Goal: Task Accomplishment & Management: Complete application form

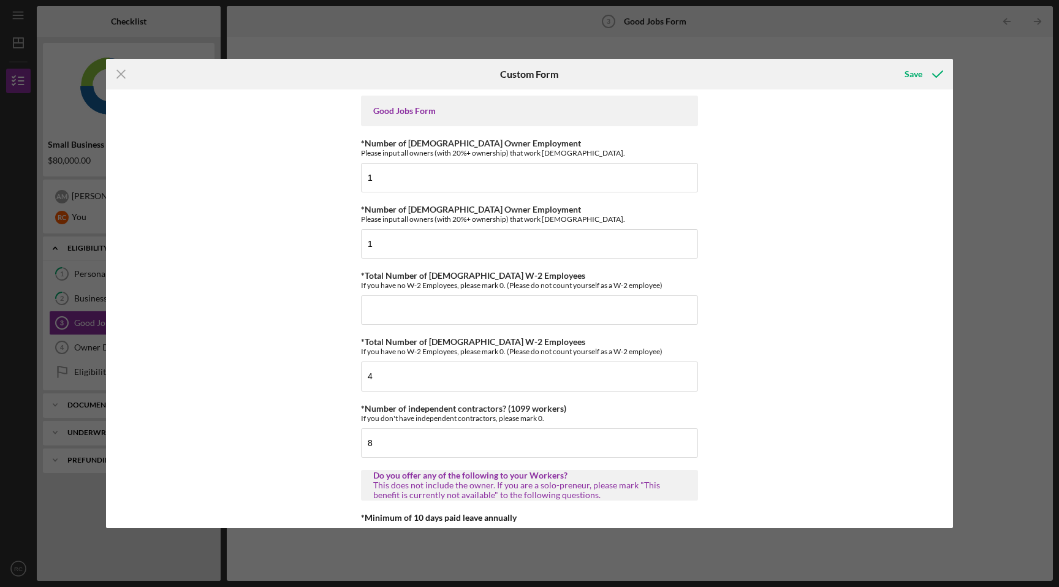
scroll to position [2326, 0]
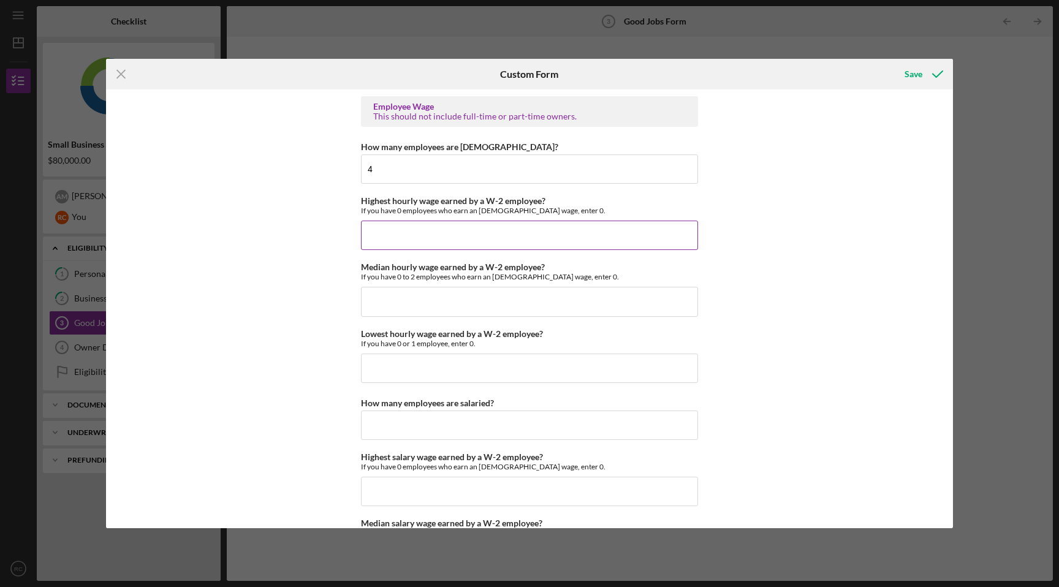
click at [463, 238] on input "Highest hourly wage earned by a W-2 employee?" at bounding box center [529, 235] width 337 height 29
type input "$17.50"
type input "$16.50"
click at [386, 304] on input "$17.50" at bounding box center [529, 301] width 337 height 29
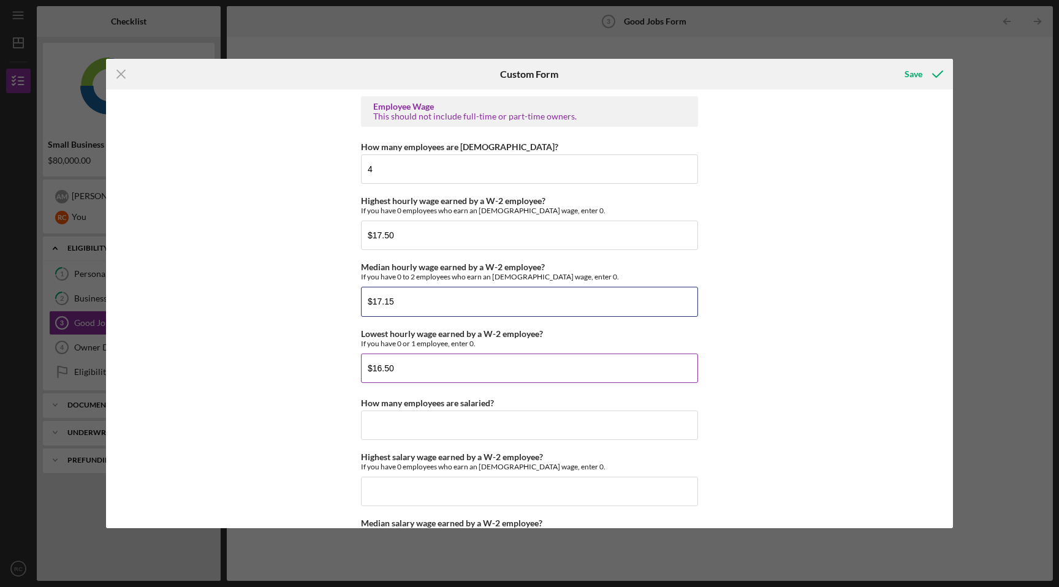
type input "$17.15"
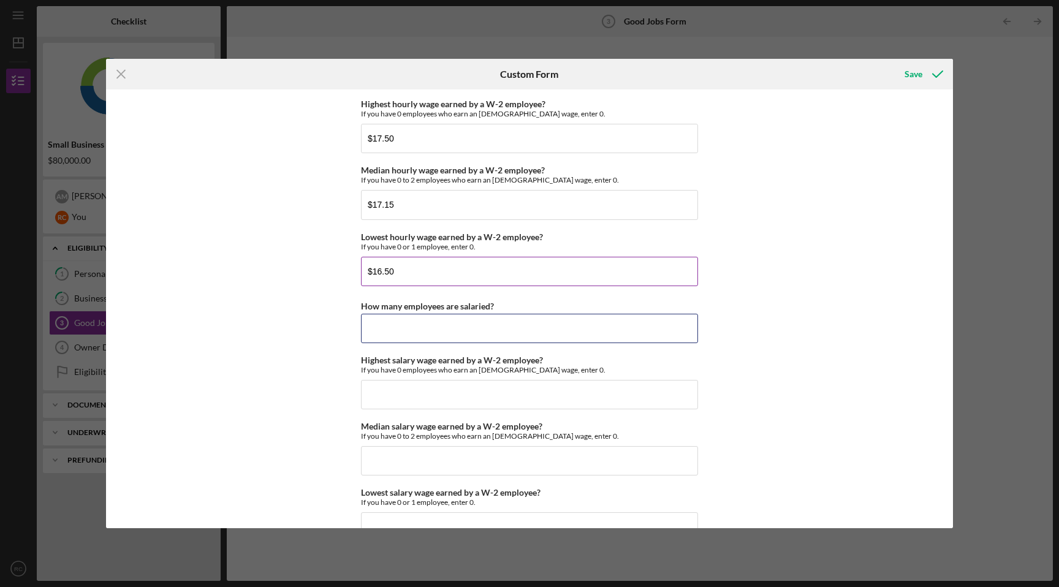
scroll to position [2448, 0]
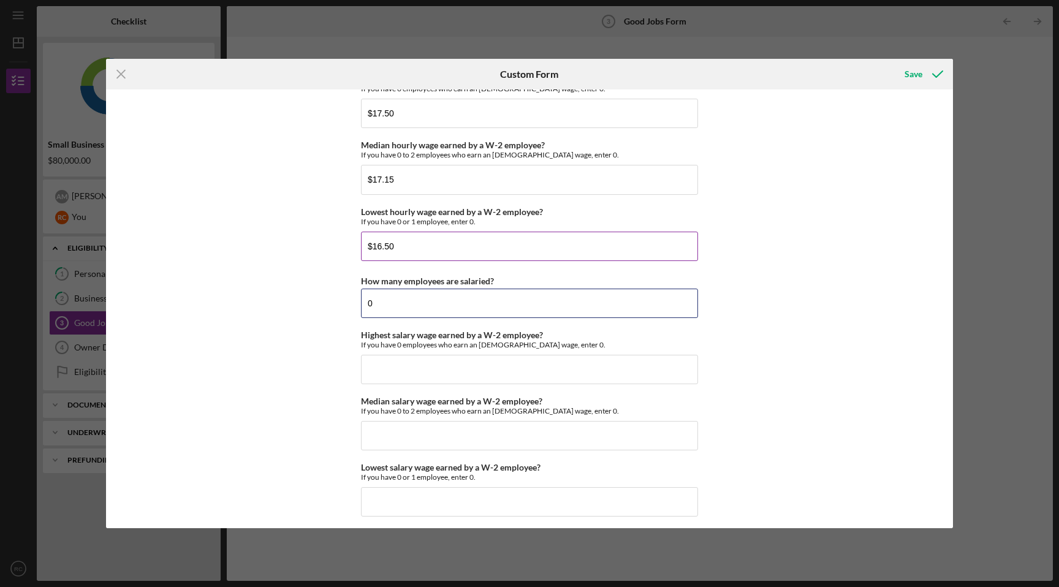
type input "0"
type input "$17.50"
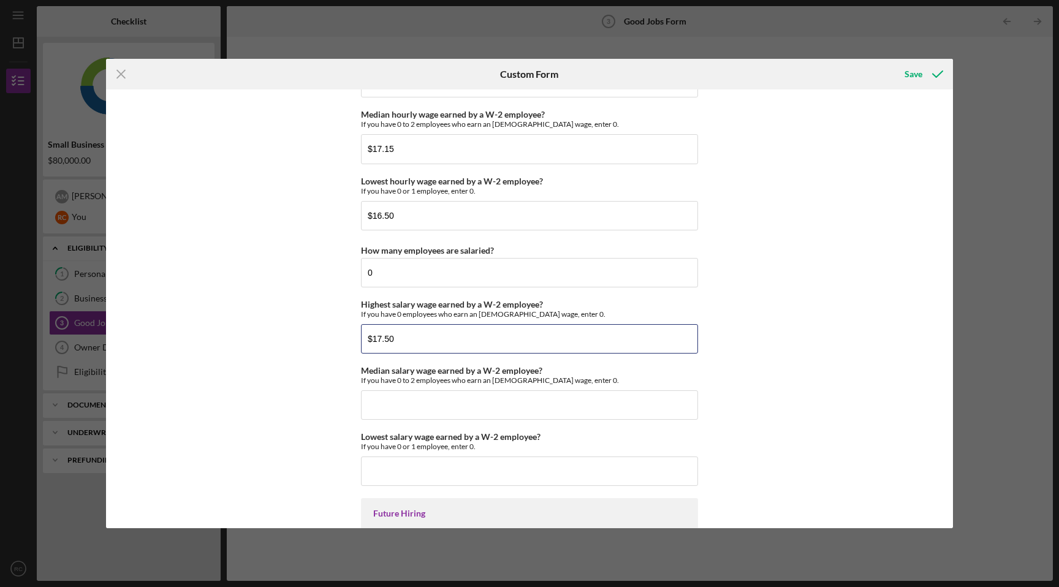
scroll to position [2492, 0]
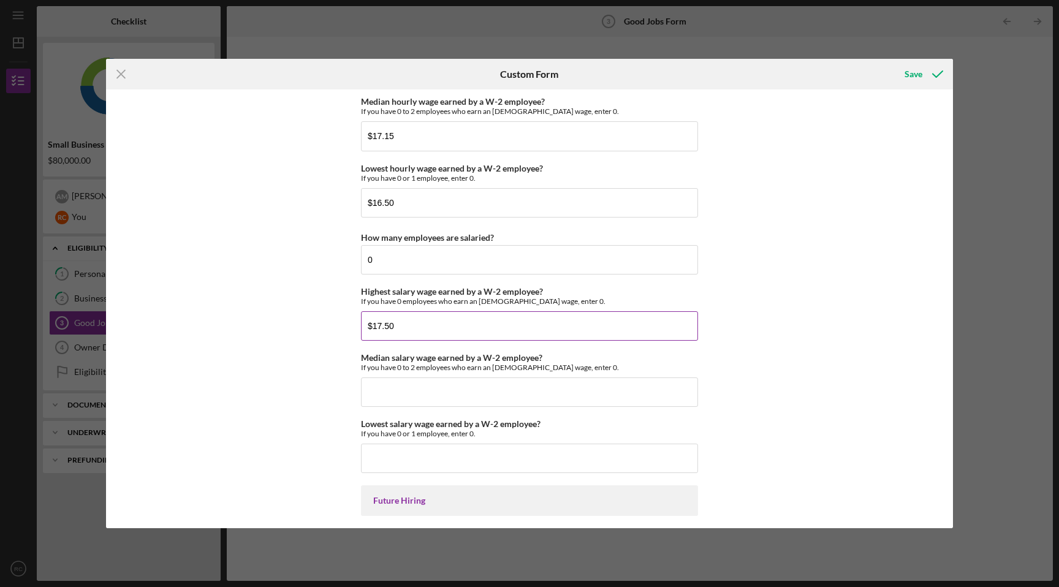
click at [403, 332] on input "$17.50" at bounding box center [529, 325] width 337 height 29
click at [284, 328] on div "Good Jobs Form *Number of Full-Time Owner Employment Please input all owners (w…" at bounding box center [529, 308] width 847 height 439
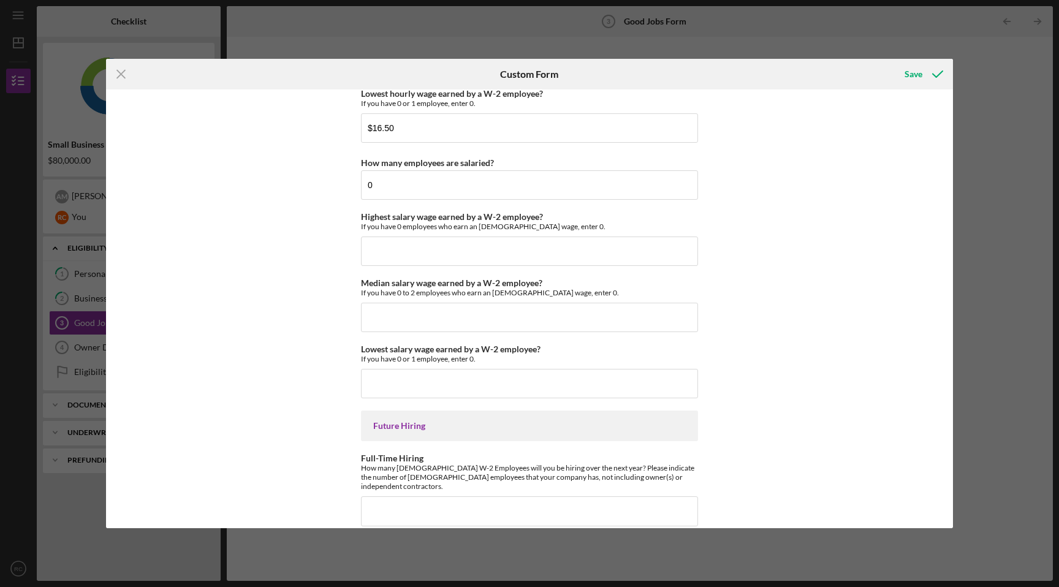
scroll to position [2648, 0]
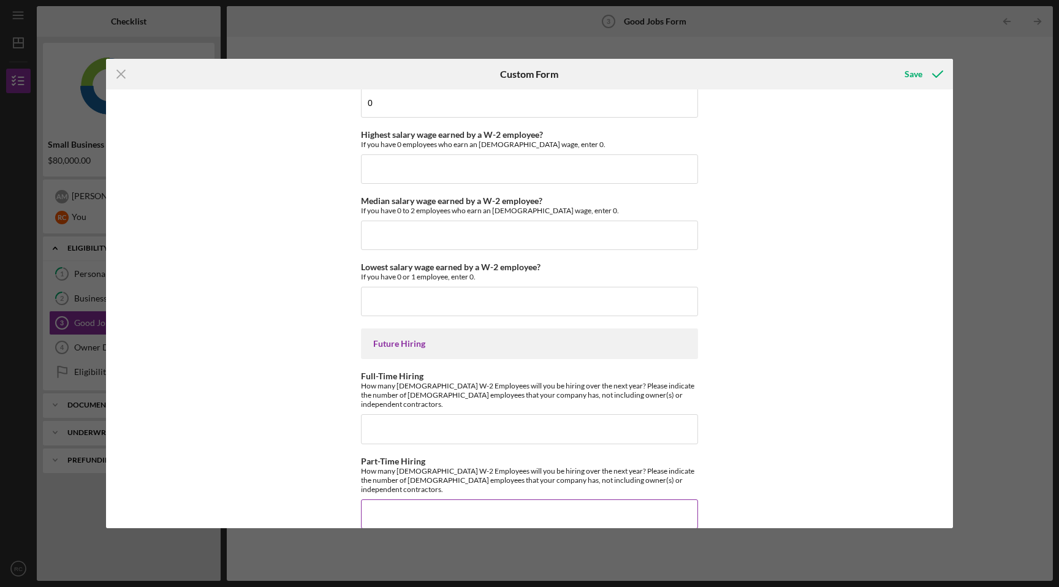
click at [375, 499] on input "Part-Time Hiring" at bounding box center [529, 513] width 337 height 29
type input "2"
click at [248, 474] on div "Good Jobs Form *Number of Full-Time Owner Employment Please input all owners (w…" at bounding box center [529, 308] width 847 height 439
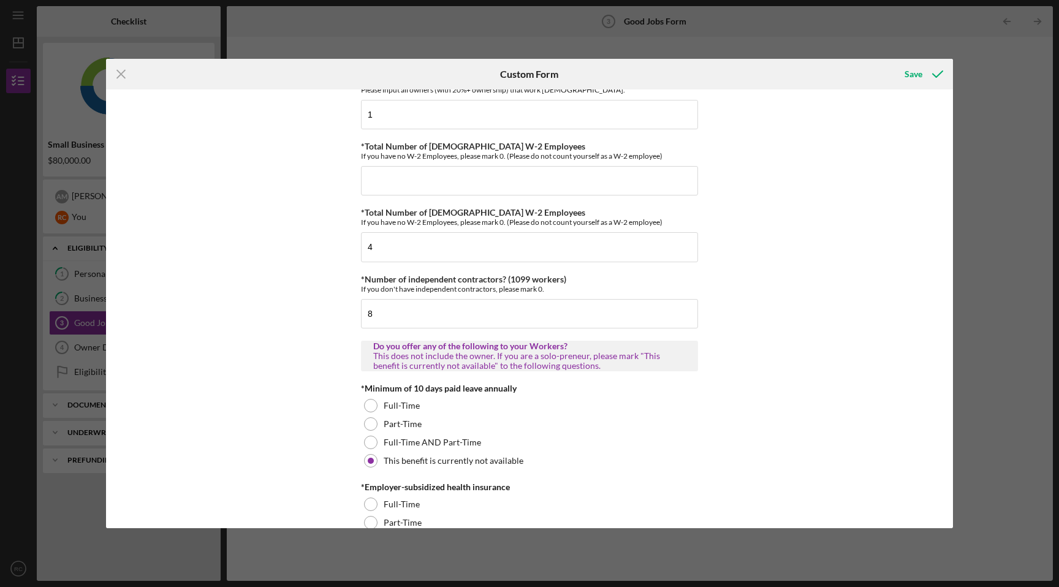
scroll to position [29, 0]
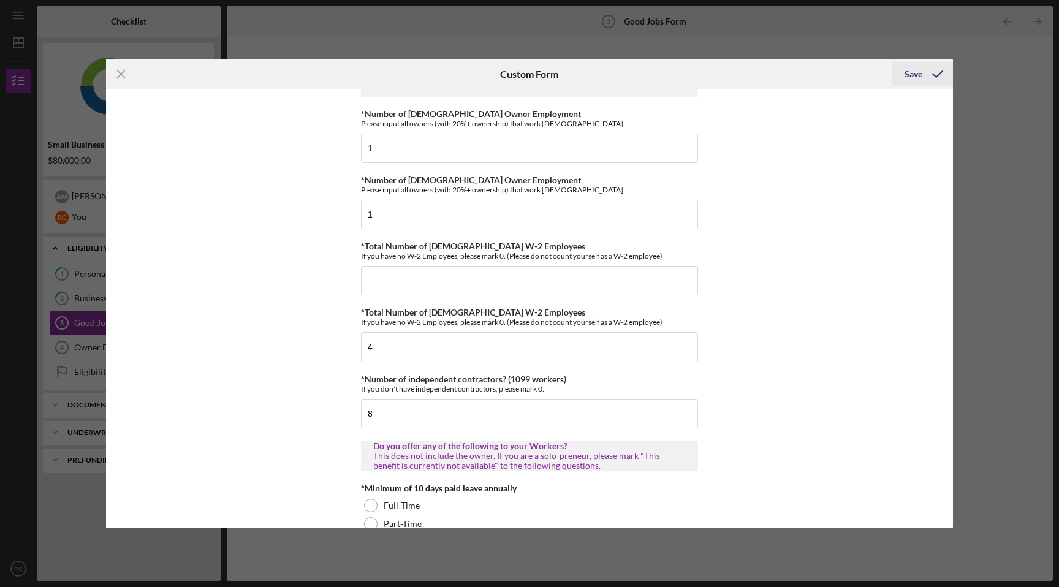
click at [920, 74] on div "Save" at bounding box center [913, 74] width 18 height 25
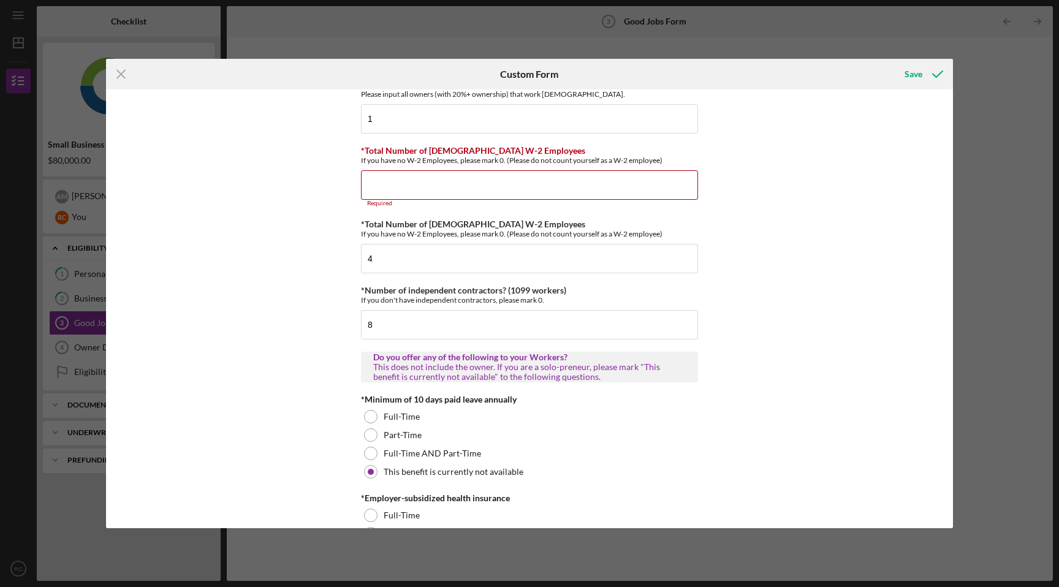
scroll to position [122, 0]
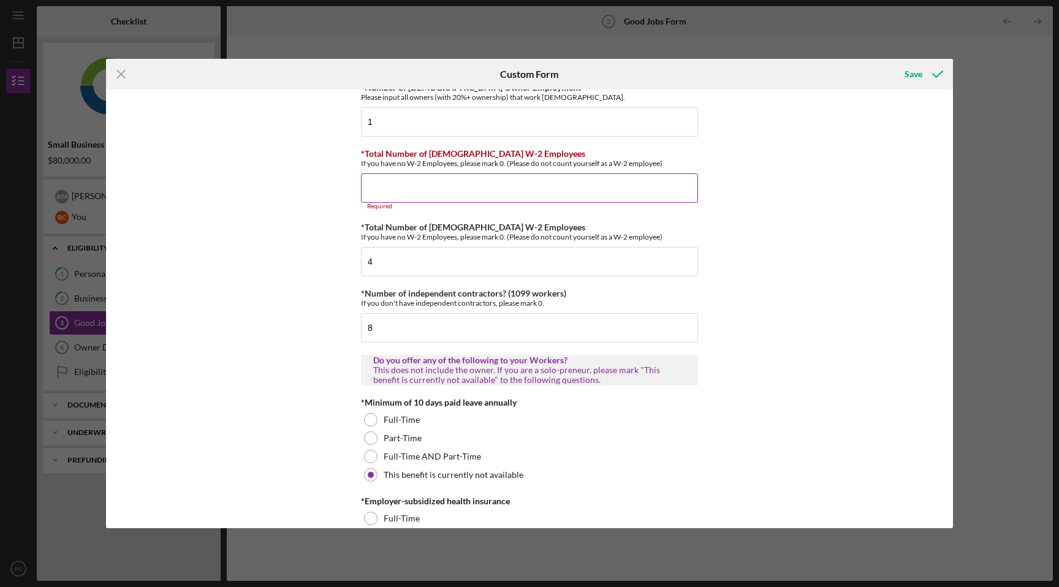
click at [476, 189] on input "*Total Number of [DEMOGRAPHIC_DATA] W-2 Employees" at bounding box center [529, 187] width 337 height 29
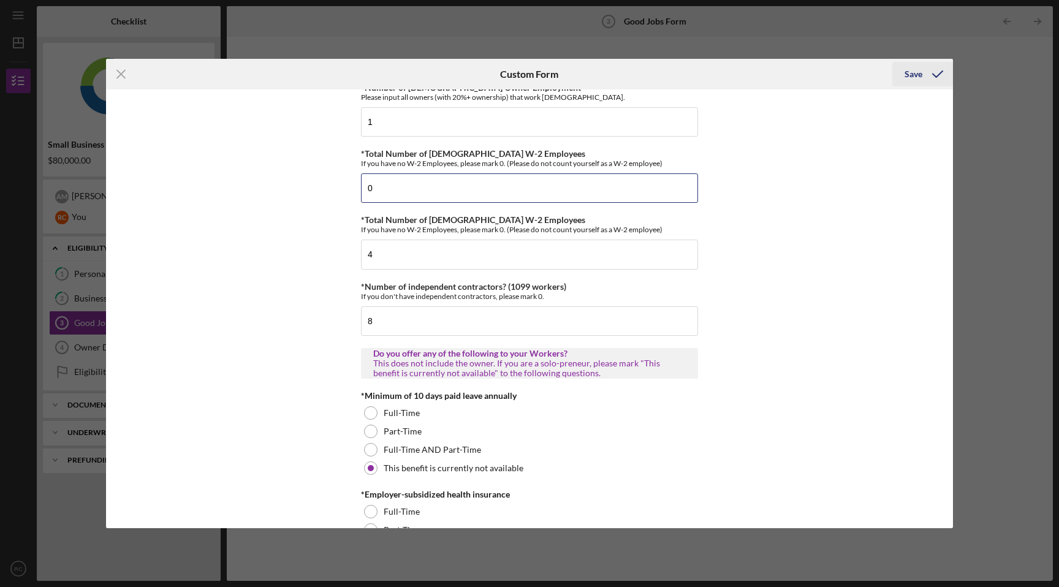
type input "0"
click at [915, 68] on div "Save" at bounding box center [913, 74] width 18 height 25
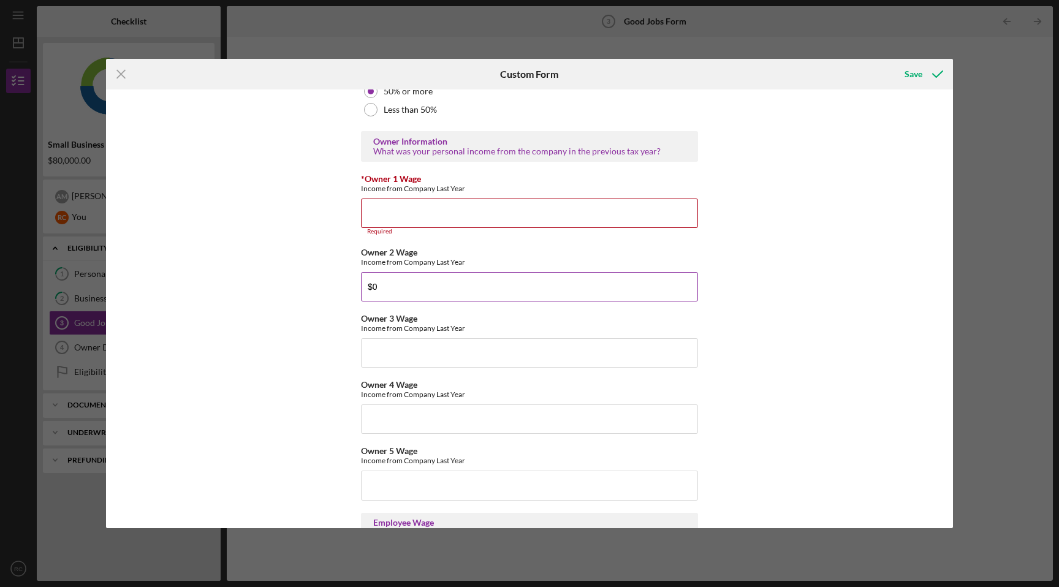
scroll to position [1907, 0]
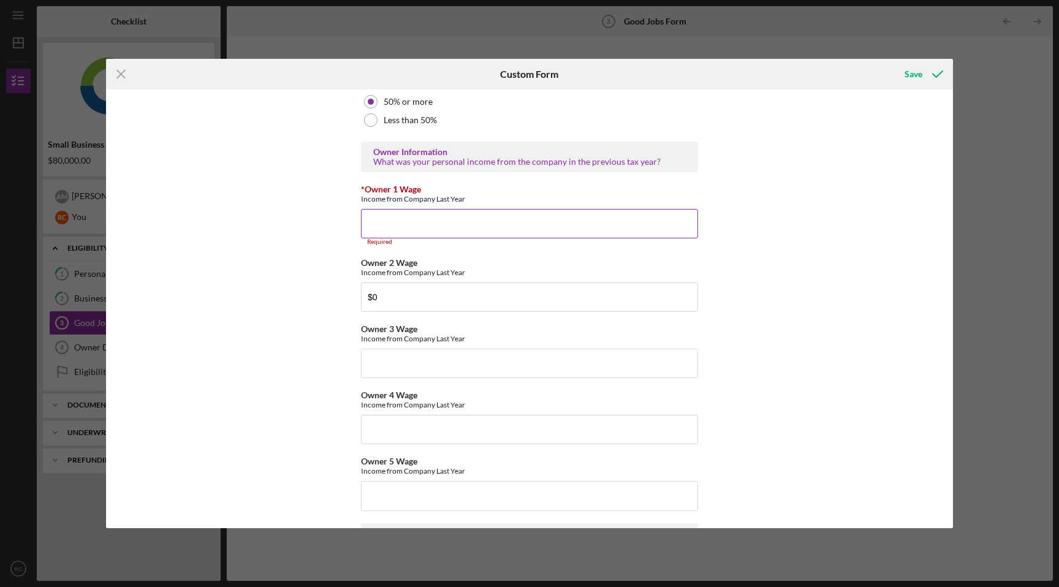
click at [433, 229] on input "*Owner 1 Wage" at bounding box center [529, 223] width 337 height 29
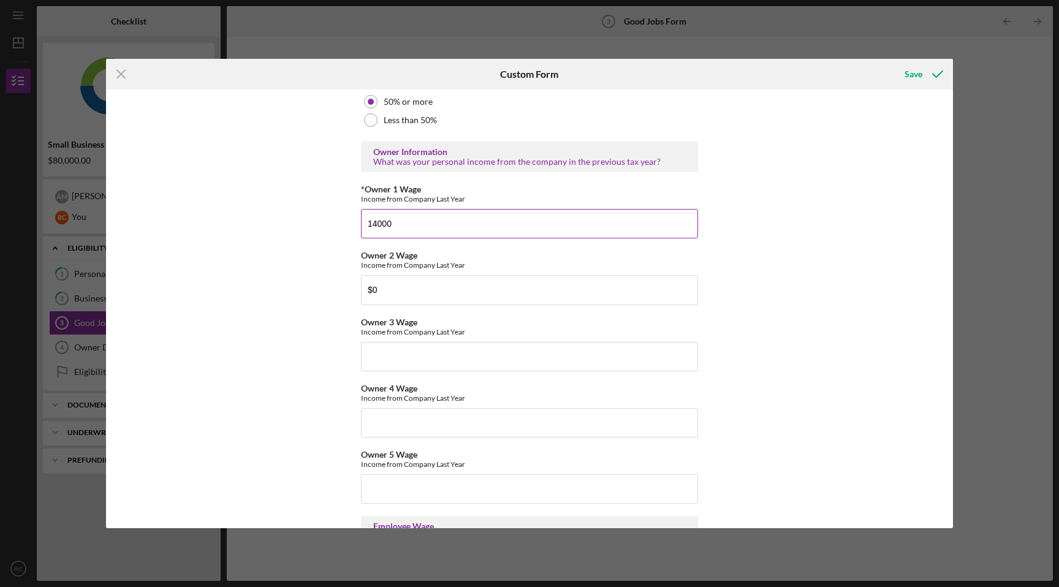
type input "14000"
click at [309, 329] on div "Good Jobs Form *Number of Full-Time Owner Employment Please input all owners (w…" at bounding box center [529, 308] width 847 height 439
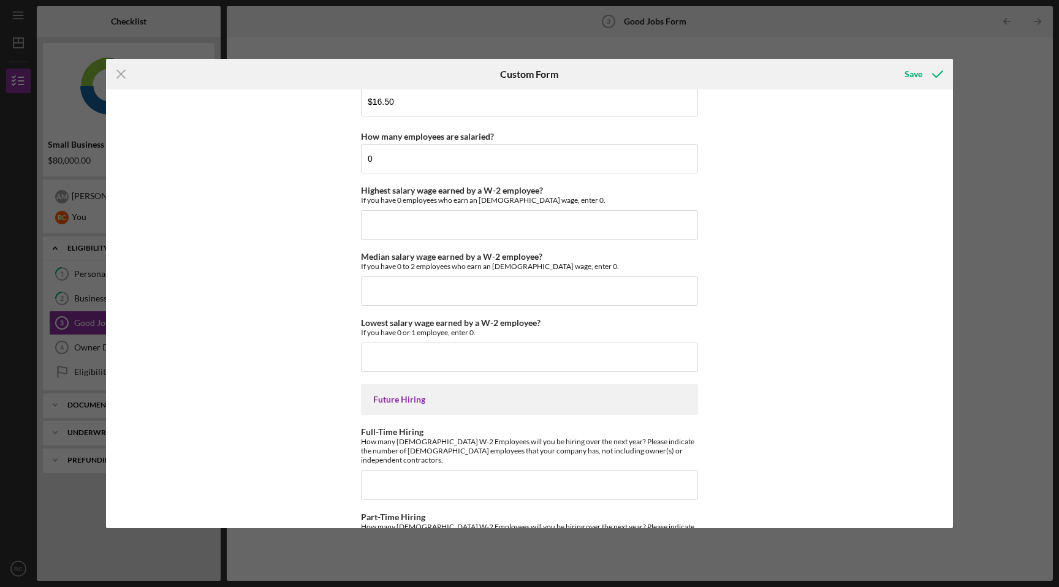
scroll to position [2648, 0]
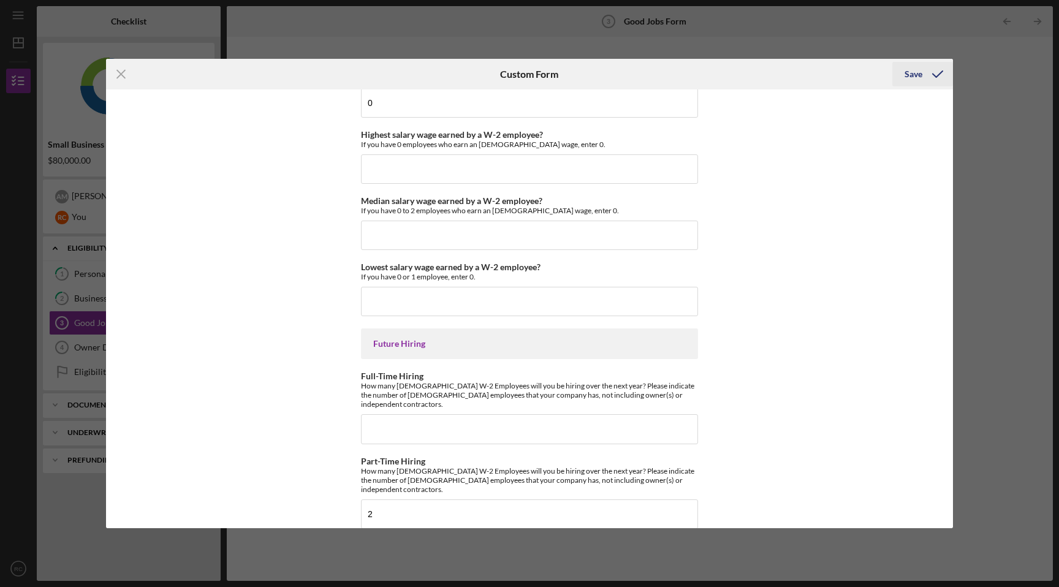
click at [907, 79] on div "Save" at bounding box center [913, 74] width 18 height 25
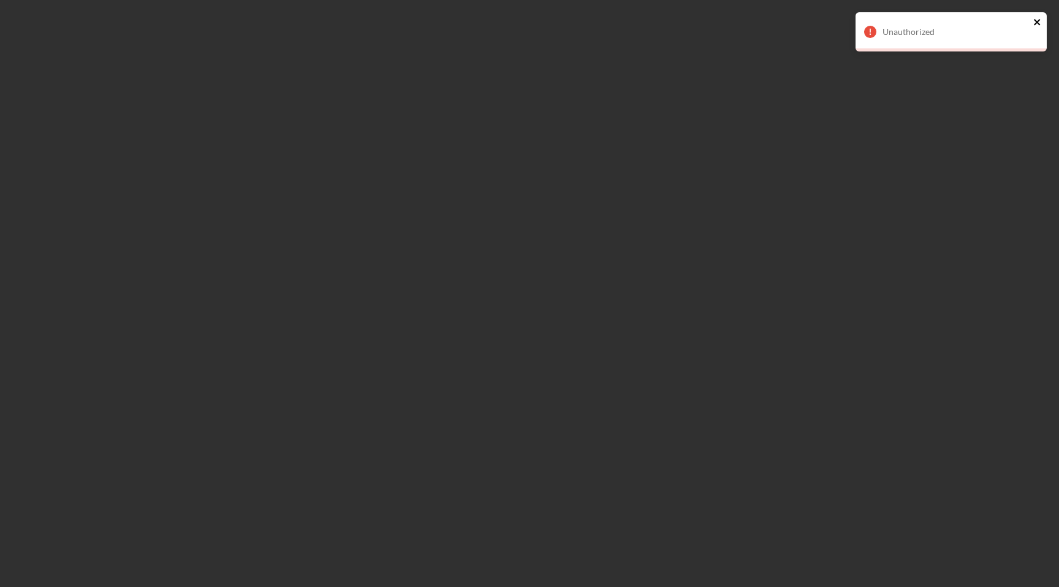
click at [1037, 23] on icon "close" at bounding box center [1037, 22] width 6 height 6
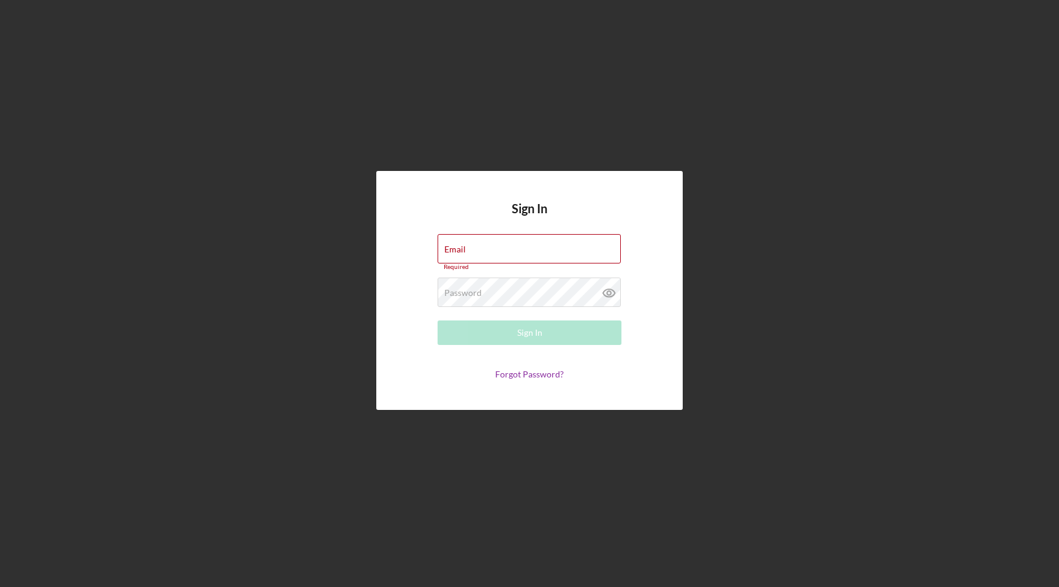
type input "[PERSON_NAME][EMAIL_ADDRESS][DOMAIN_NAME]"
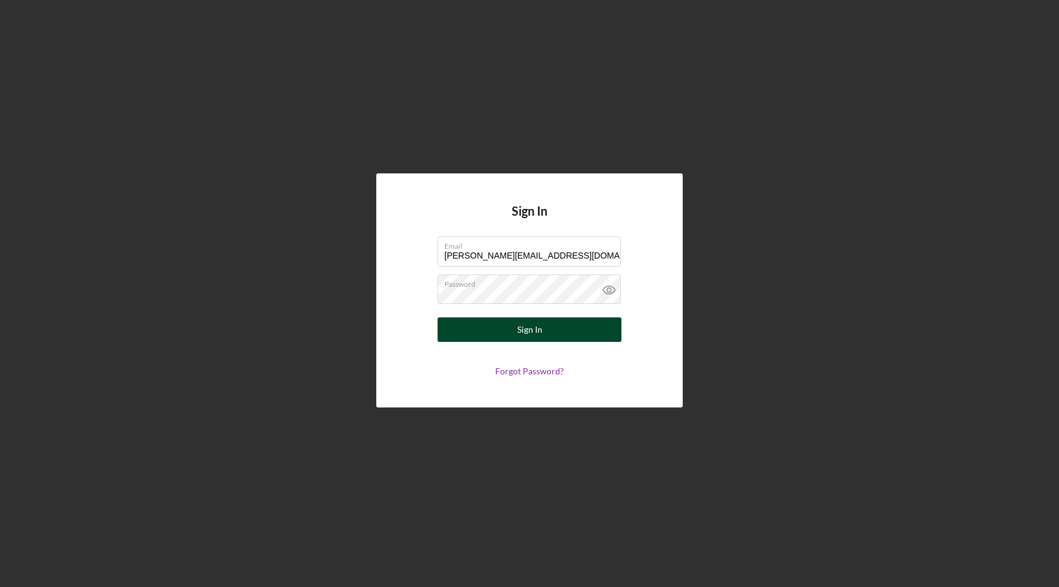
click at [541, 333] on button "Sign In" at bounding box center [529, 329] width 184 height 25
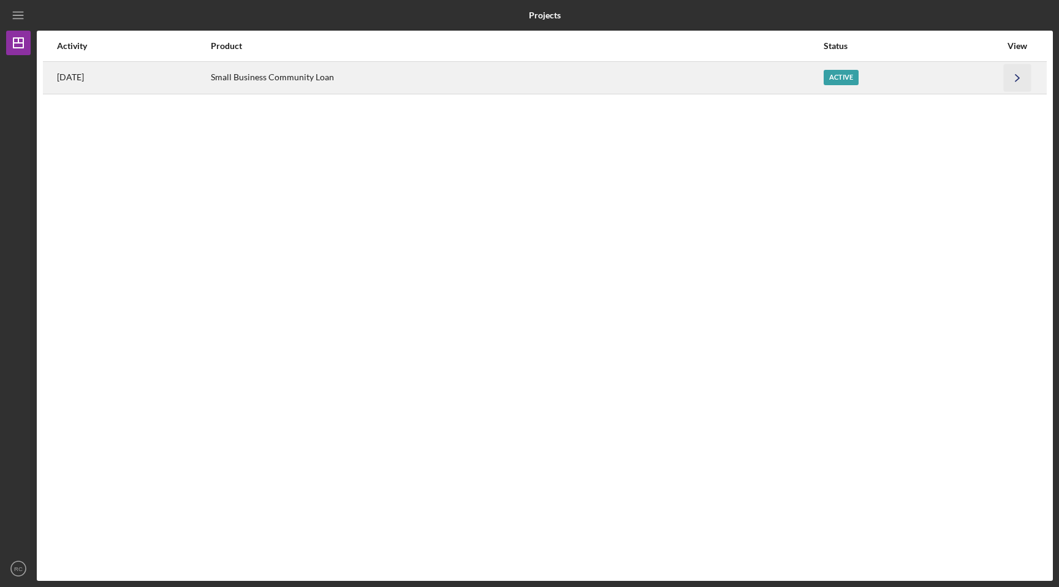
click at [1014, 72] on icon "Icon/Navigate" at bounding box center [1018, 78] width 28 height 28
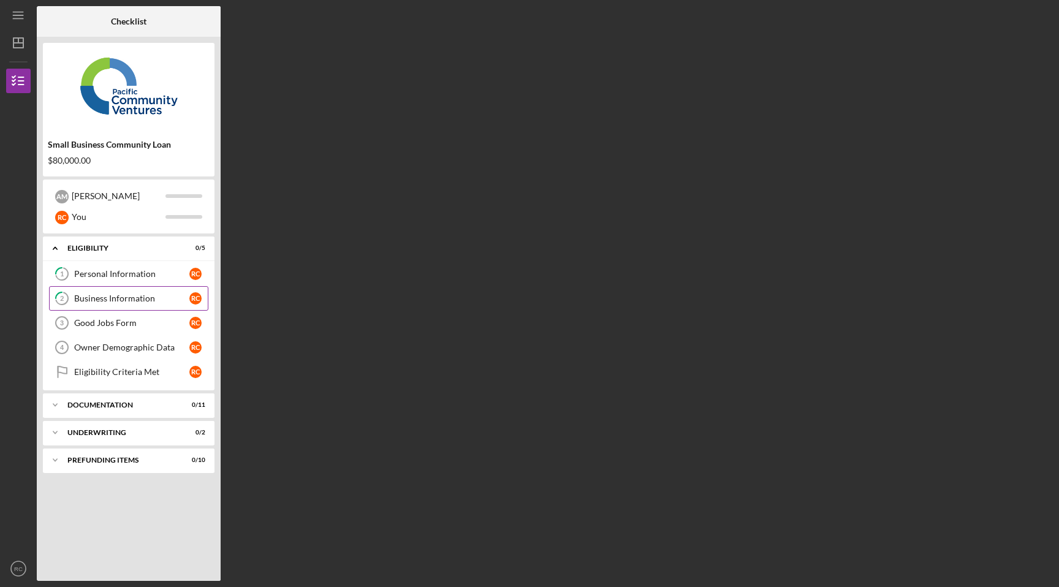
click at [108, 303] on div "Business Information" at bounding box center [131, 298] width 115 height 10
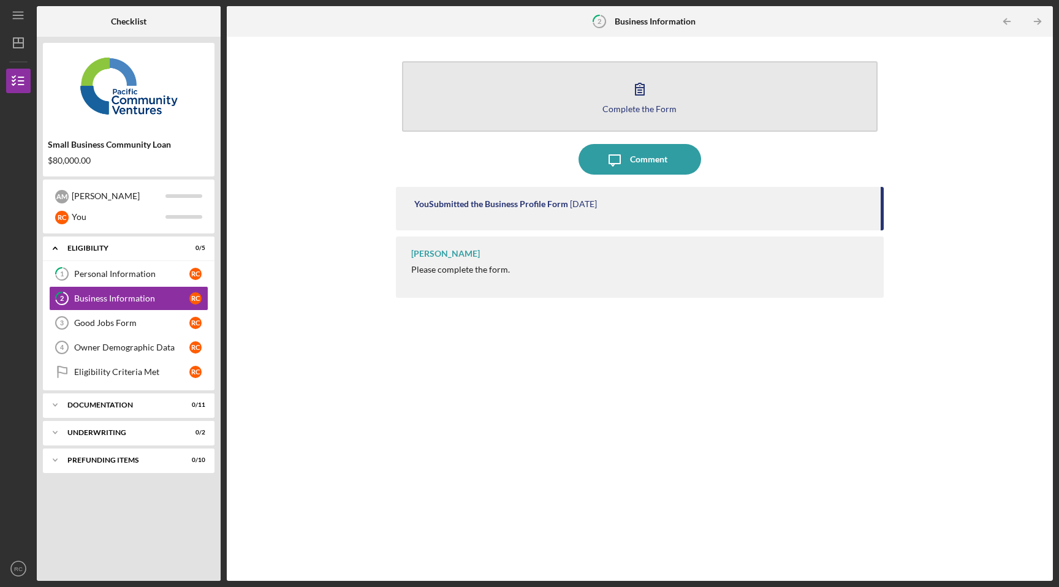
click at [648, 84] on icon "button" at bounding box center [639, 89] width 31 height 31
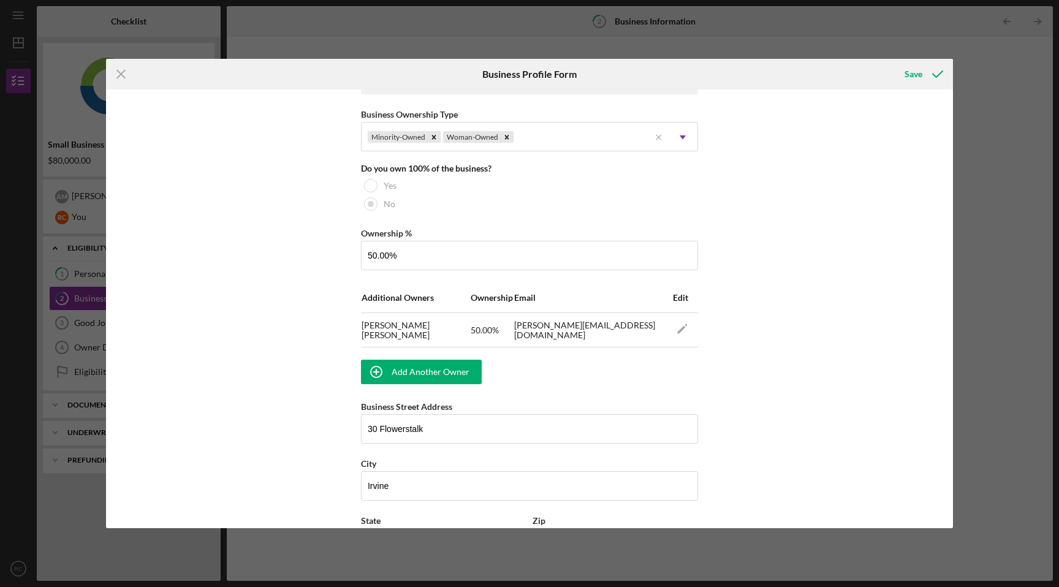
scroll to position [986, 0]
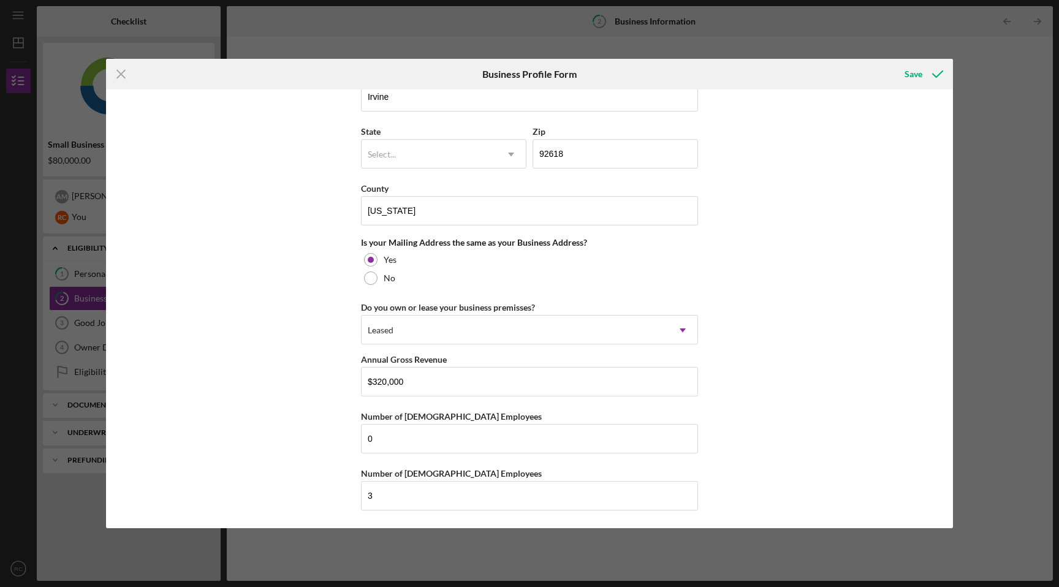
click at [1010, 62] on div "Icon/Menu Close Business Profile Form Save Business Name Aerial Arts Fitness LL…" at bounding box center [529, 293] width 1059 height 587
click at [928, 74] on icon "submit" at bounding box center [937, 74] width 31 height 31
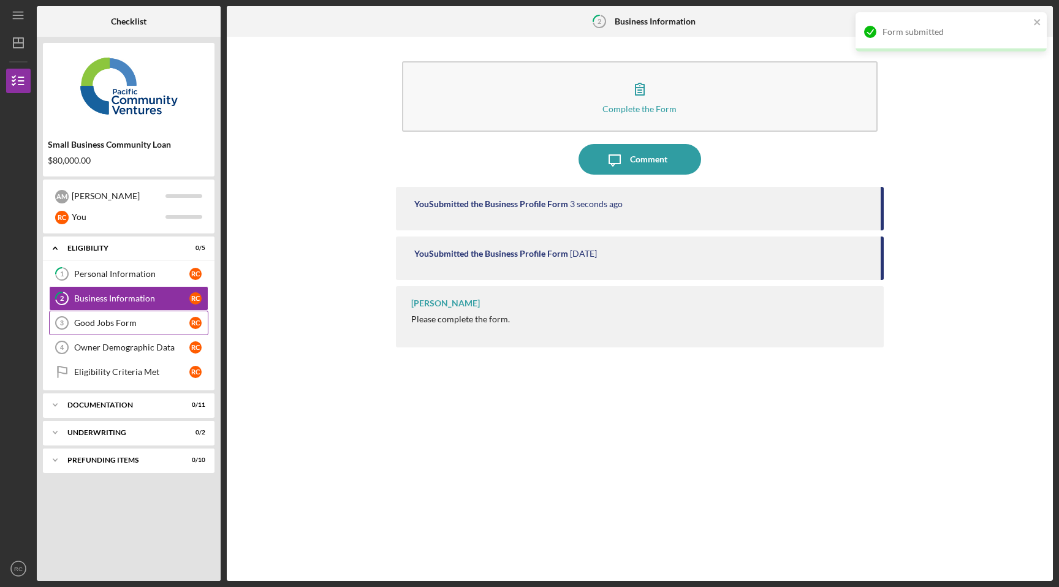
click at [74, 320] on icon "Good Jobs Form 3" at bounding box center [62, 323] width 31 height 31
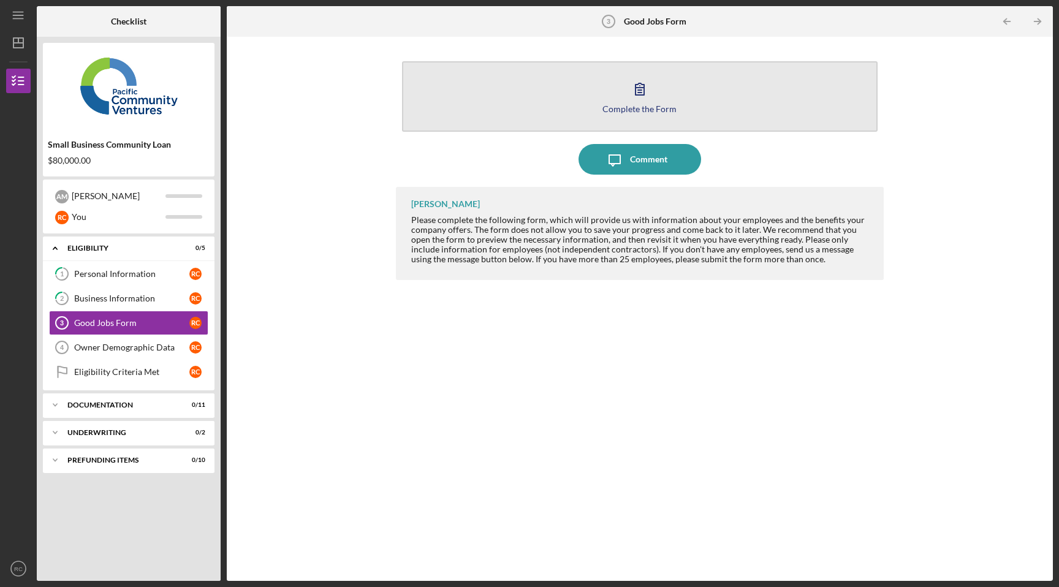
click at [641, 102] on icon "button" at bounding box center [639, 89] width 31 height 31
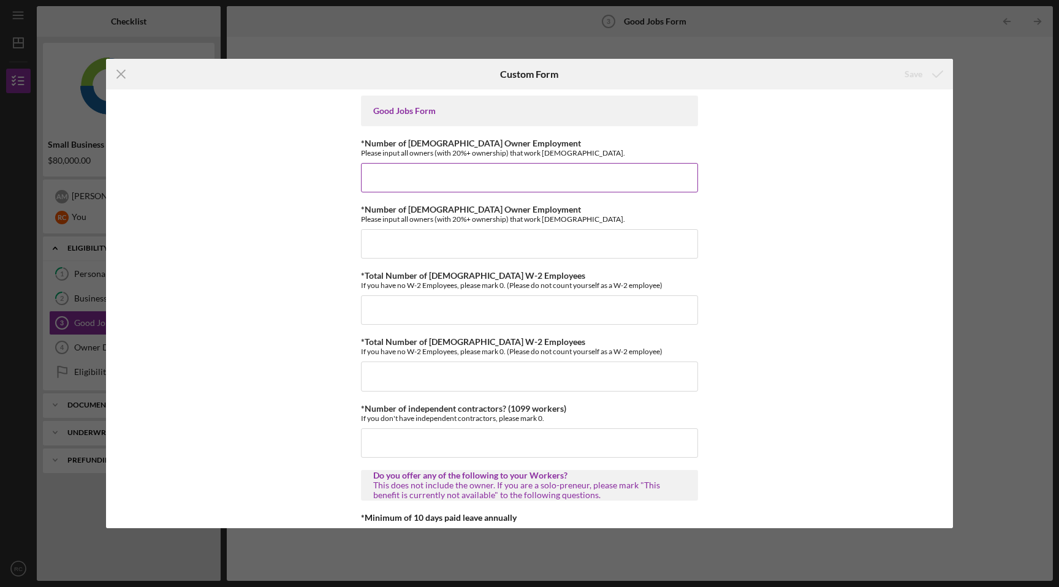
click at [556, 183] on input "*Number of [DEMOGRAPHIC_DATA] Owner Employment" at bounding box center [529, 177] width 337 height 29
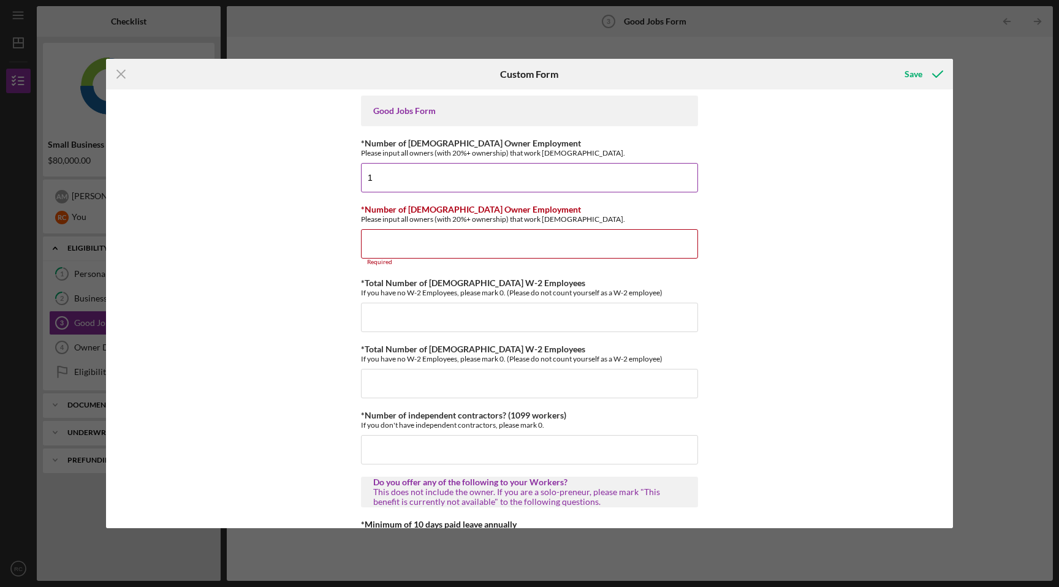
type input "1"
type input "2"
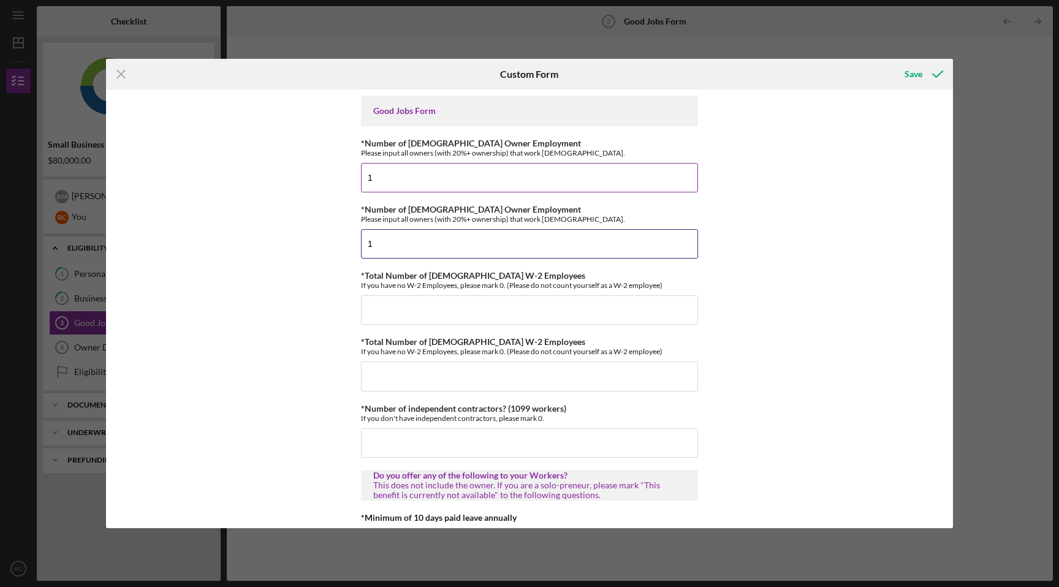
type input "1"
type input "0"
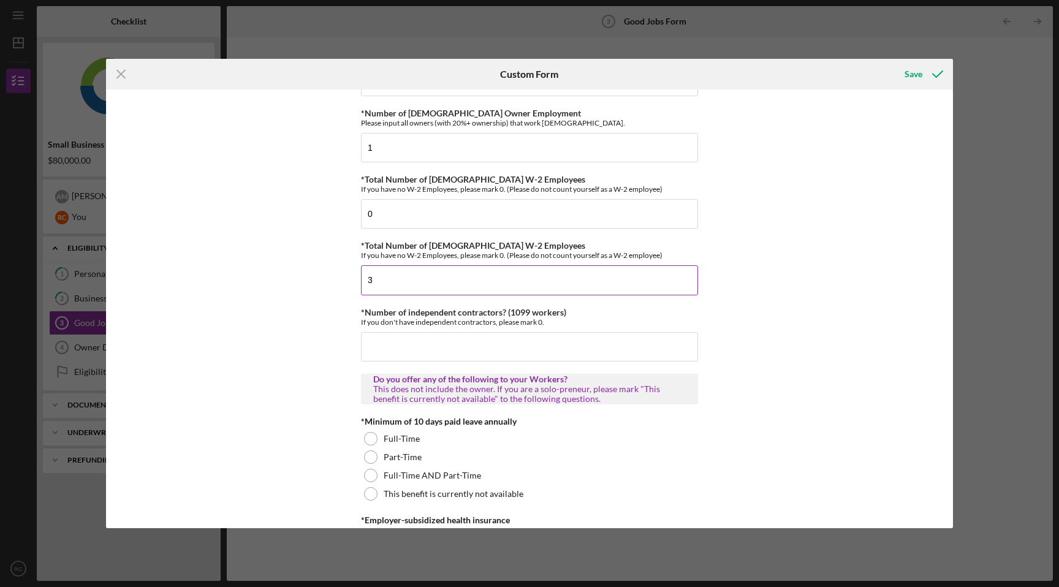
scroll to position [117, 0]
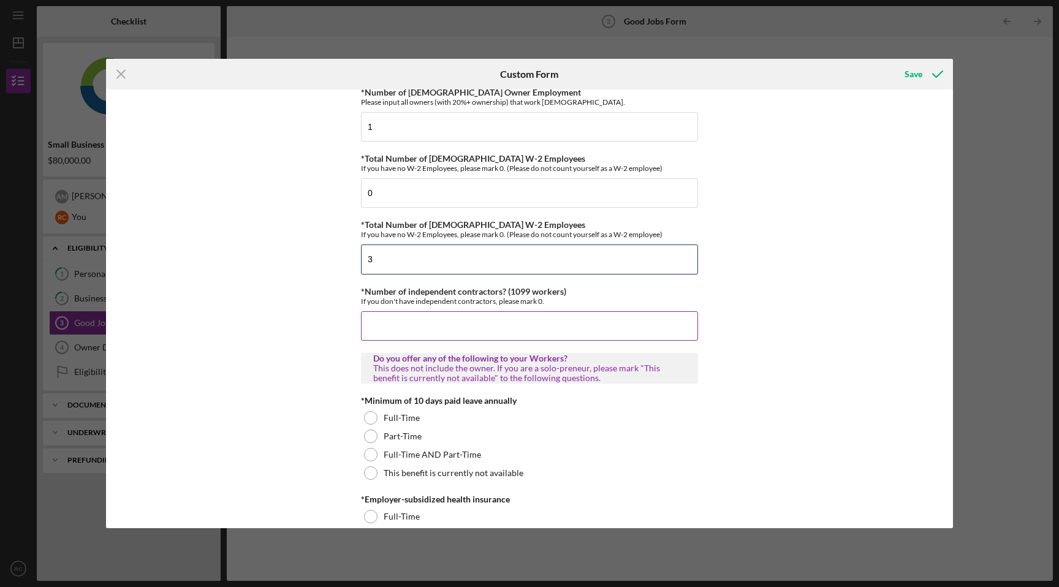
type input "3"
click at [407, 330] on input "*Number of independent contractors? (1099 workers)" at bounding box center [529, 325] width 337 height 29
type input "9"
click at [325, 388] on div "Good Jobs Form *Number of [DEMOGRAPHIC_DATA] Owner Employment Please input all …" at bounding box center [529, 308] width 847 height 439
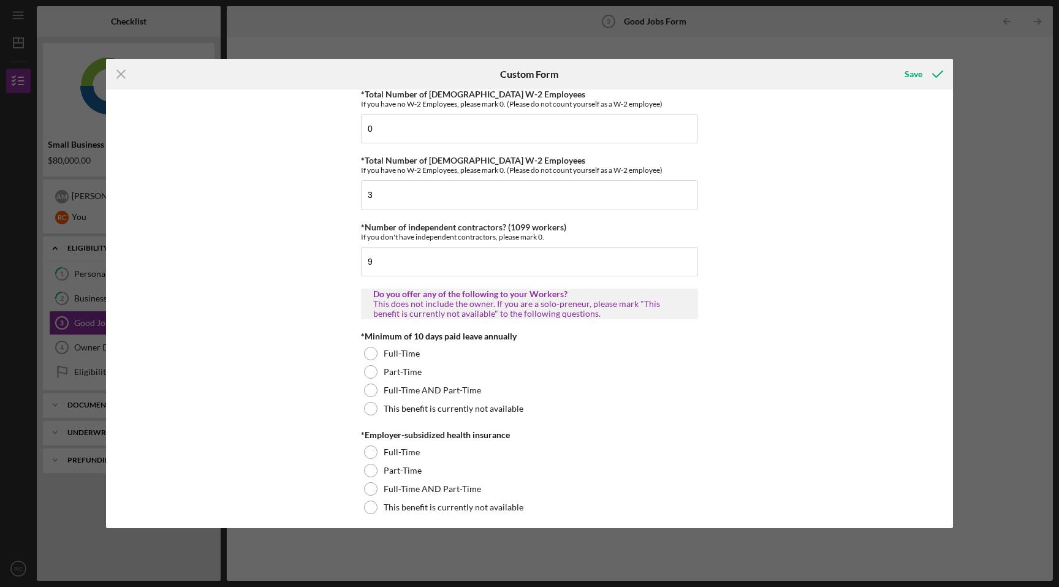
scroll to position [191, 0]
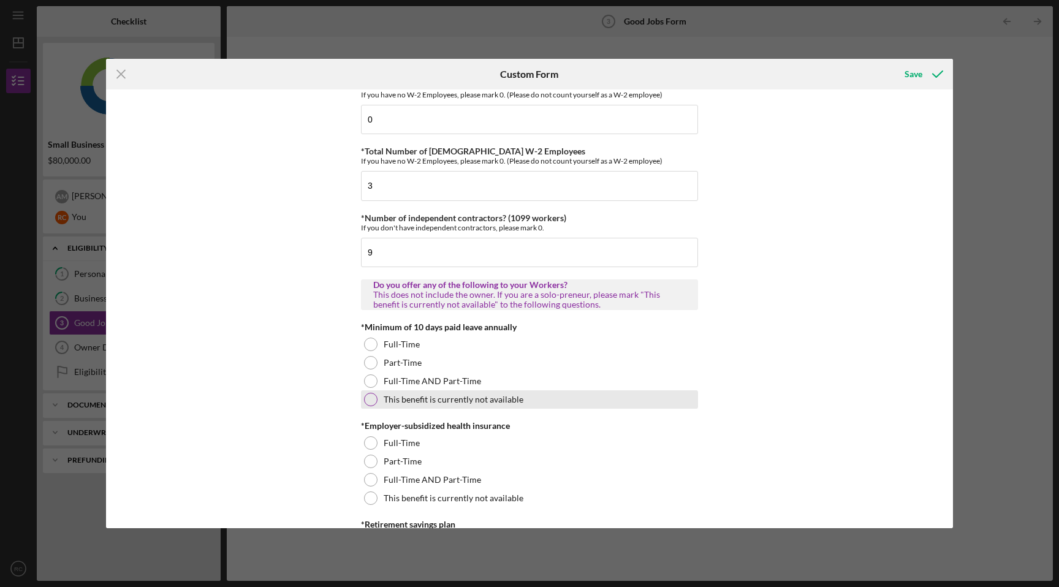
click at [368, 399] on div at bounding box center [370, 399] width 13 height 13
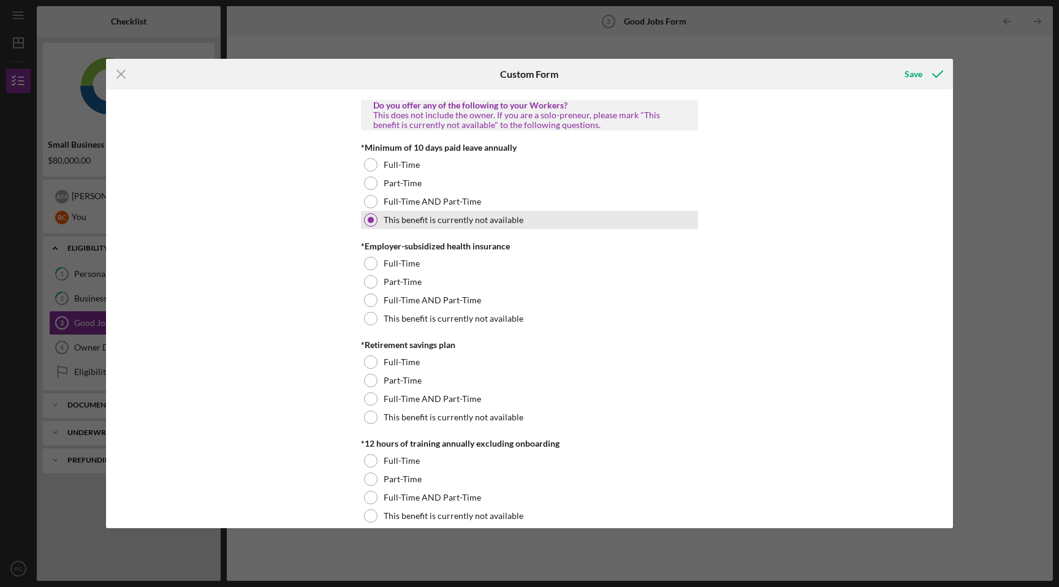
scroll to position [378, 0]
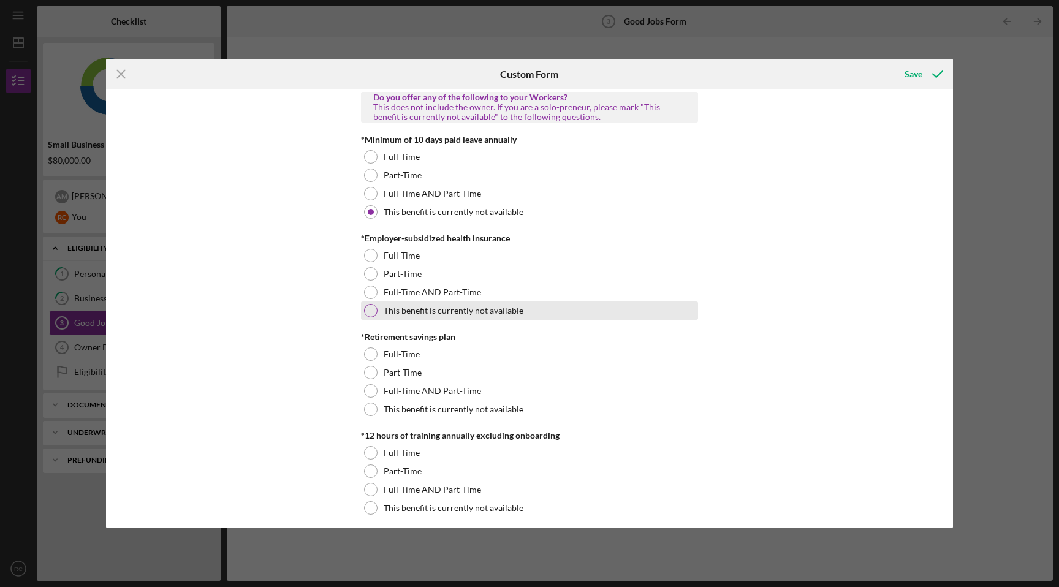
click at [372, 308] on div at bounding box center [370, 310] width 13 height 13
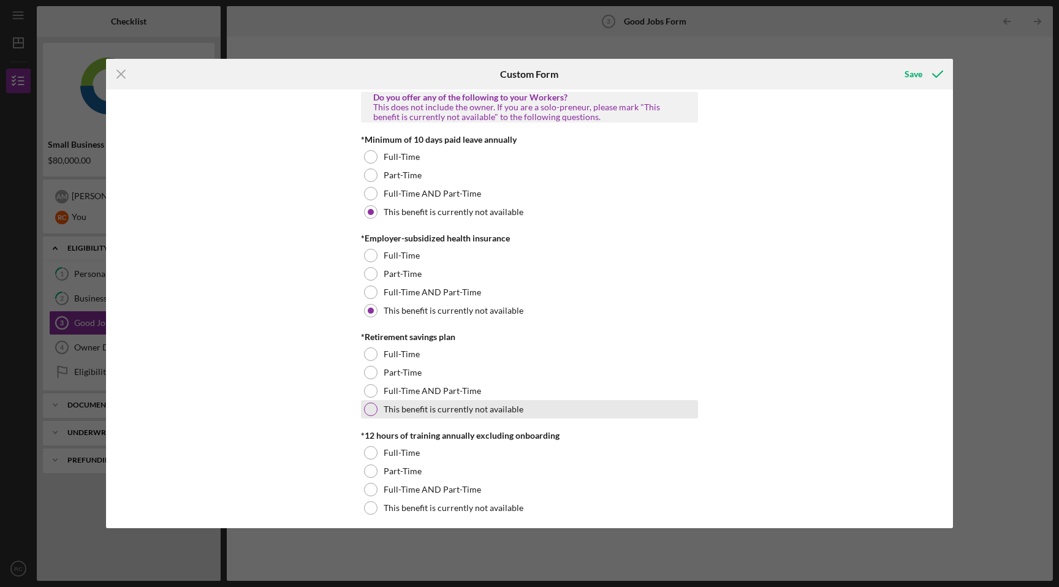
click at [368, 417] on div "This benefit is currently not available" at bounding box center [529, 409] width 337 height 18
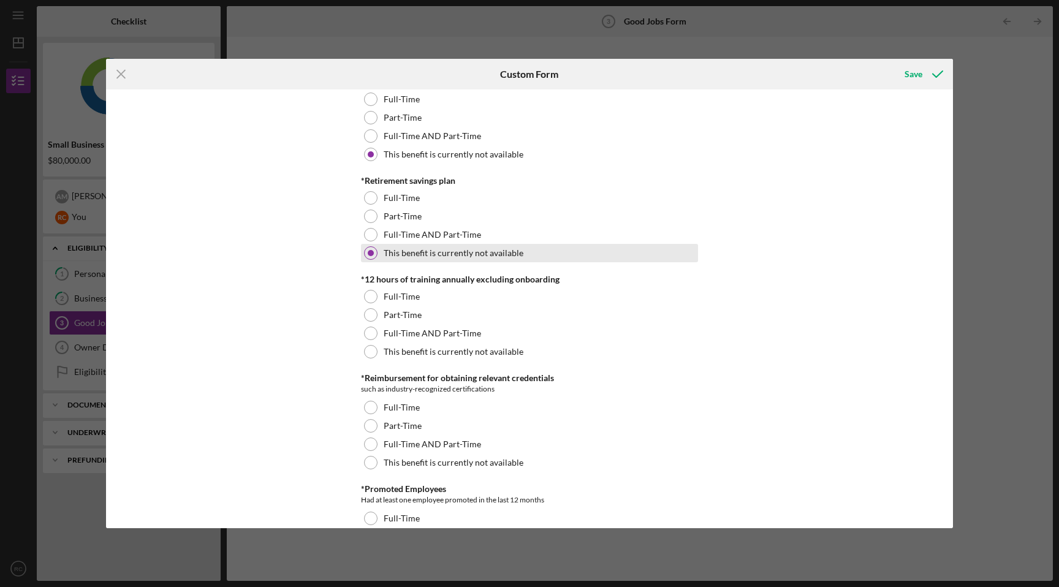
scroll to position [538, 0]
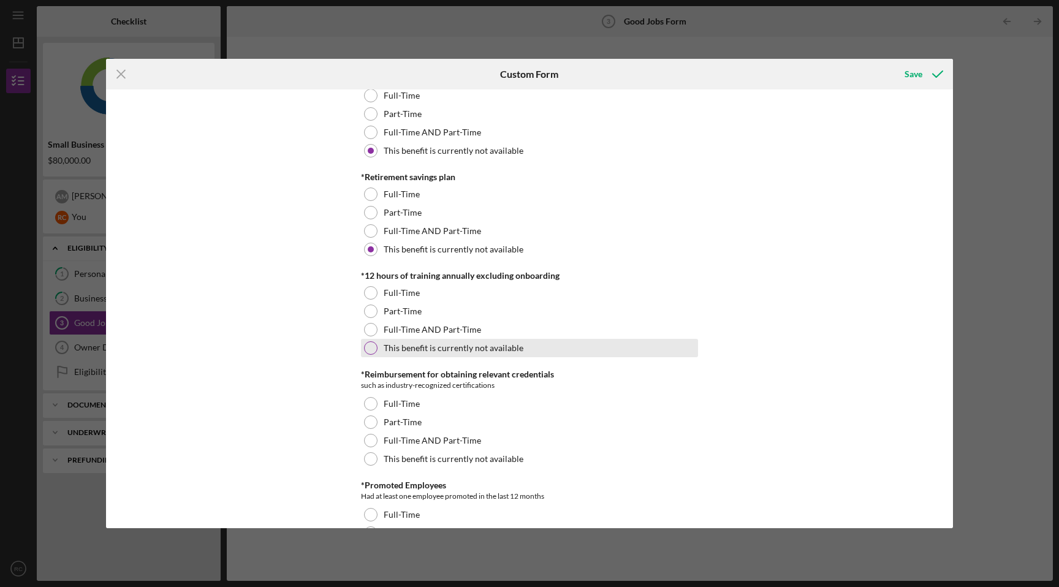
click at [371, 346] on div at bounding box center [370, 347] width 13 height 13
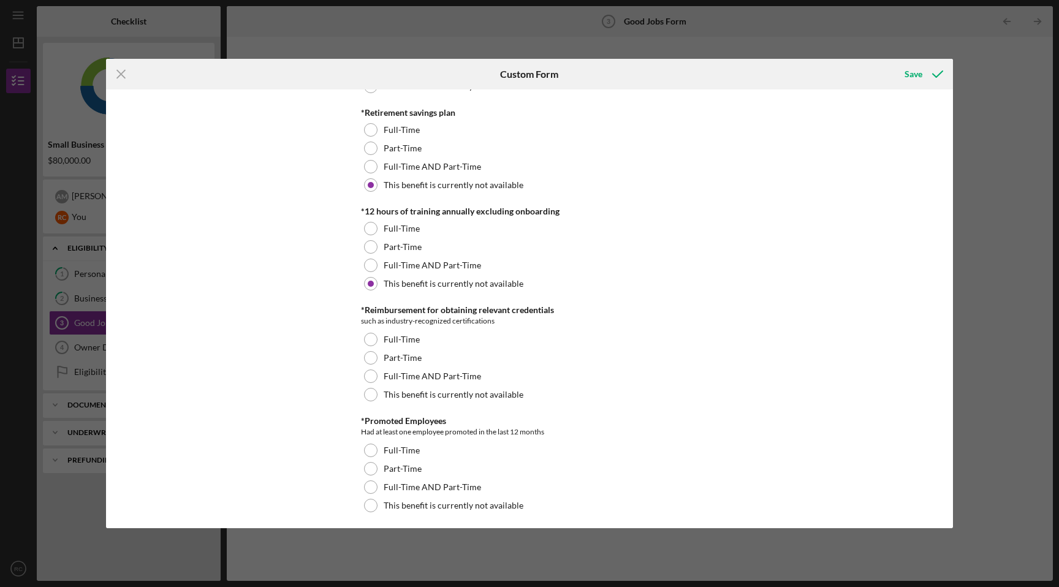
scroll to position [643, 0]
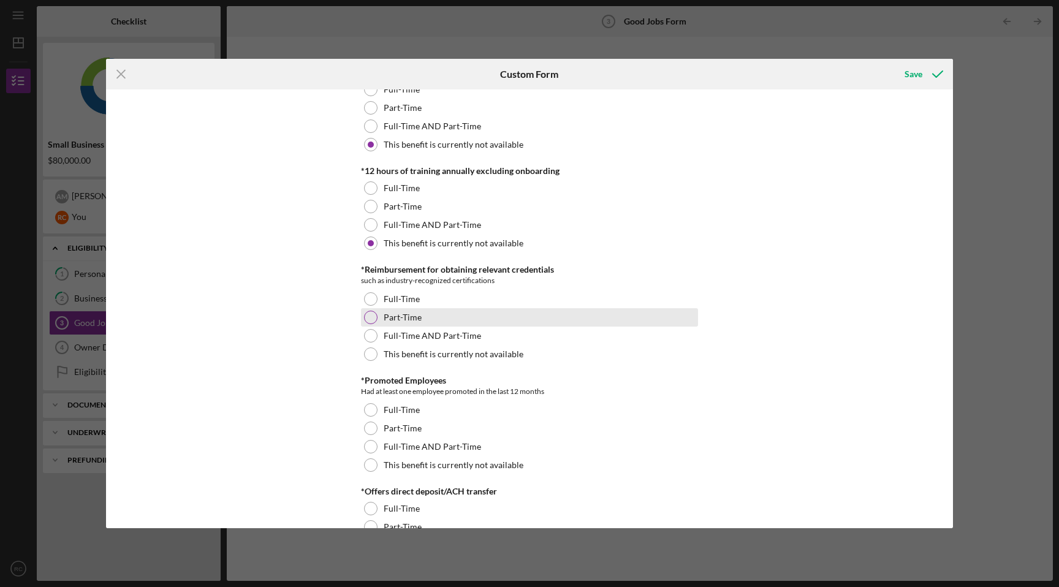
click at [369, 315] on div at bounding box center [370, 317] width 13 height 13
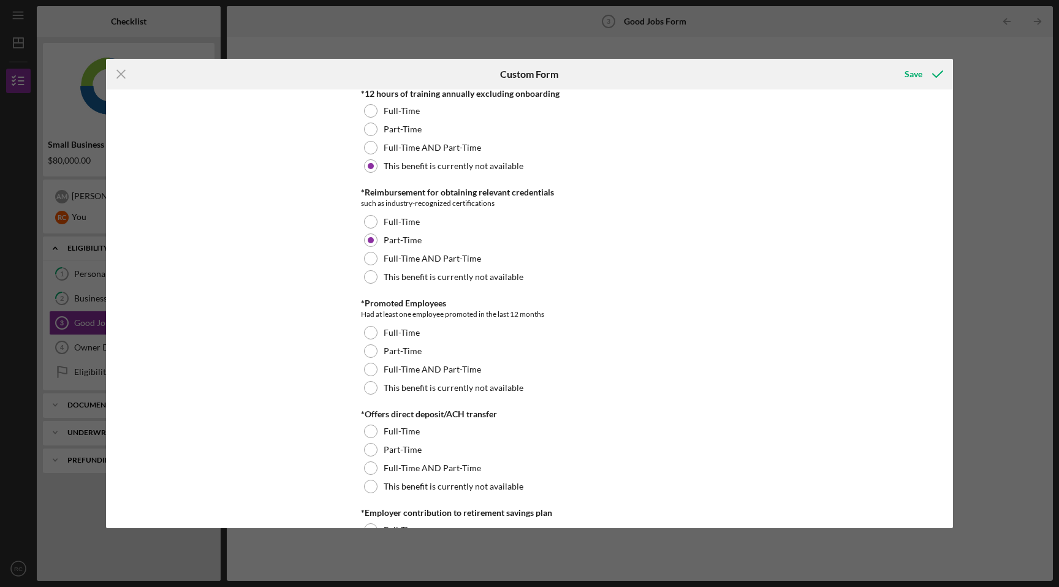
scroll to position [733, 0]
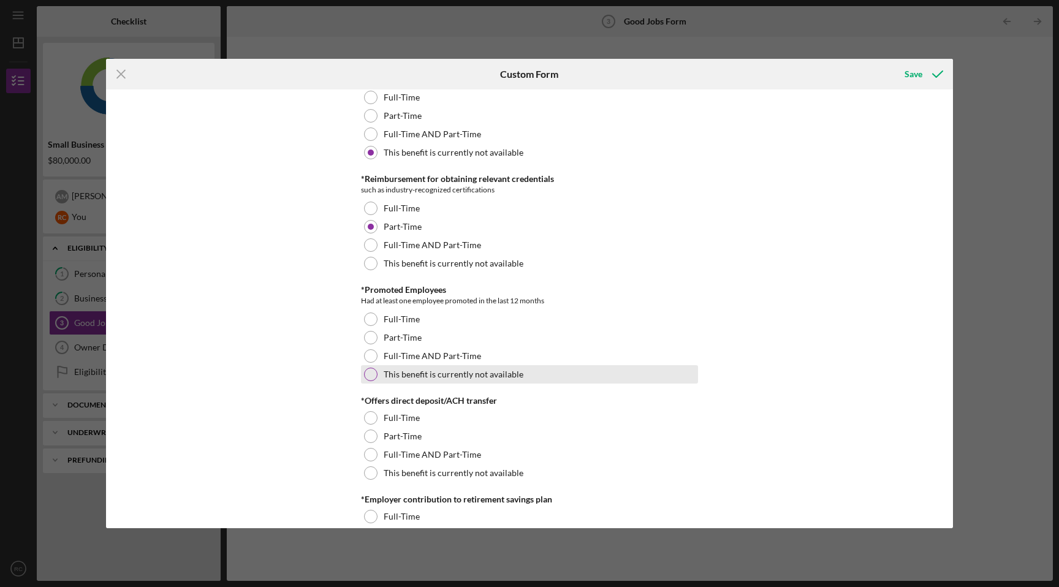
click at [371, 377] on div at bounding box center [370, 374] width 13 height 13
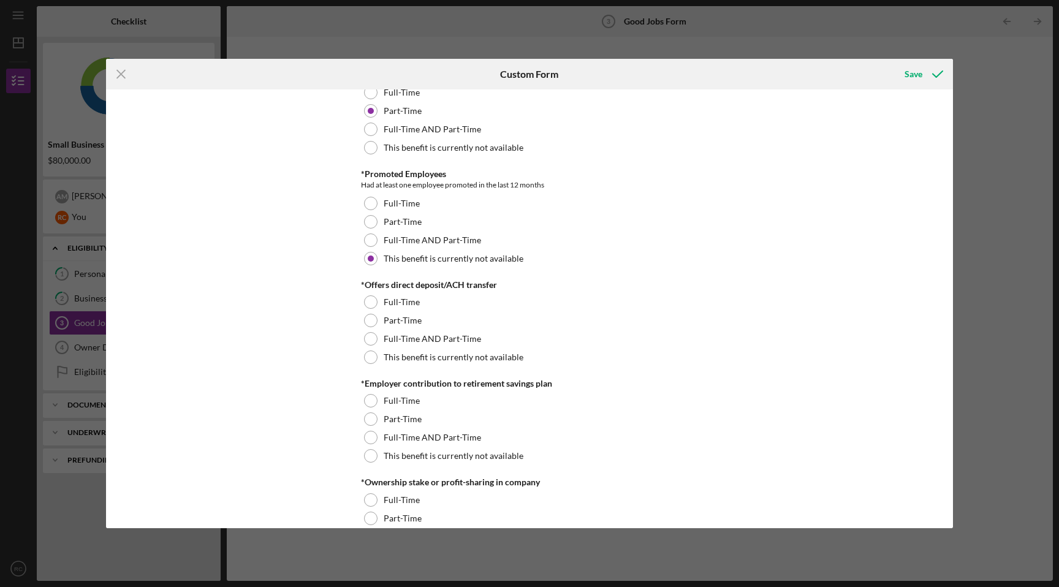
scroll to position [856, 0]
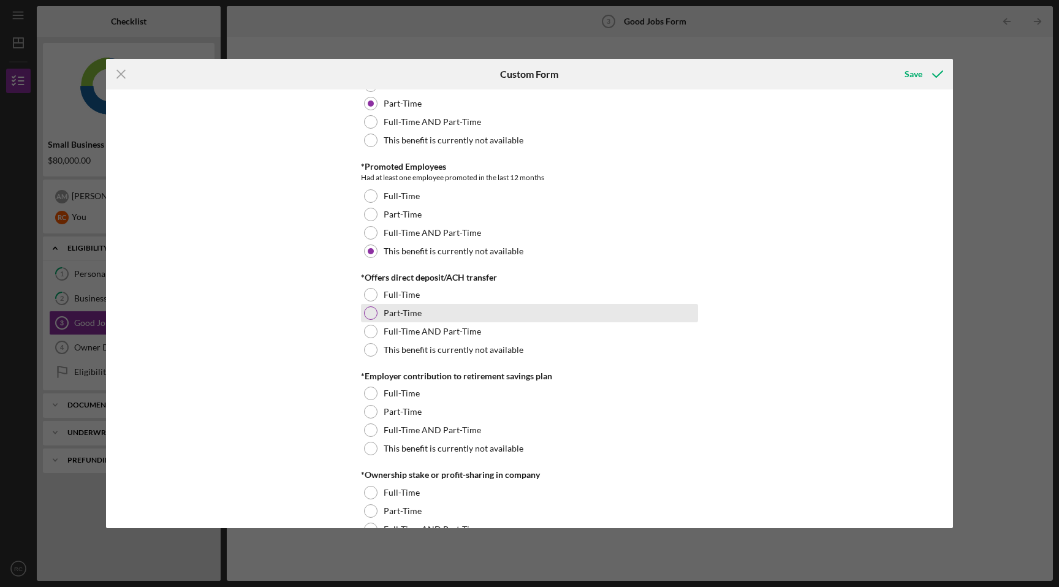
click at [370, 312] on div at bounding box center [370, 312] width 13 height 13
click at [370, 287] on div "Full-Time" at bounding box center [529, 294] width 337 height 18
click at [369, 316] on div at bounding box center [370, 312] width 13 height 13
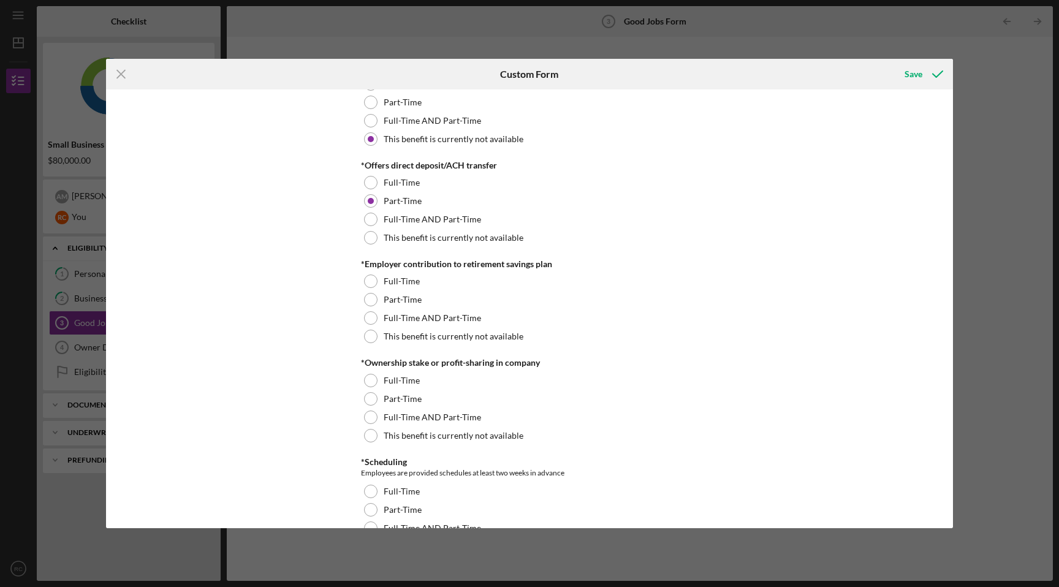
scroll to position [968, 0]
click at [371, 341] on div at bounding box center [370, 336] width 13 height 13
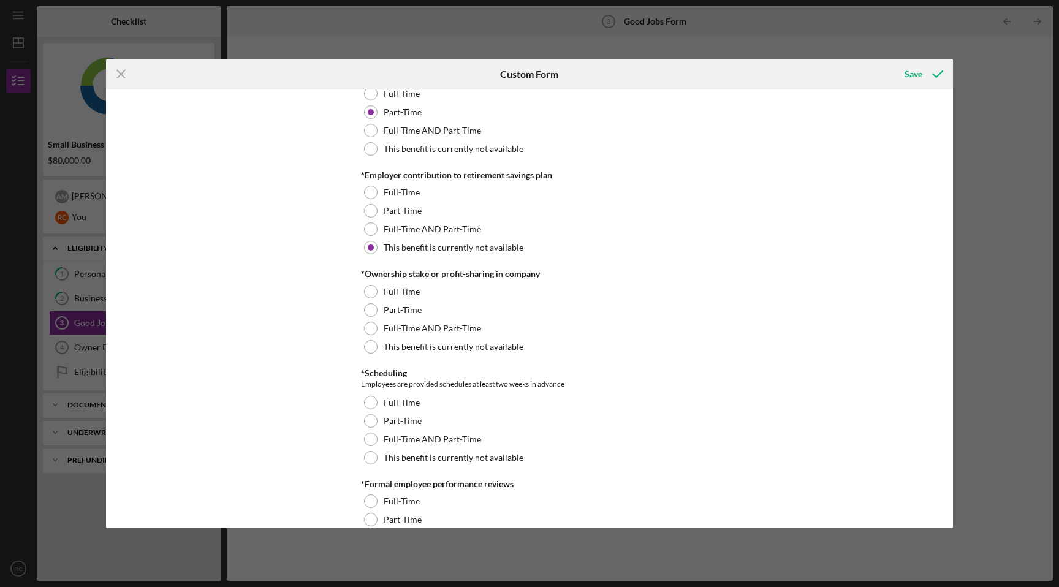
scroll to position [1091, 0]
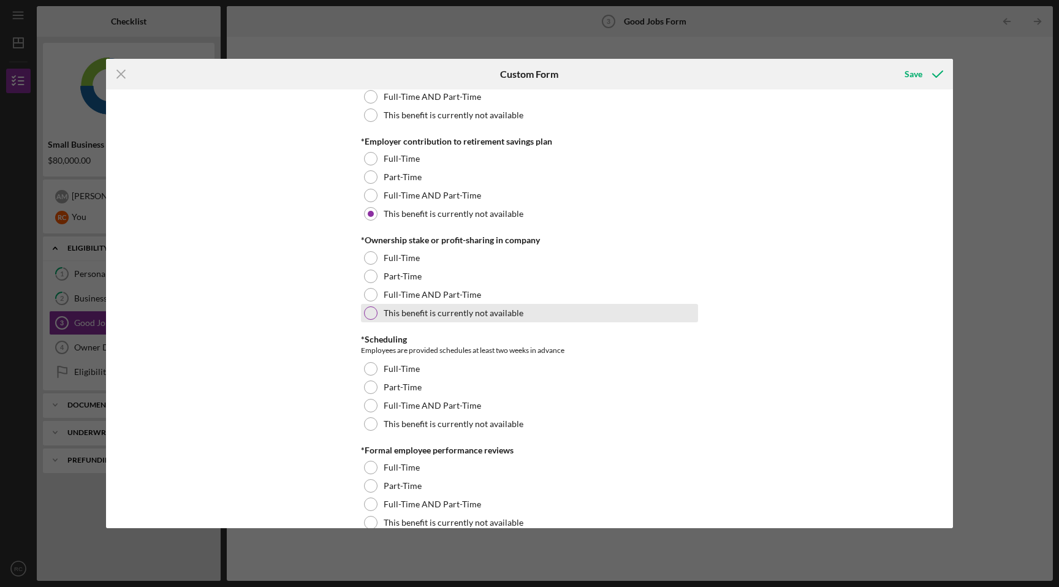
click at [368, 315] on div at bounding box center [370, 312] width 13 height 13
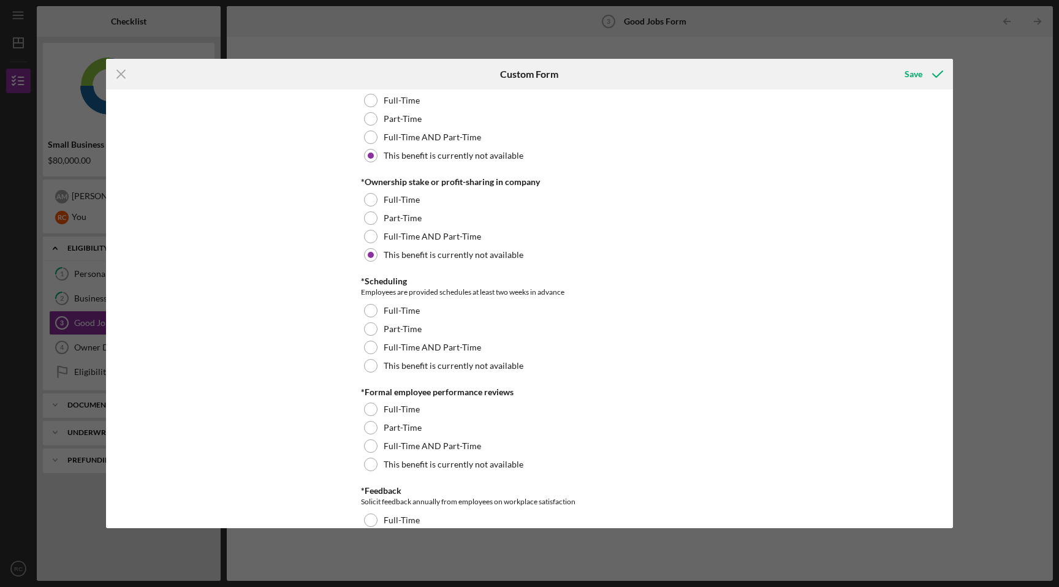
scroll to position [1174, 0]
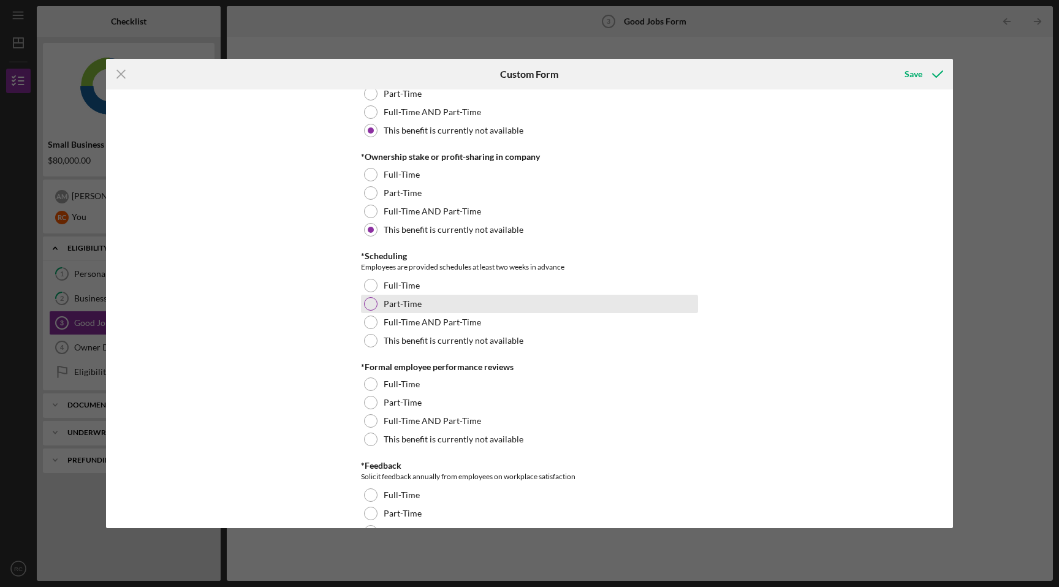
click at [367, 301] on div at bounding box center [370, 303] width 13 height 13
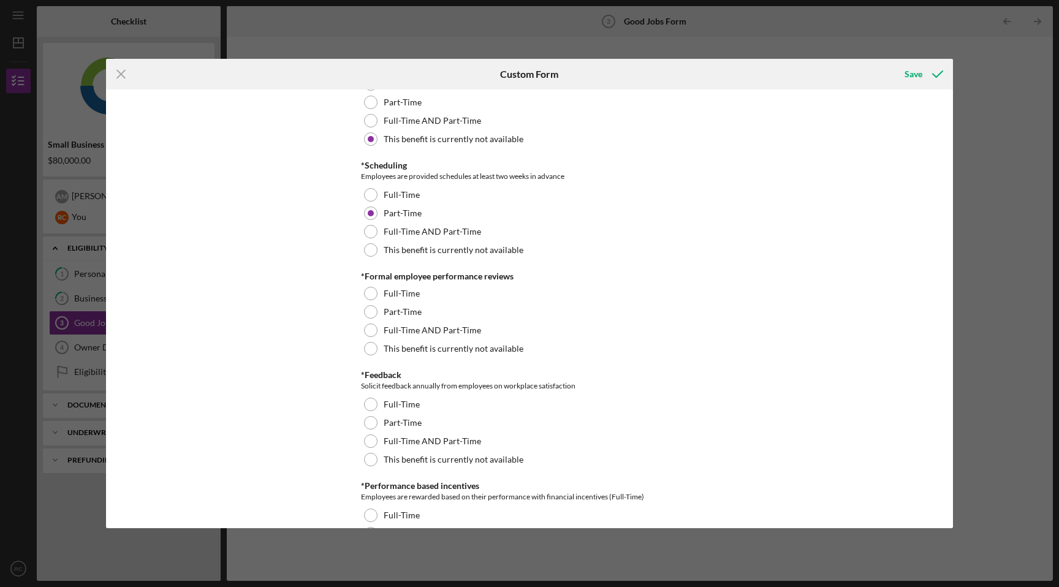
scroll to position [1301, 0]
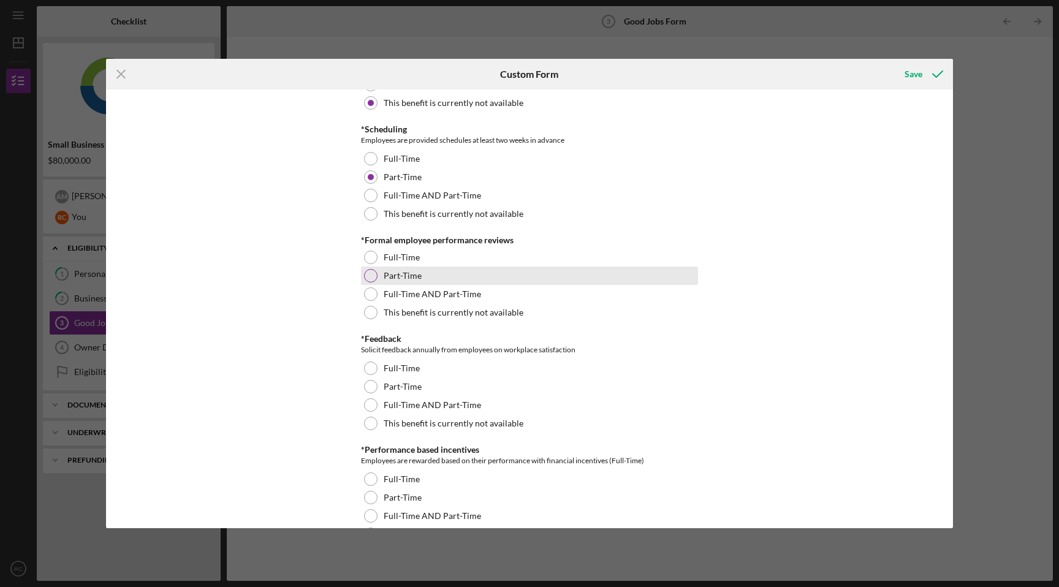
click at [371, 274] on div at bounding box center [370, 275] width 13 height 13
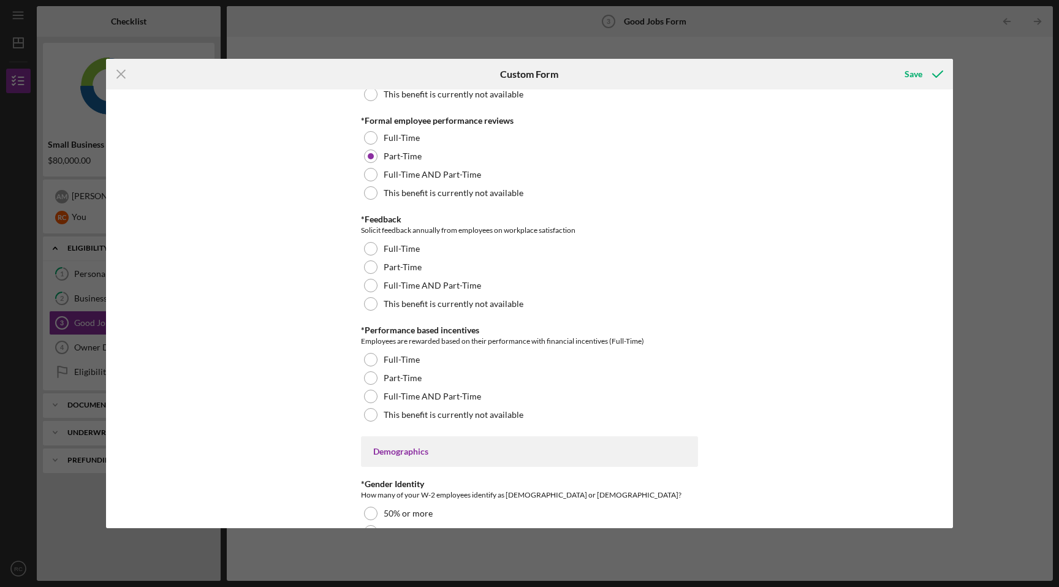
scroll to position [1448, 0]
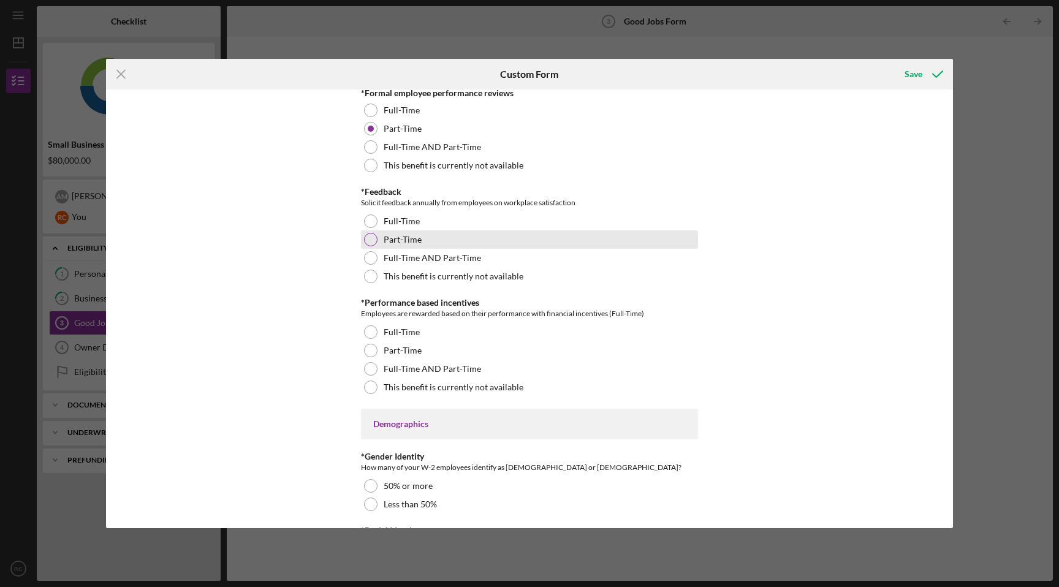
click at [366, 243] on div at bounding box center [370, 239] width 13 height 13
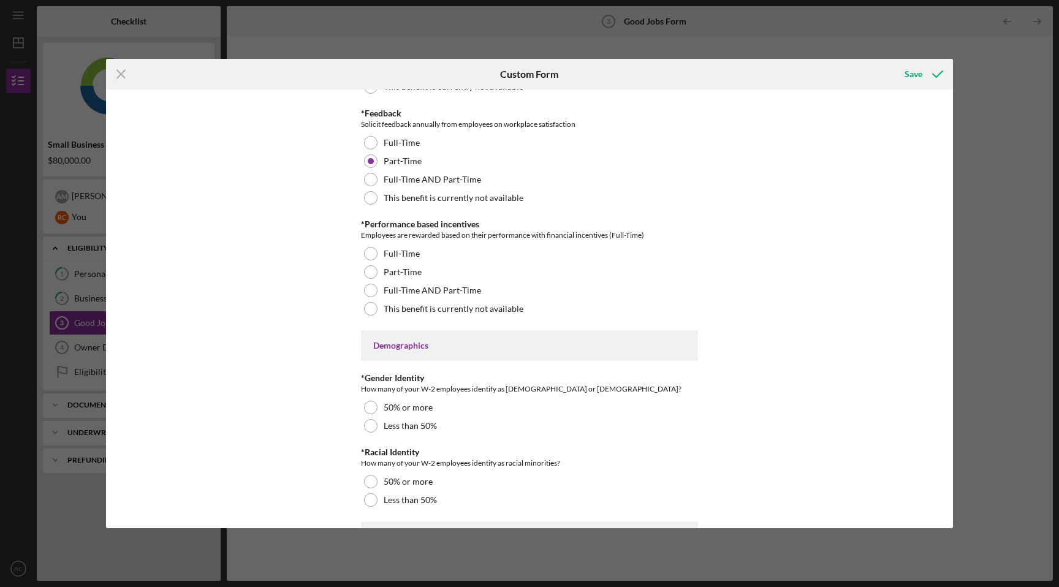
scroll to position [1559, 0]
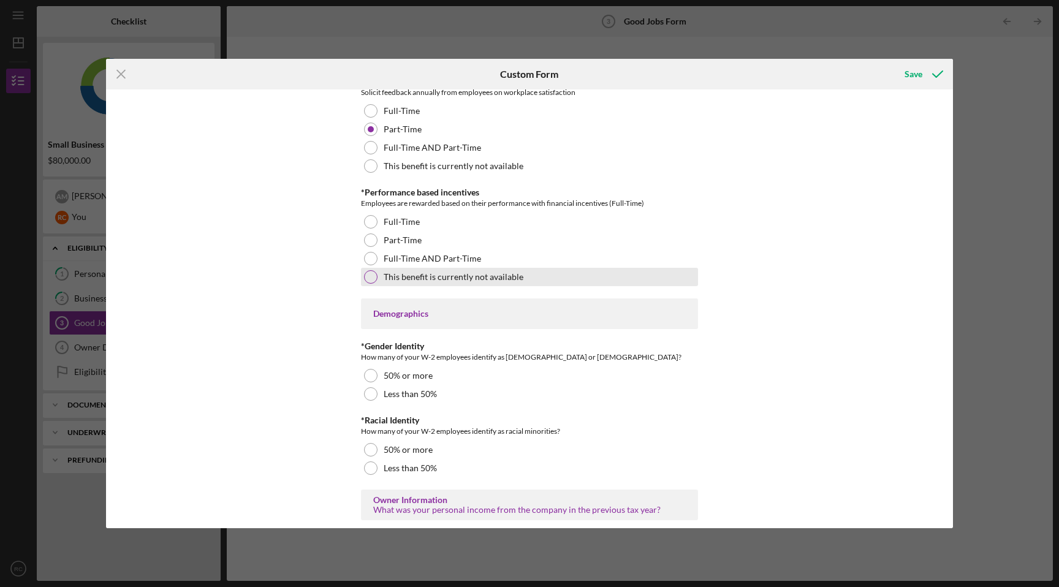
click at [369, 274] on div at bounding box center [370, 276] width 13 height 13
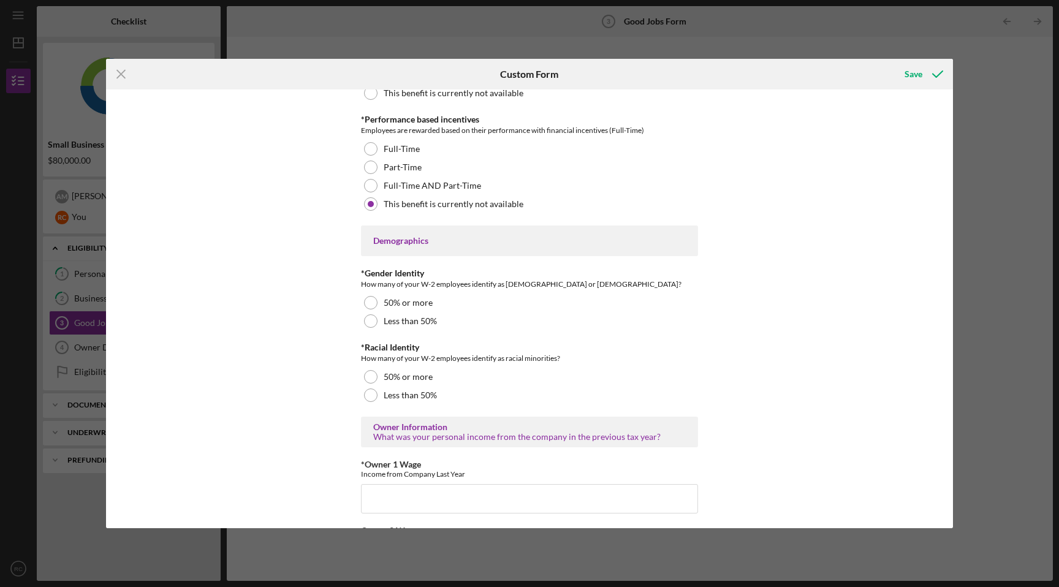
scroll to position [1650, 0]
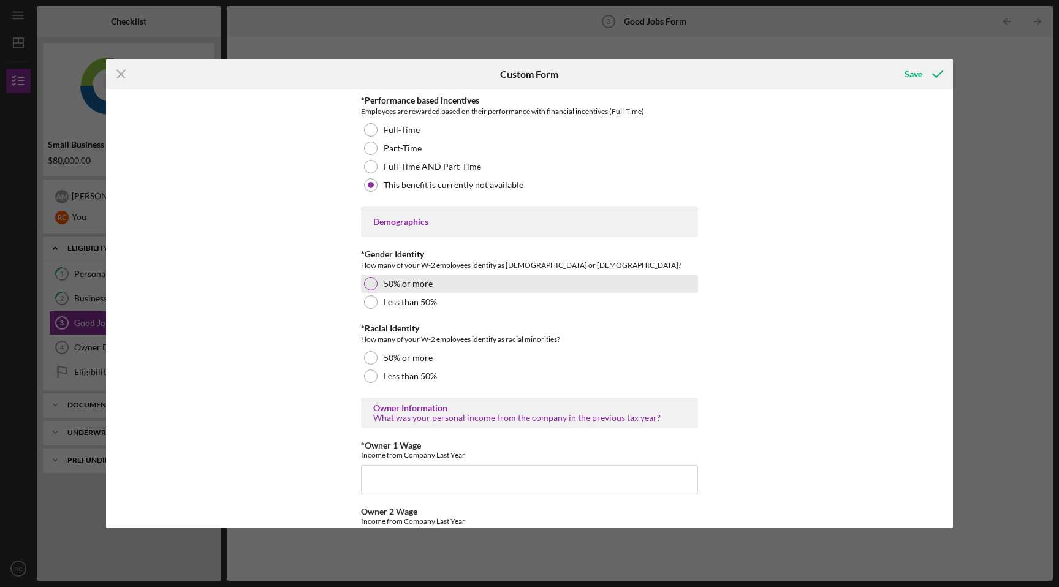
click at [371, 284] on div at bounding box center [370, 283] width 13 height 13
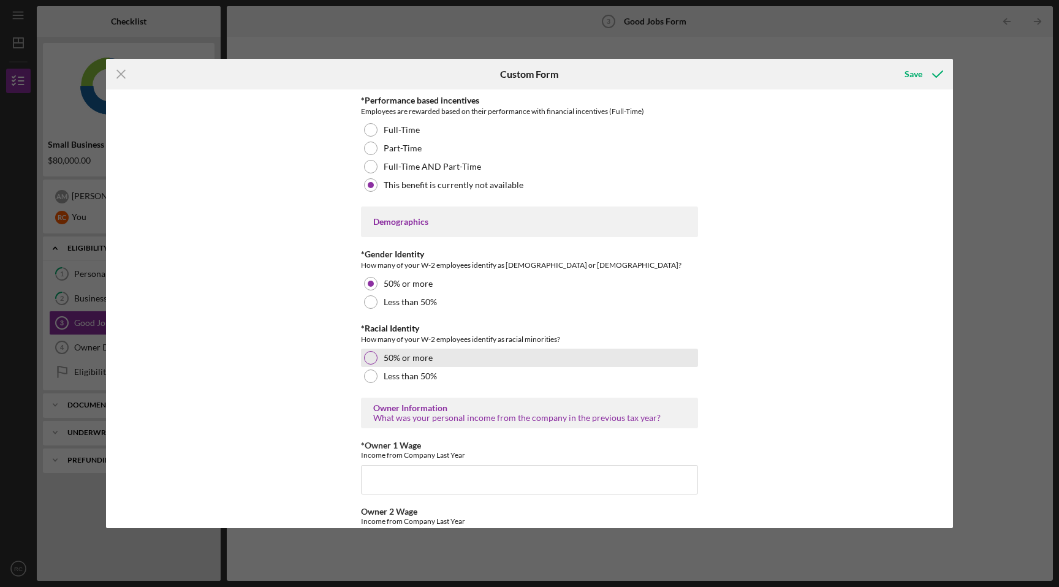
click at [371, 360] on div at bounding box center [370, 357] width 13 height 13
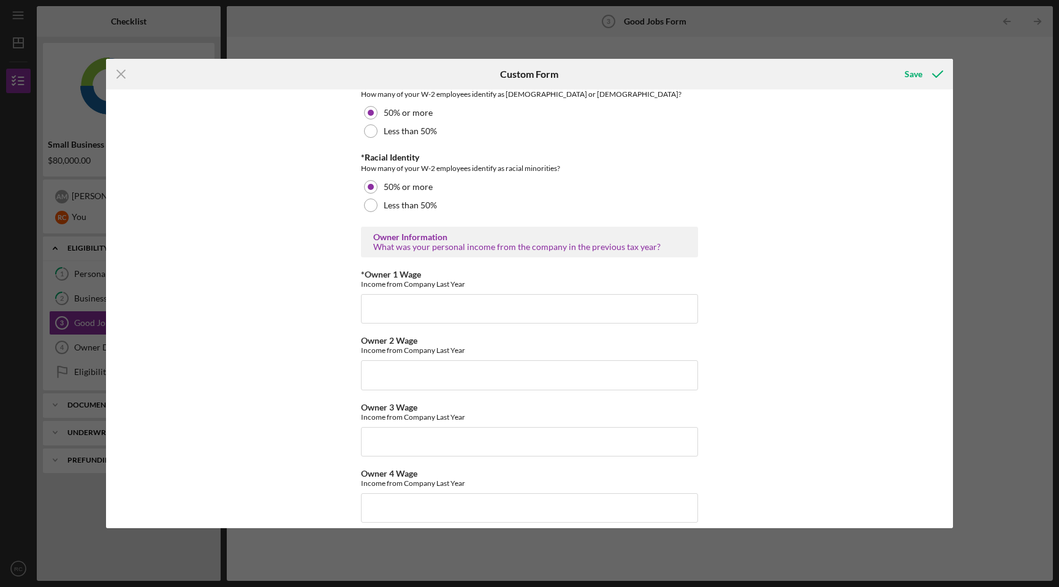
scroll to position [1823, 0]
click at [404, 309] on input "*Owner 1 Wage" at bounding box center [529, 306] width 337 height 29
type input "14000"
type input "$0"
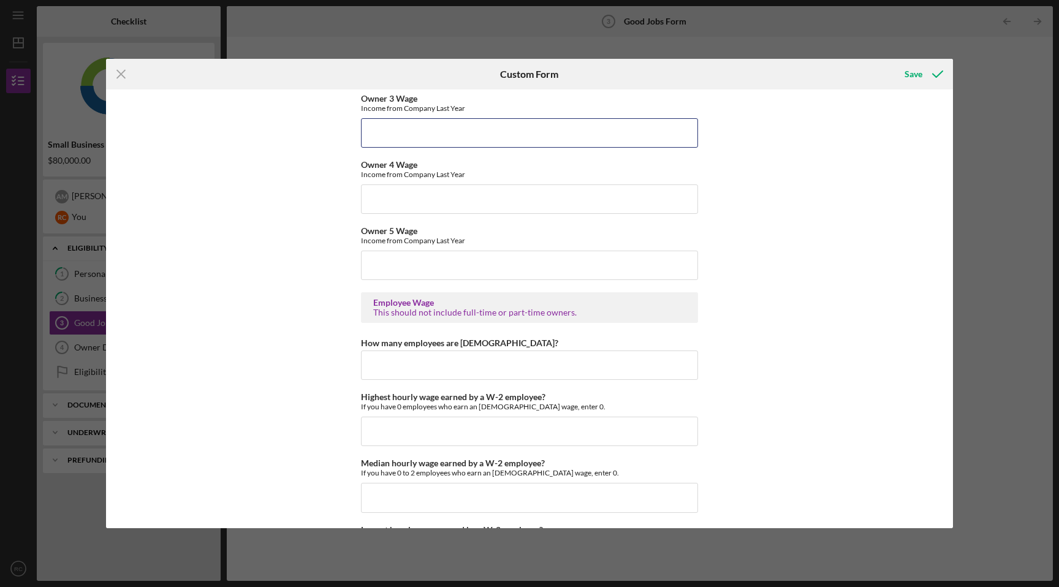
scroll to position [2121, 0]
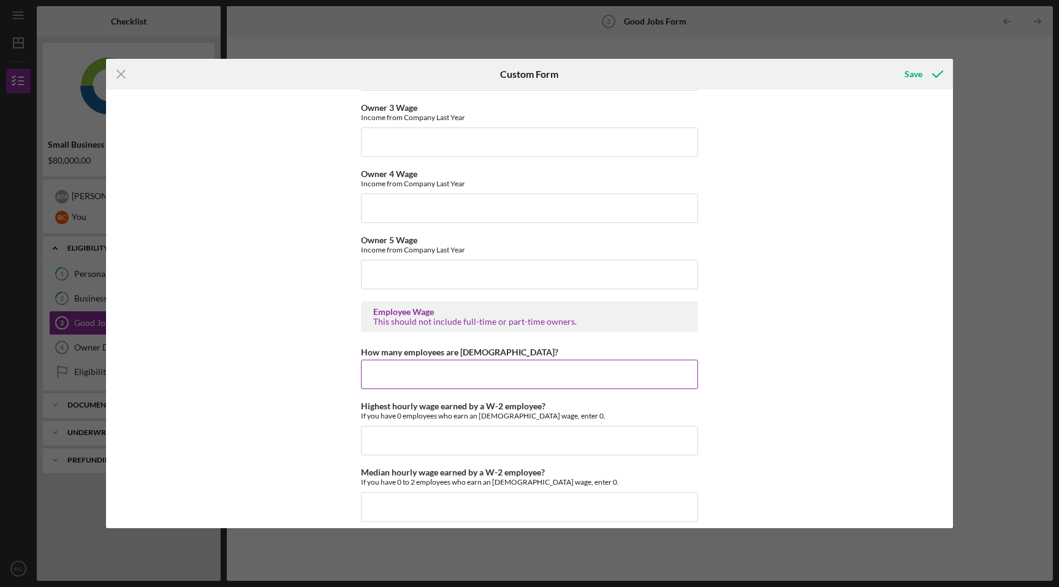
click at [557, 370] on input "How many employees are [DEMOGRAPHIC_DATA]?" at bounding box center [529, 374] width 337 height 29
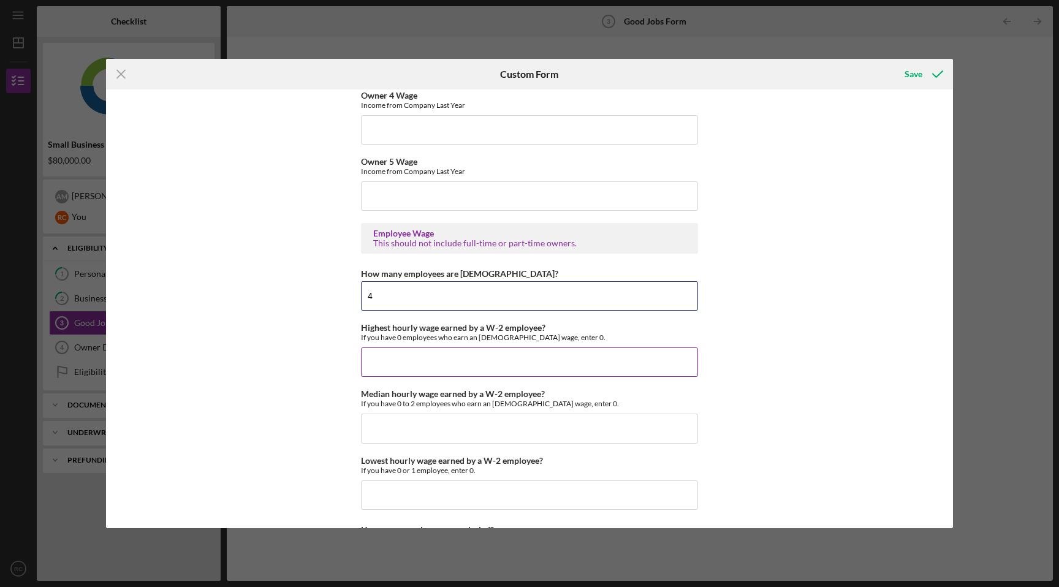
scroll to position [2209, 0]
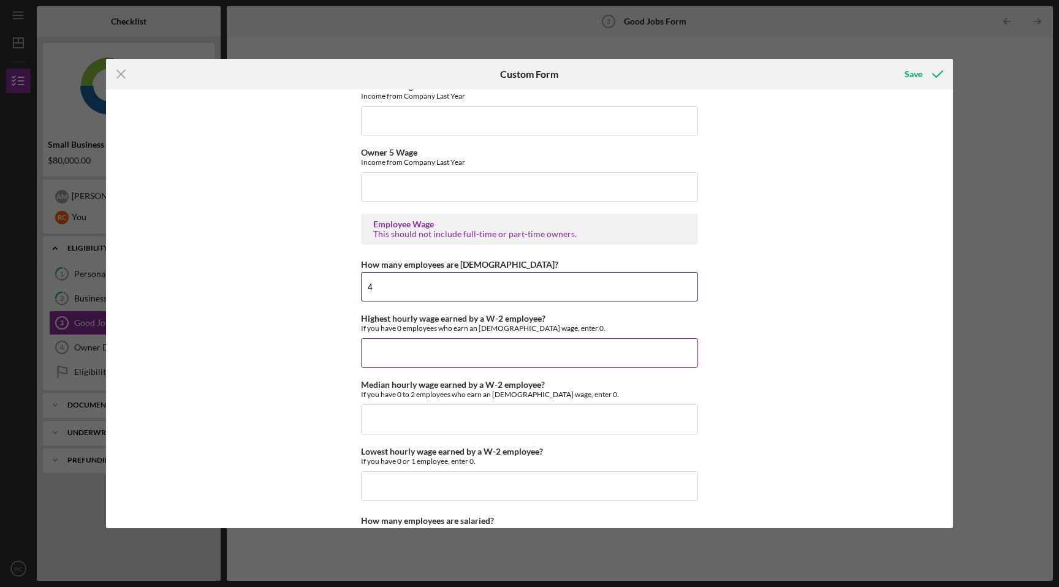
type input "4"
click at [459, 352] on input "Highest hourly wage earned by a W-2 employee?" at bounding box center [529, 352] width 337 height 29
type input "$17.50"
type input "$17.00"
type input "$16.50"
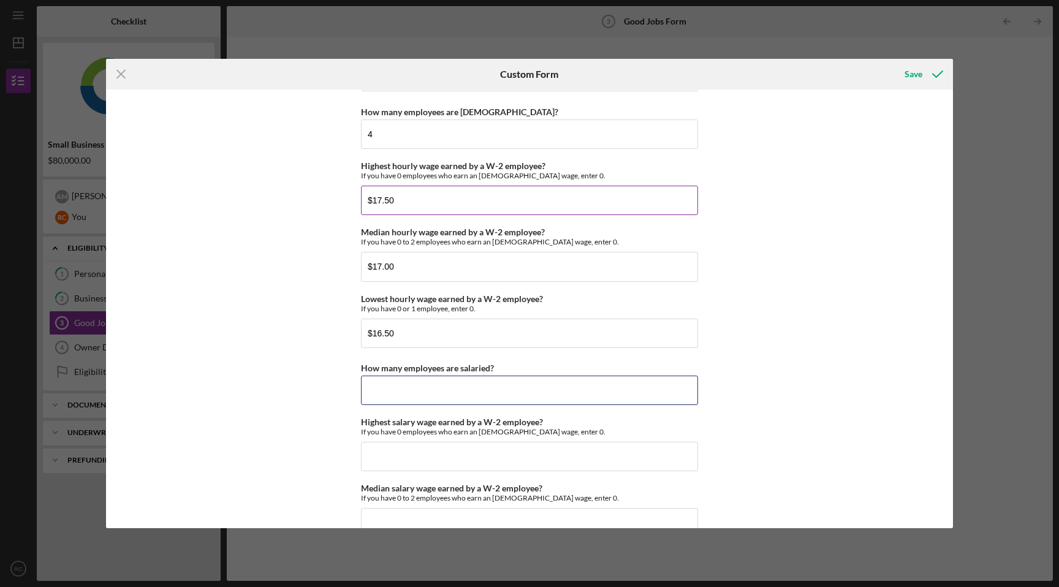
scroll to position [2369, 0]
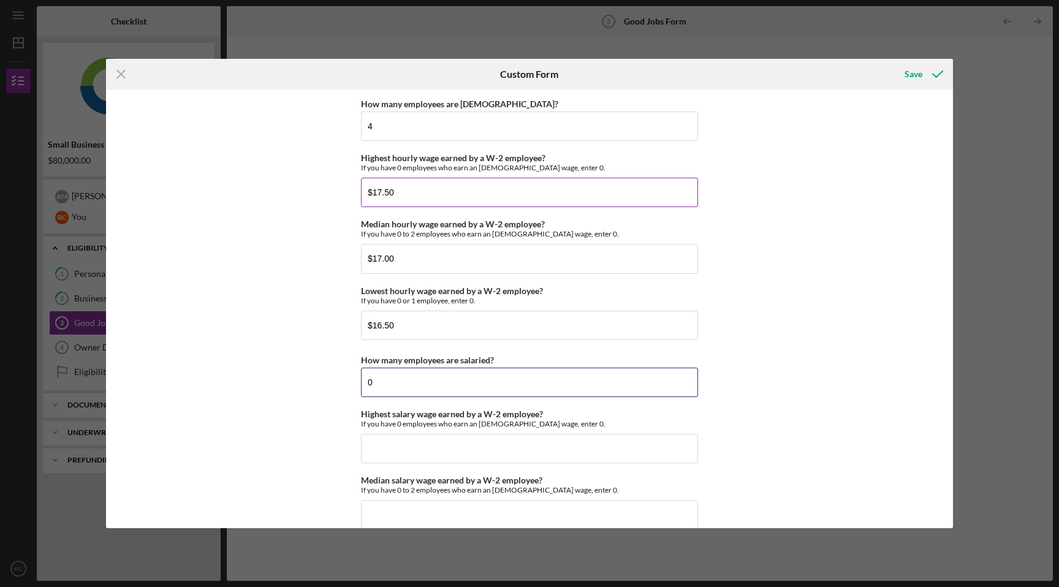
type input "0"
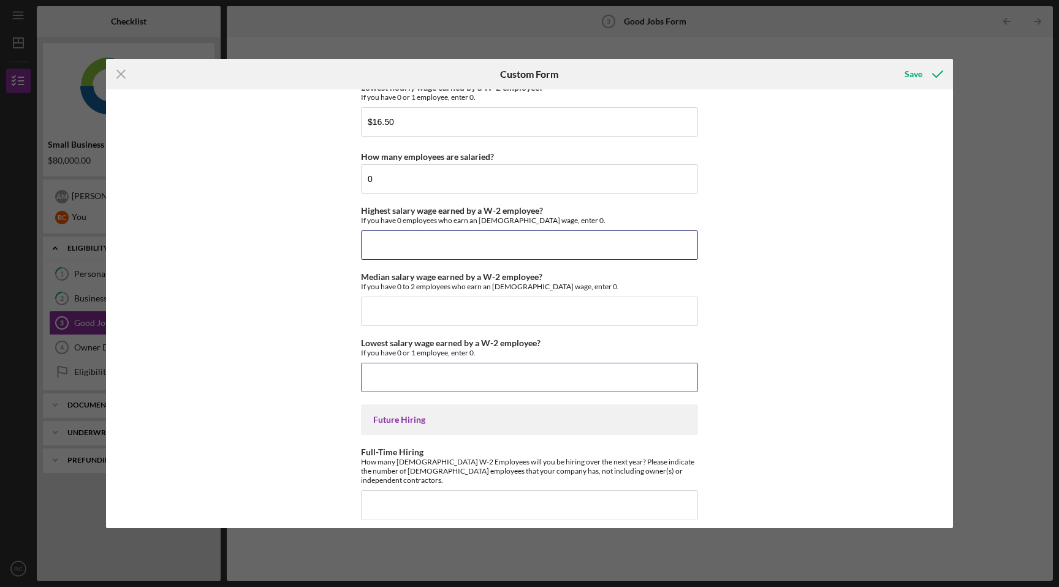
scroll to position [2648, 0]
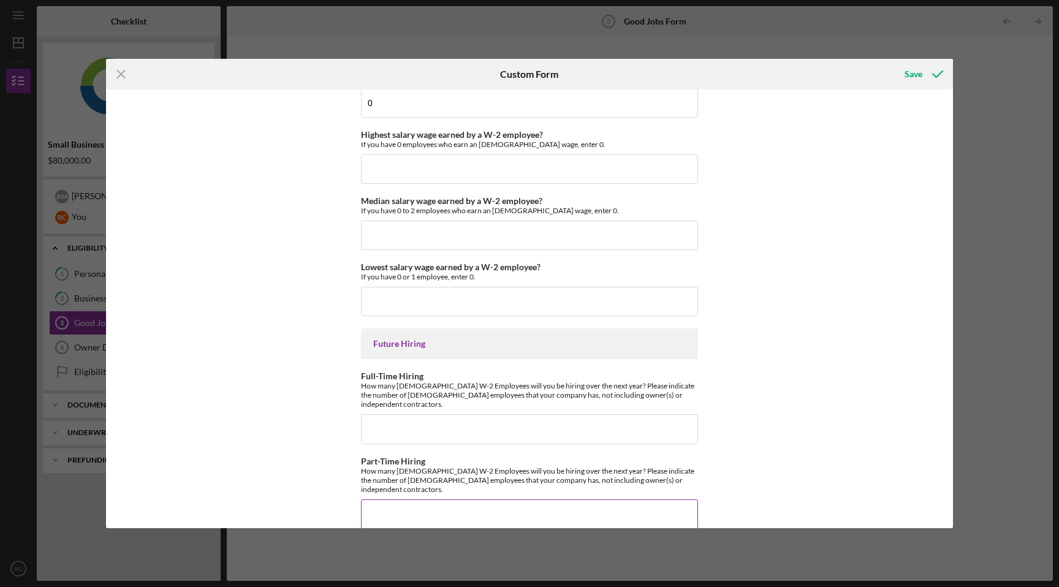
click at [390, 499] on input "Part-Time Hiring" at bounding box center [529, 513] width 337 height 29
type input "2"
click at [282, 456] on div "Good Jobs Form *Number of [DEMOGRAPHIC_DATA] Owner Employment Please input all …" at bounding box center [529, 308] width 847 height 439
click at [919, 77] on div "Save" at bounding box center [913, 74] width 18 height 25
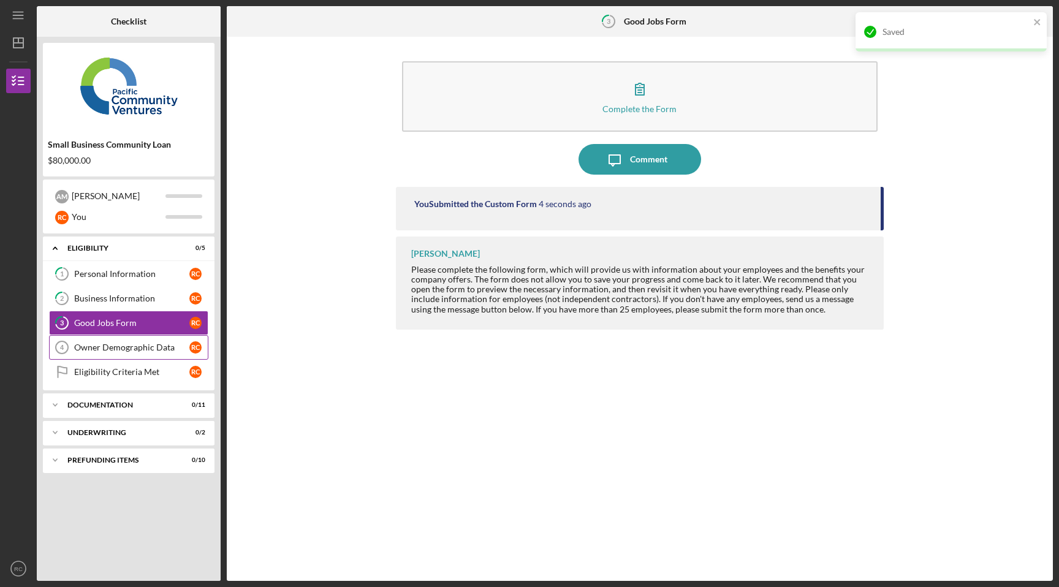
click at [137, 348] on div "Owner Demographic Data" at bounding box center [131, 347] width 115 height 10
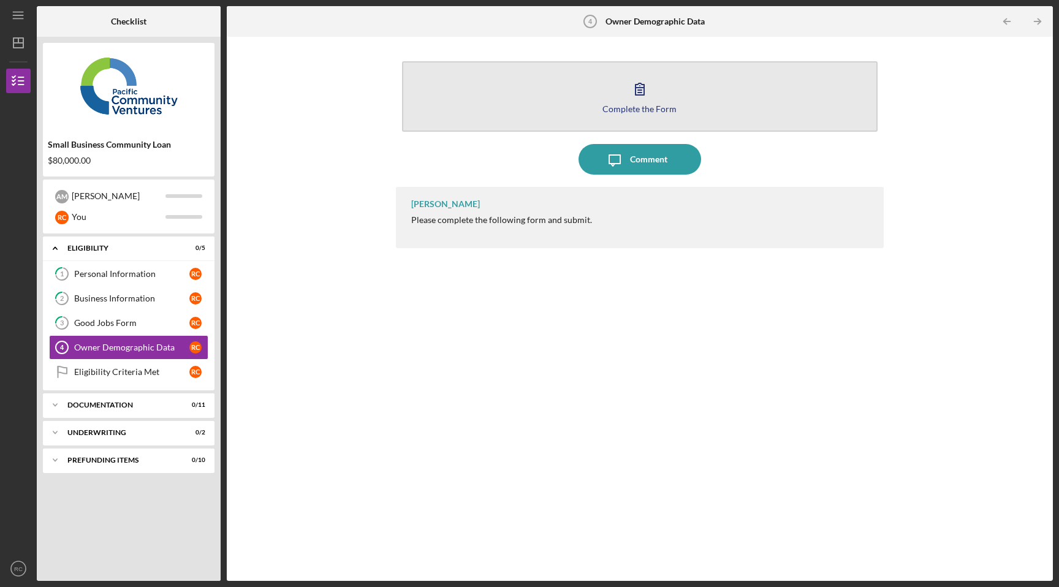
click at [635, 99] on icon "button" at bounding box center [639, 89] width 31 height 31
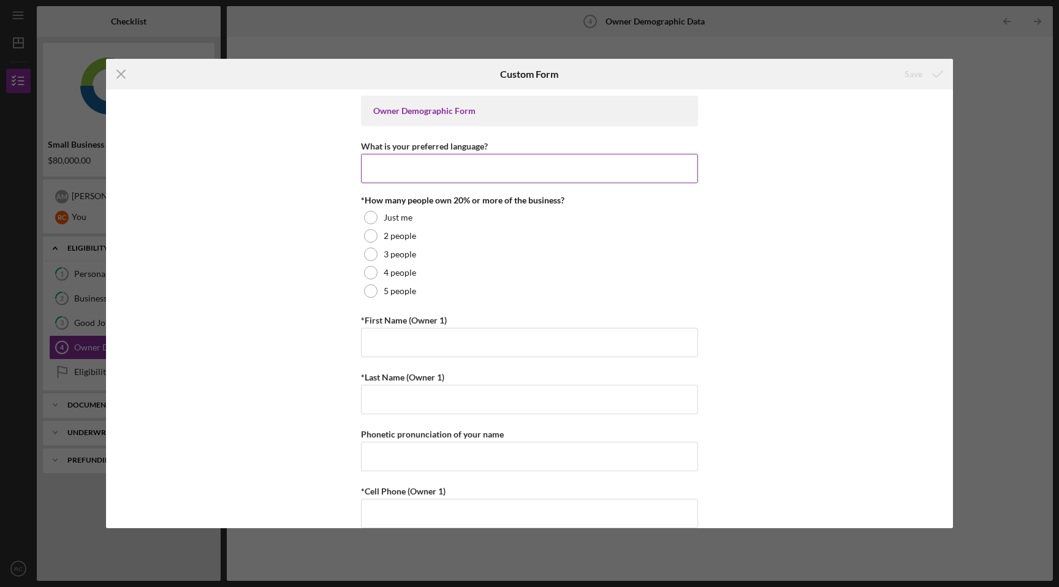
click at [592, 161] on input "What is your preferred language?" at bounding box center [529, 168] width 337 height 29
type input "English"
click at [463, 236] on div "2 people" at bounding box center [529, 236] width 337 height 18
click at [401, 342] on input "*First Name (Owner 1)" at bounding box center [529, 342] width 337 height 29
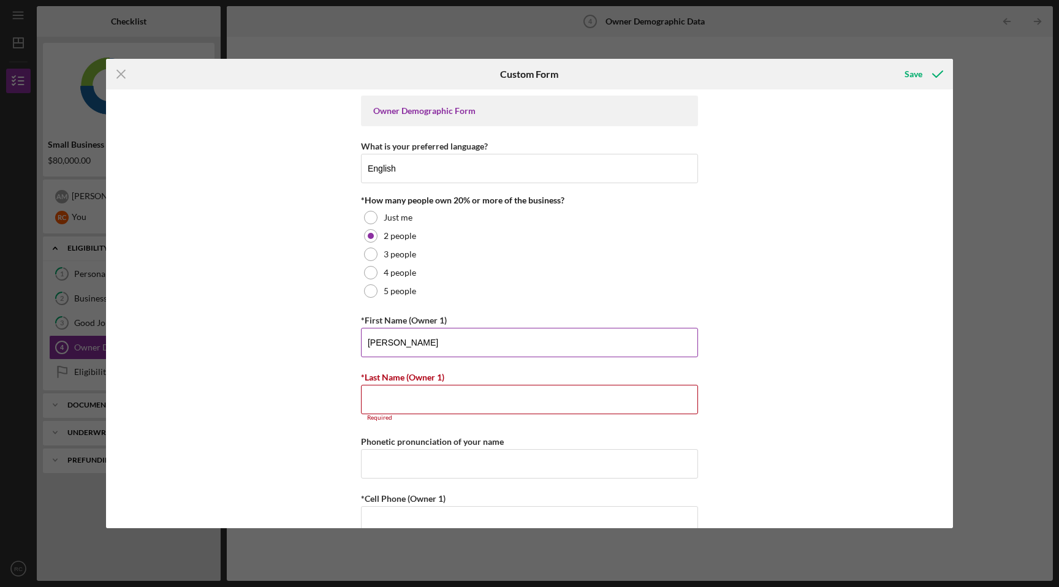
type input "[PERSON_NAME]"
type input "M"
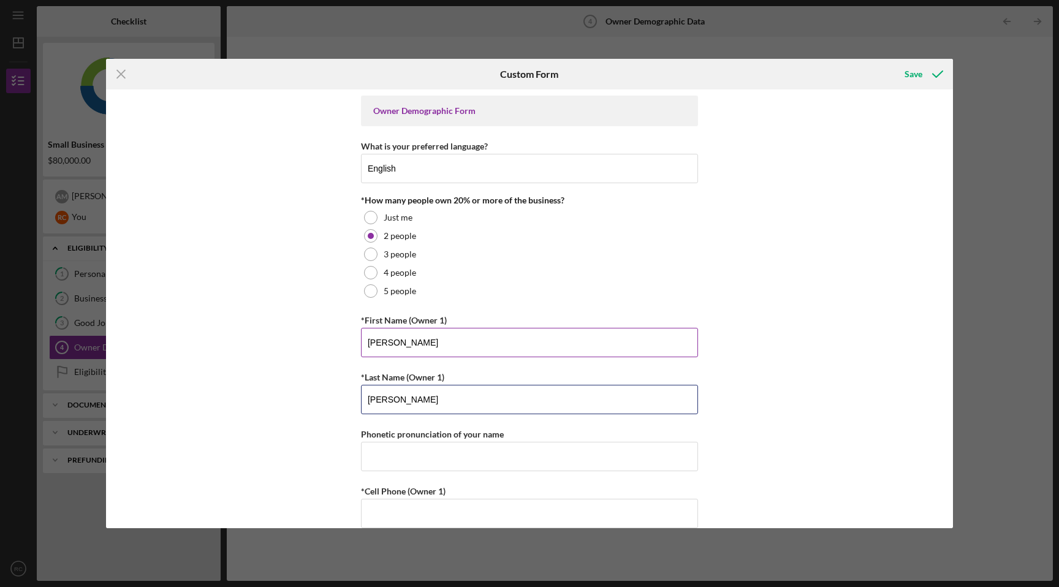
type input "[PERSON_NAME]"
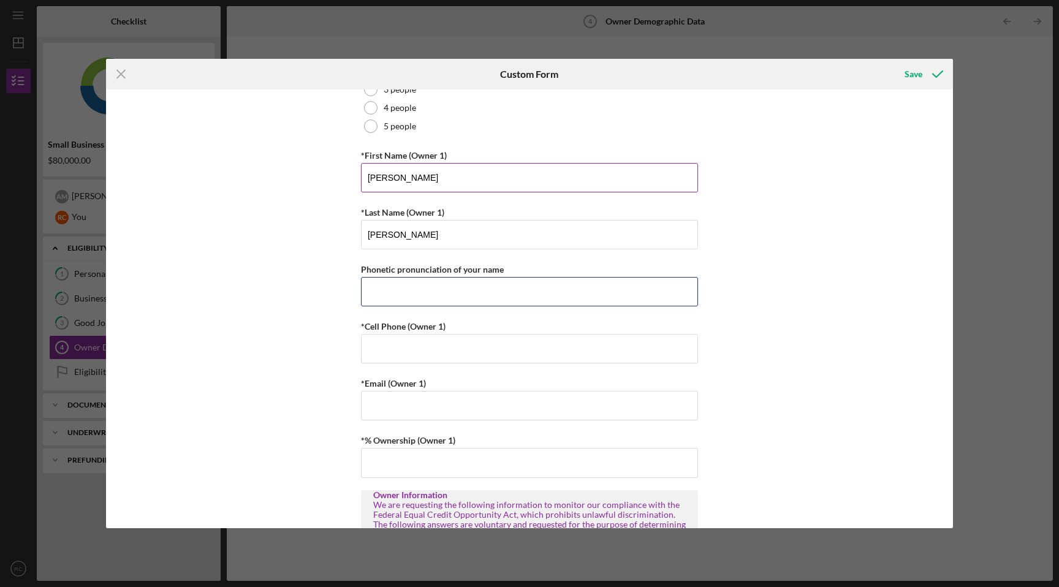
scroll to position [167, 0]
click at [402, 348] on input "*Cell Phone (Owner 1)" at bounding box center [529, 345] width 337 height 29
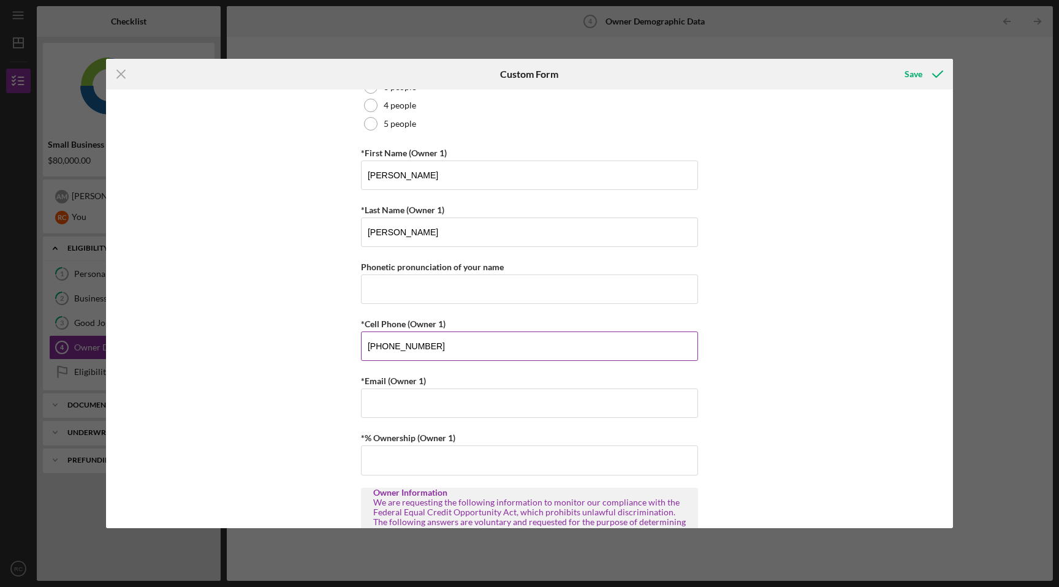
type input "[PHONE_NUMBER]"
type input "[PERSON_NAME][EMAIL_ADDRESS][DOMAIN_NAME]"
type input "0%"
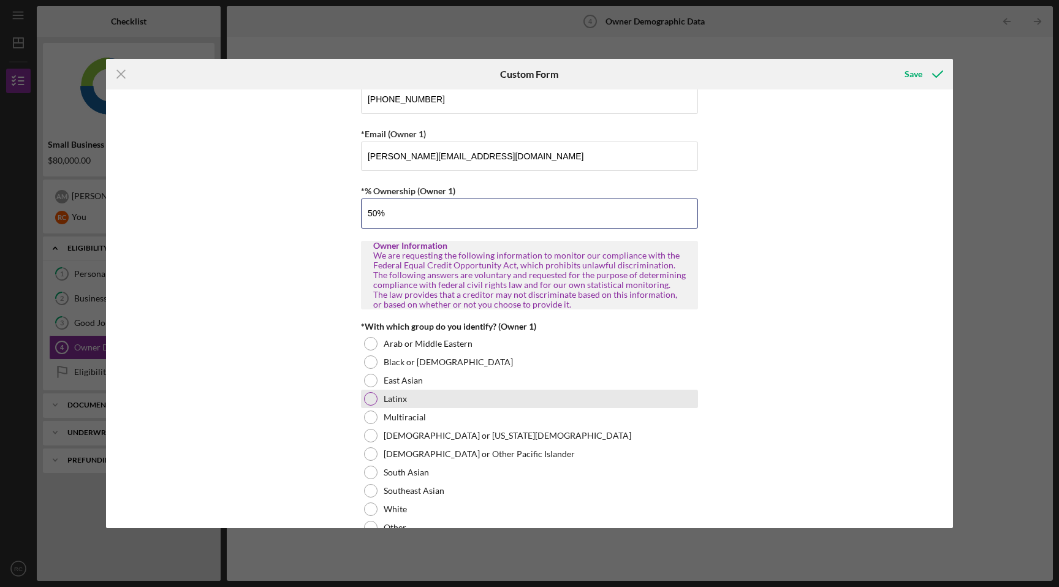
scroll to position [417, 0]
type input "50.00000%"
click at [373, 401] on div at bounding box center [370, 396] width 13 height 13
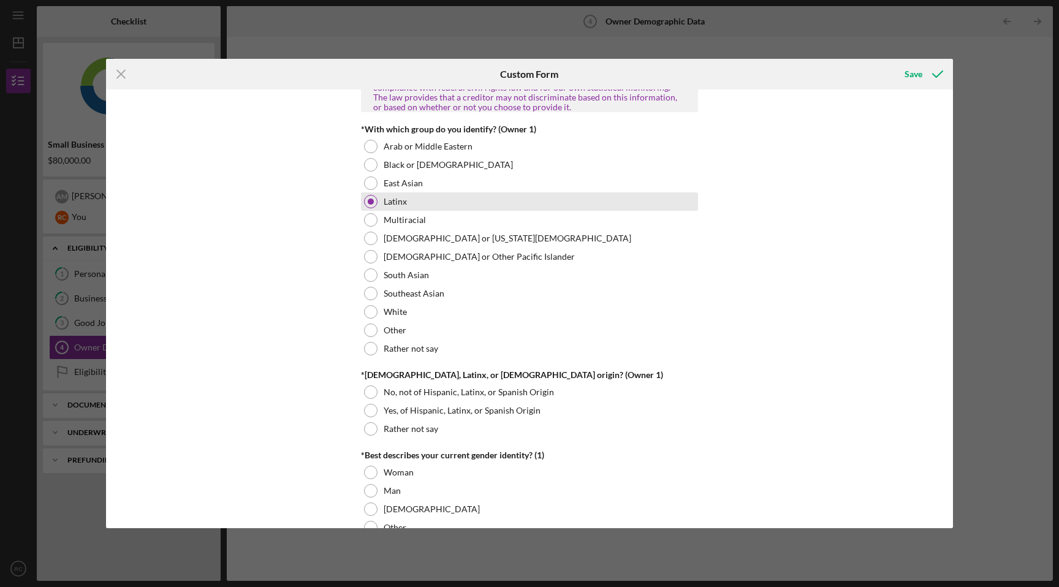
scroll to position [623, 0]
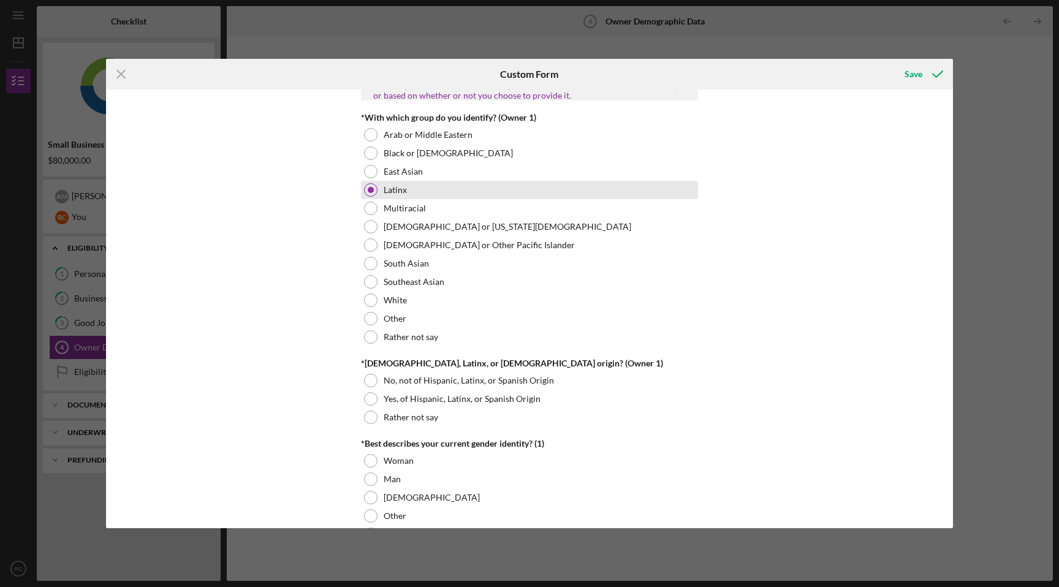
click at [373, 401] on div at bounding box center [370, 398] width 13 height 13
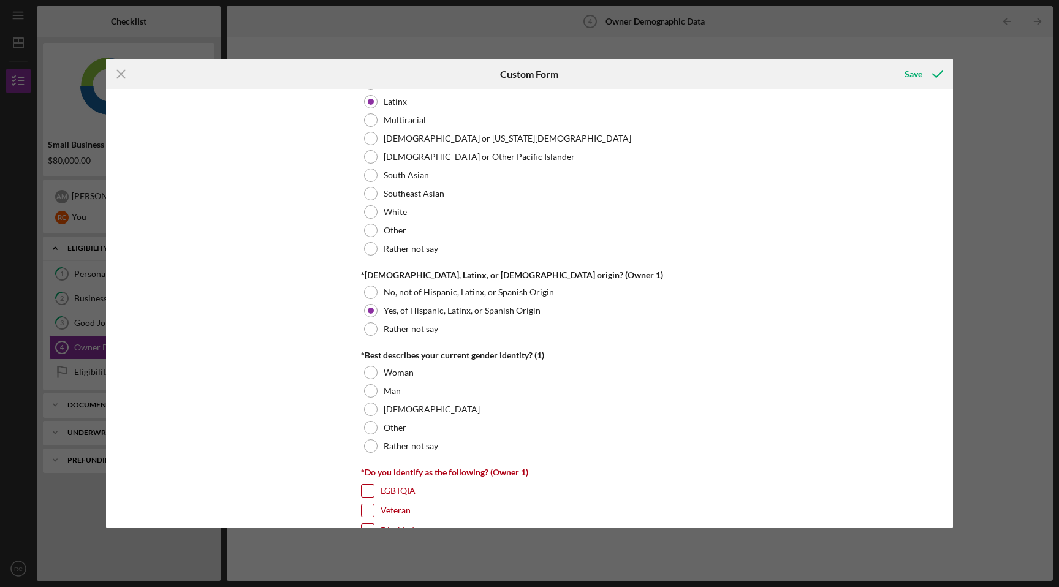
scroll to position [733, 0]
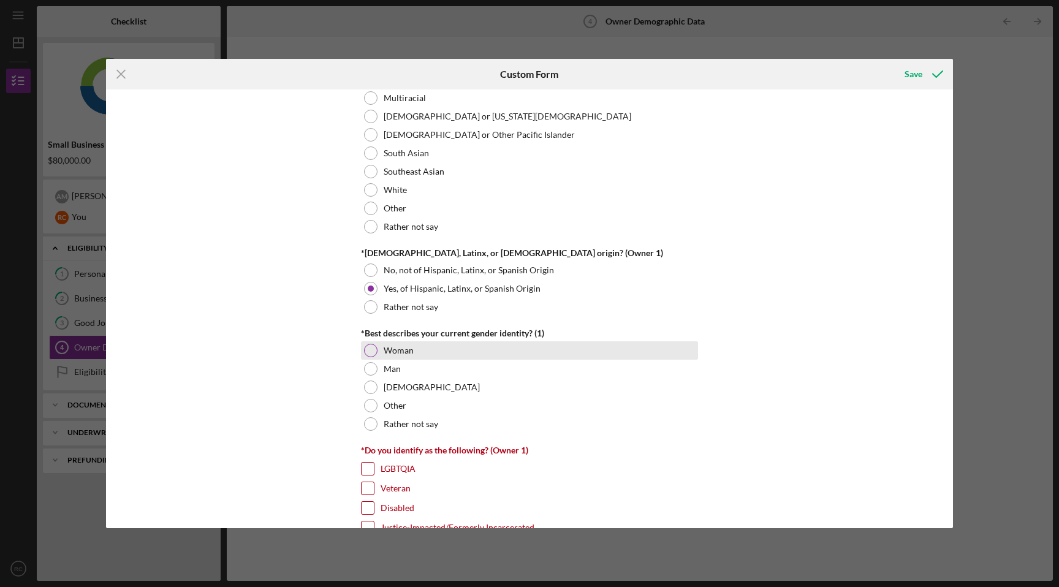
click at [374, 353] on div at bounding box center [370, 350] width 13 height 13
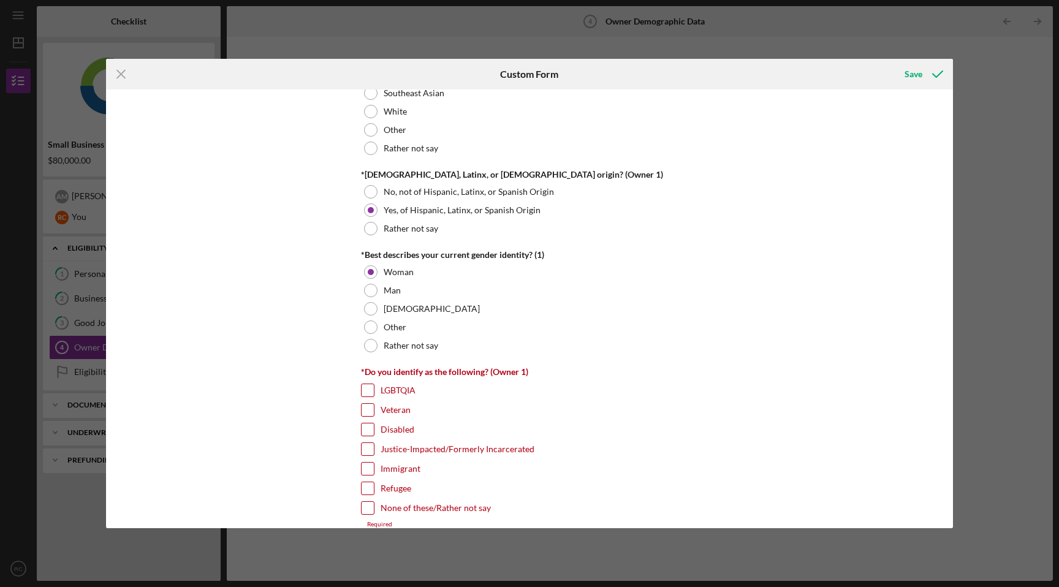
scroll to position [843, 0]
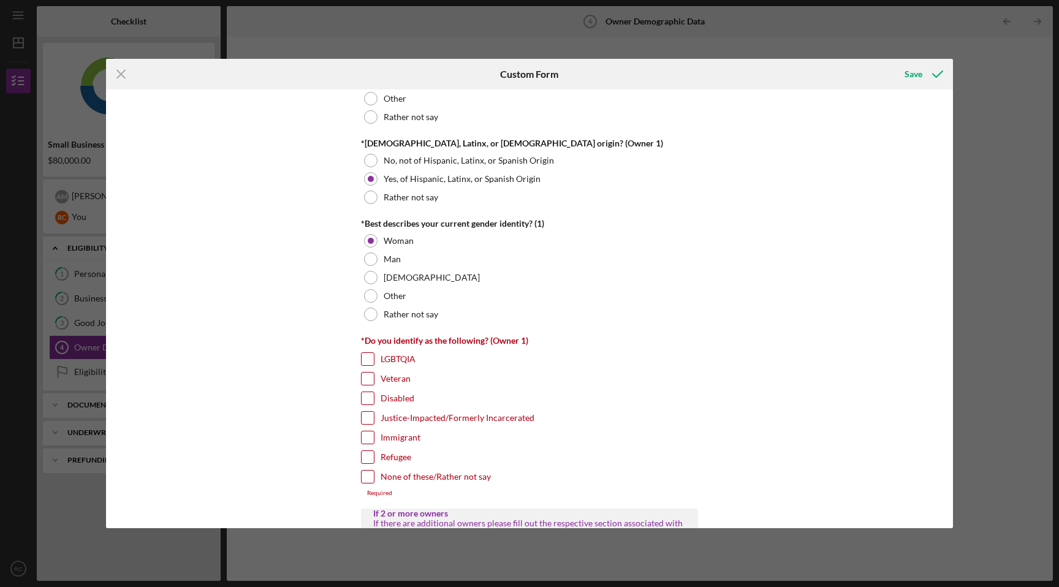
click at [366, 480] on input "None of these/Rather not say" at bounding box center [367, 477] width 12 height 12
checkbox input "true"
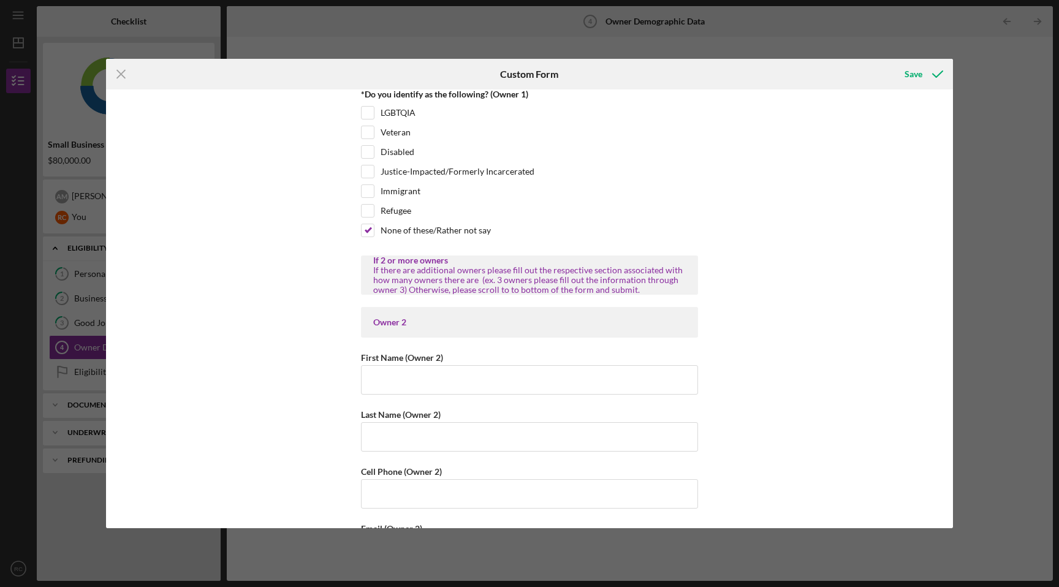
scroll to position [1093, 0]
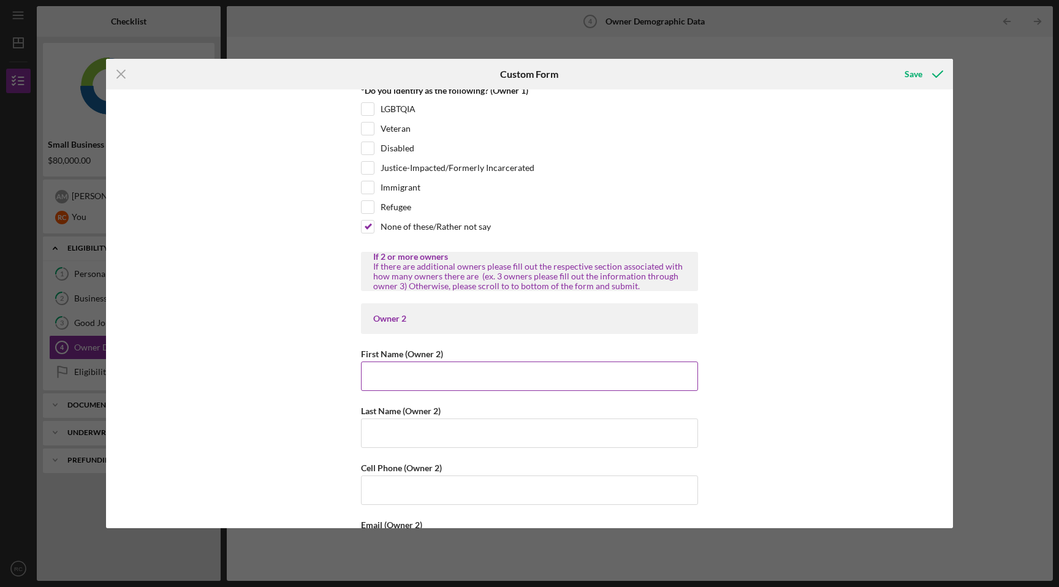
click at [427, 377] on input "First Name (Owner 2)" at bounding box center [529, 375] width 337 height 29
type input "[PERSON_NAME]"
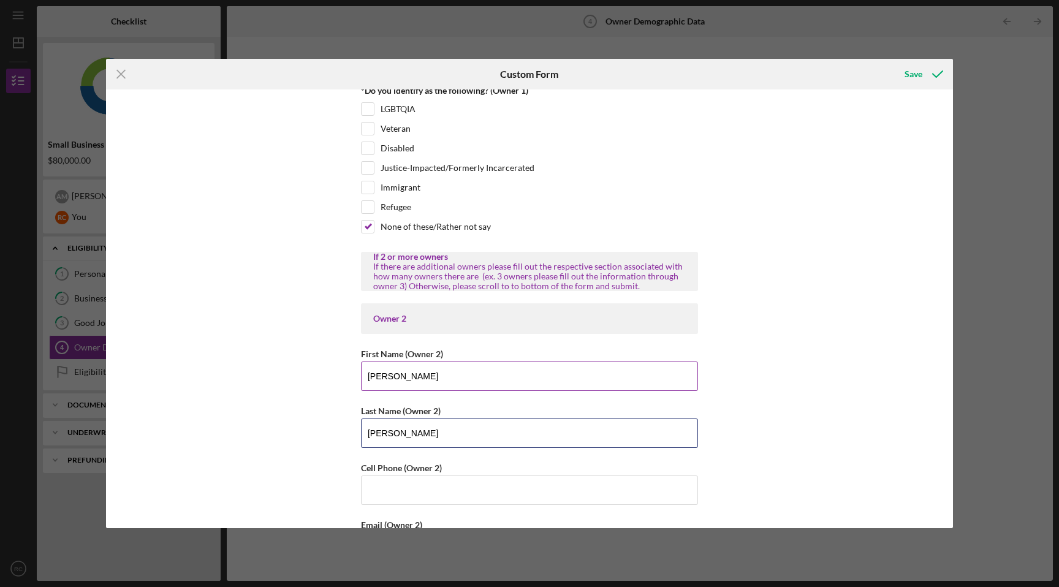
type input "[PERSON_NAME]"
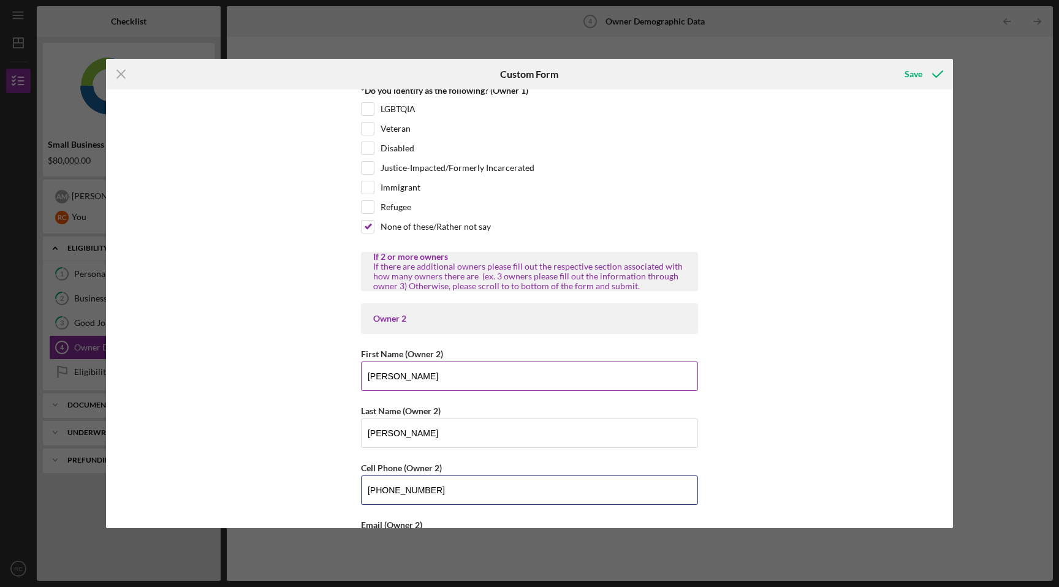
type input "[PHONE_NUMBER]"
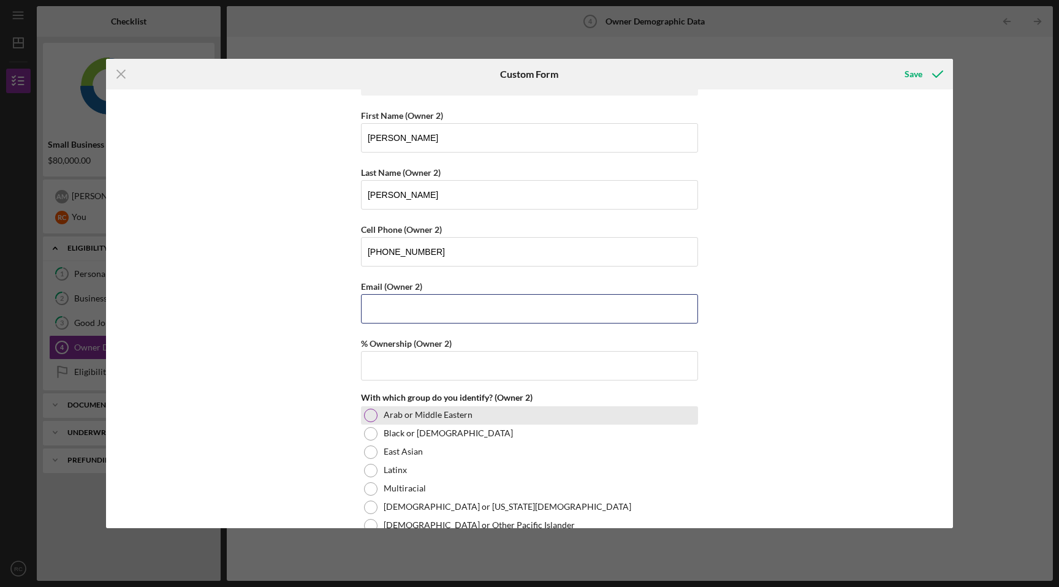
type input "[PERSON_NAME][EMAIL_ADDRESS][DOMAIN_NAME]"
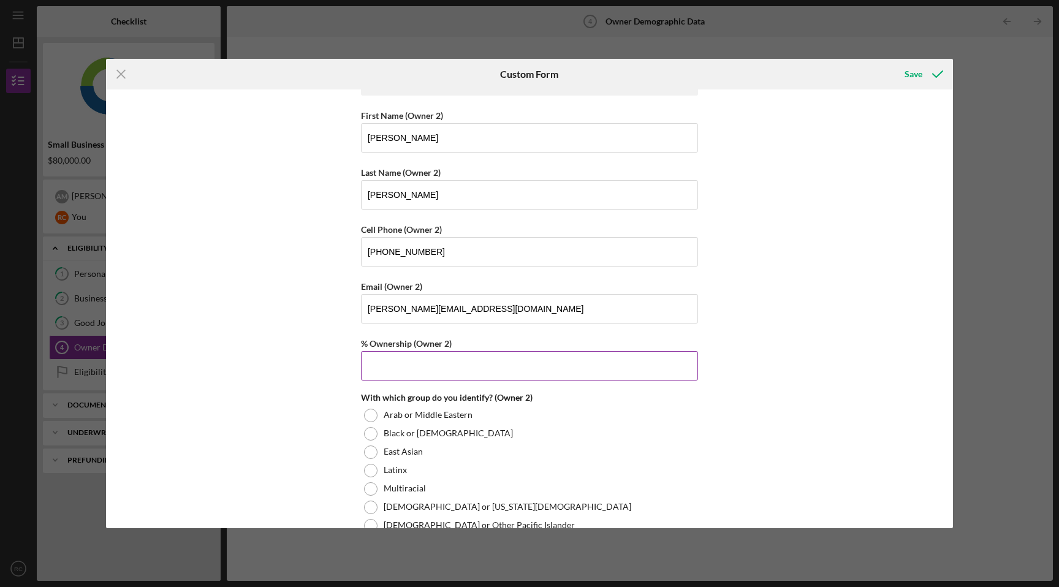
click at [469, 365] on input "% Ownership (Owner 2)" at bounding box center [529, 365] width 337 height 29
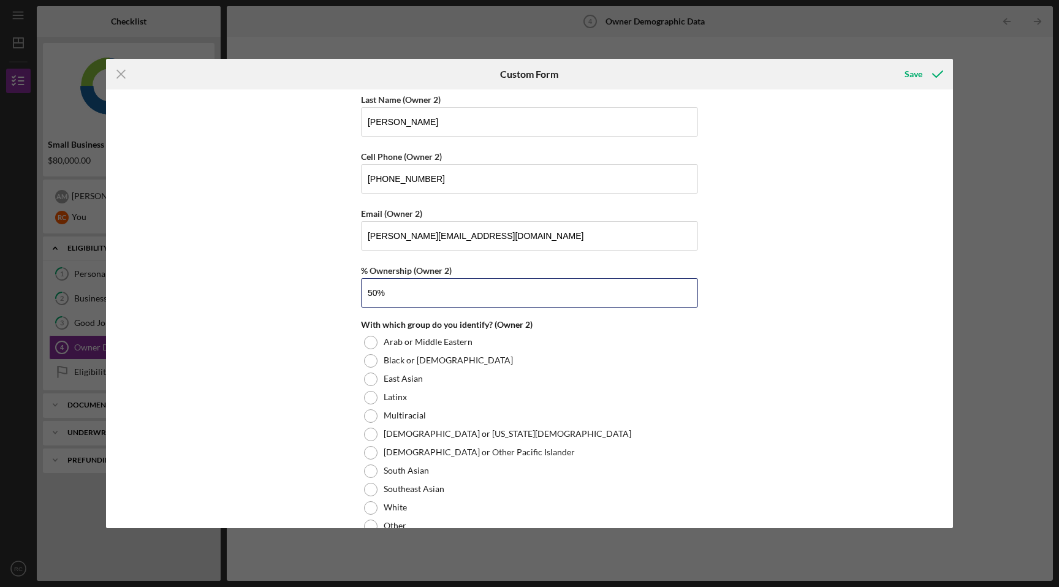
scroll to position [1405, 0]
type input "50.00000%"
click at [368, 395] on div at bounding box center [370, 396] width 13 height 13
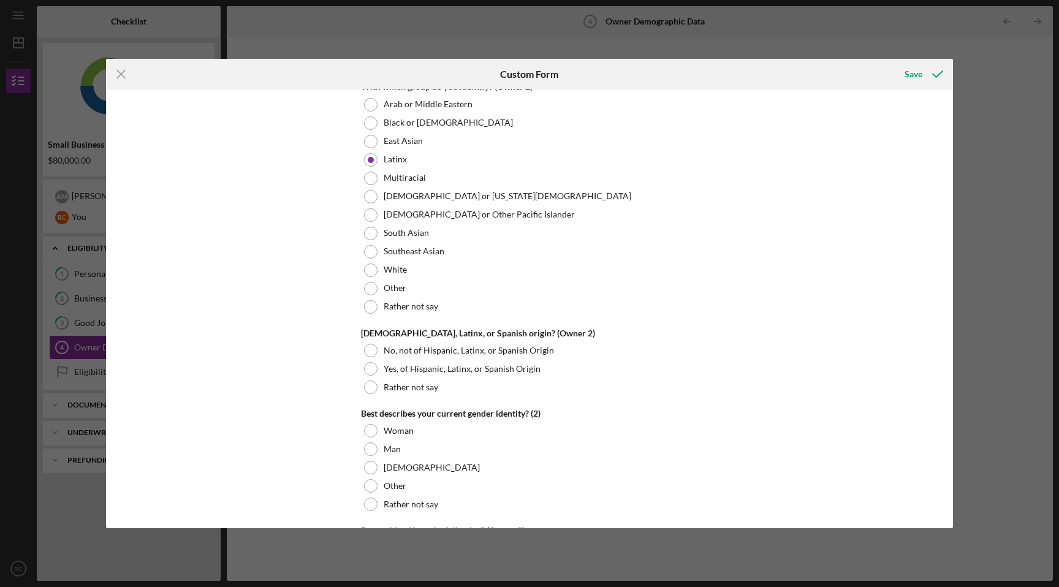
scroll to position [1650, 0]
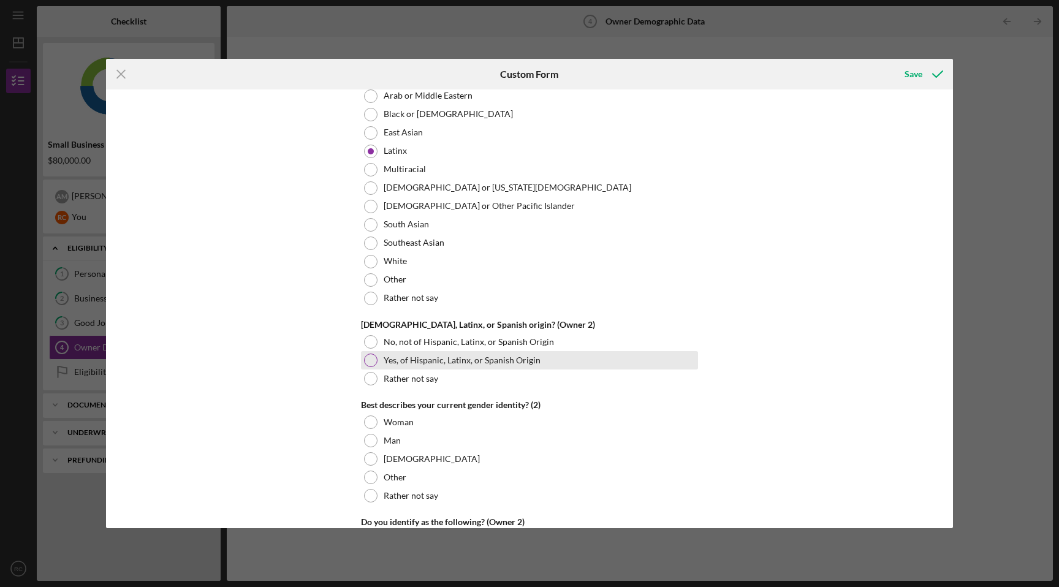
click at [370, 356] on div at bounding box center [370, 359] width 13 height 13
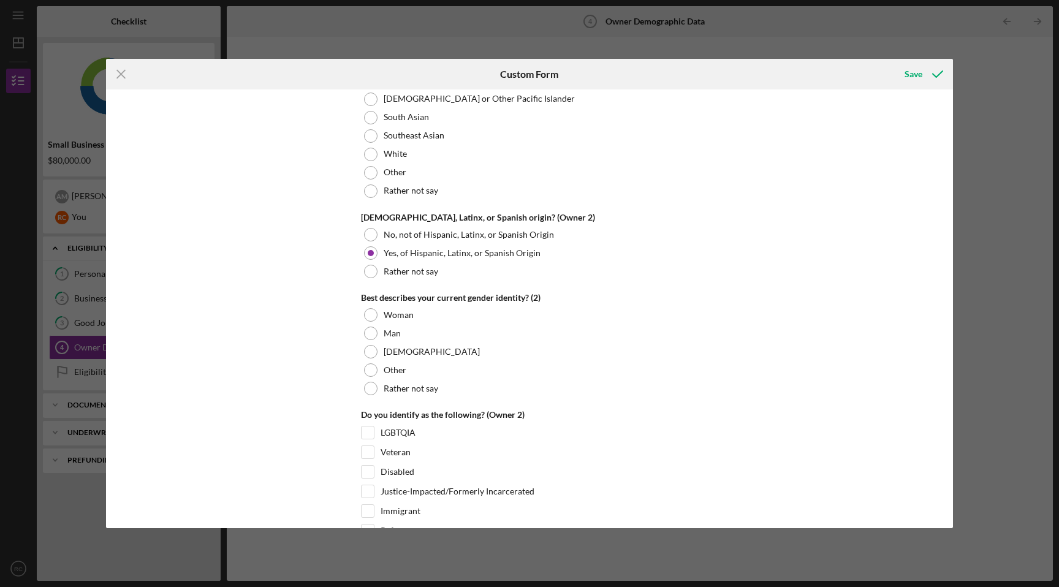
scroll to position [1759, 0]
click at [371, 331] on div at bounding box center [370, 331] width 13 height 13
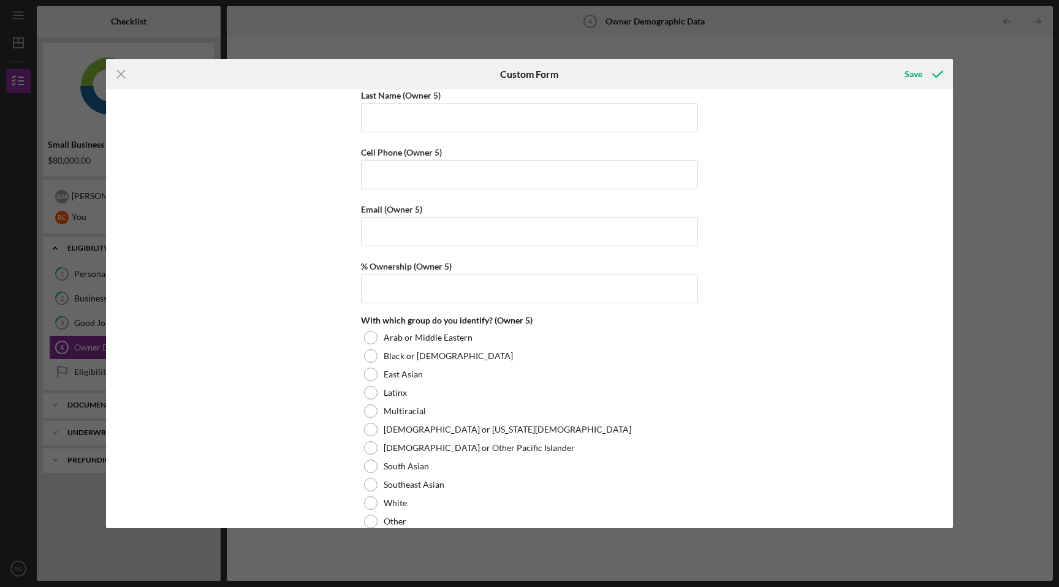
scroll to position [4292, 0]
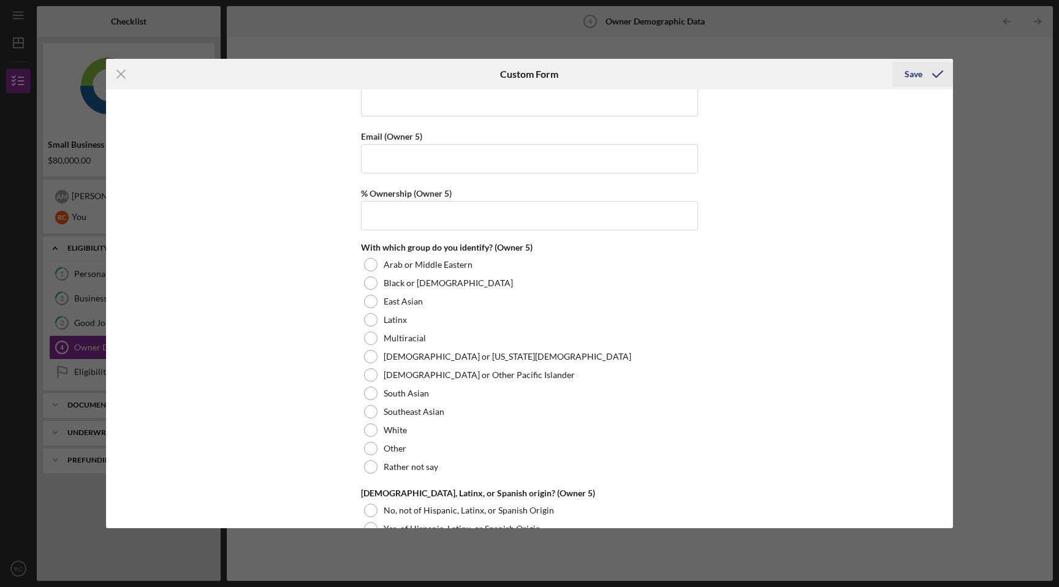
click at [914, 73] on div "Save" at bounding box center [913, 74] width 18 height 25
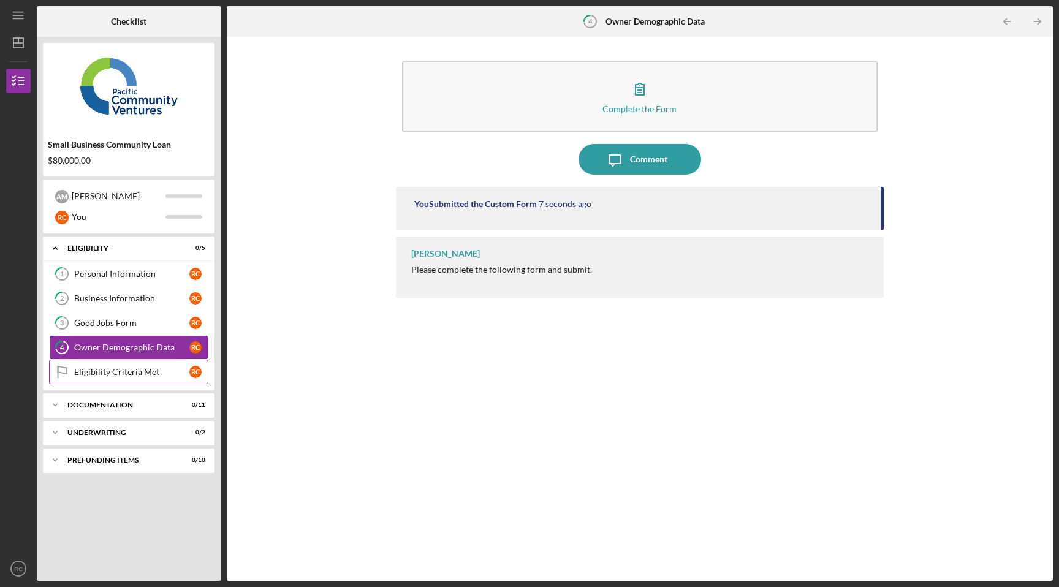
click at [130, 377] on link "Eligibility Criteria Met Eligibility Criteria Met R C" at bounding box center [128, 372] width 159 height 25
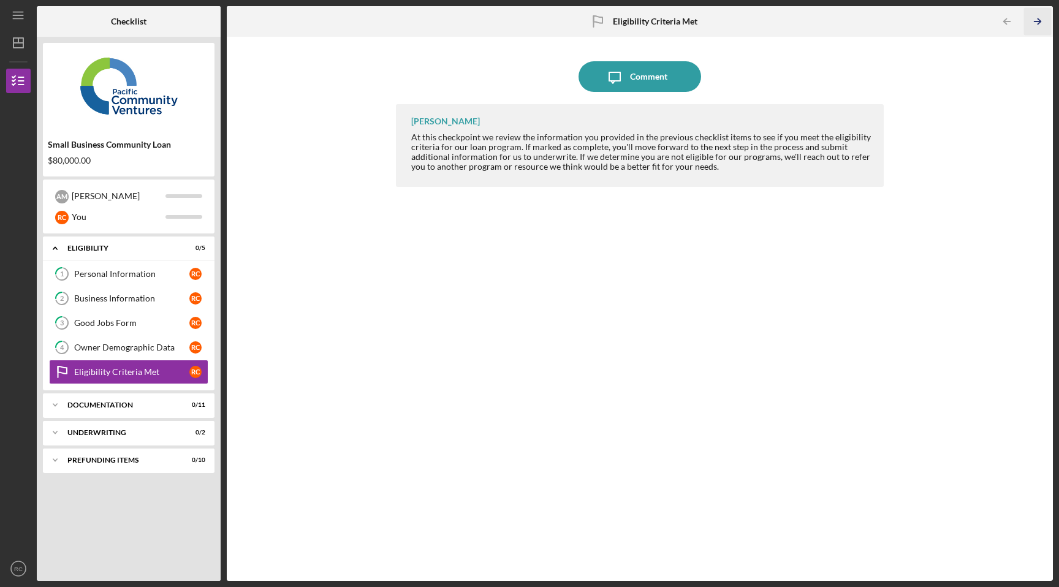
click at [1041, 19] on icon "Icon/Table Pagination Arrow" at bounding box center [1037, 22] width 28 height 28
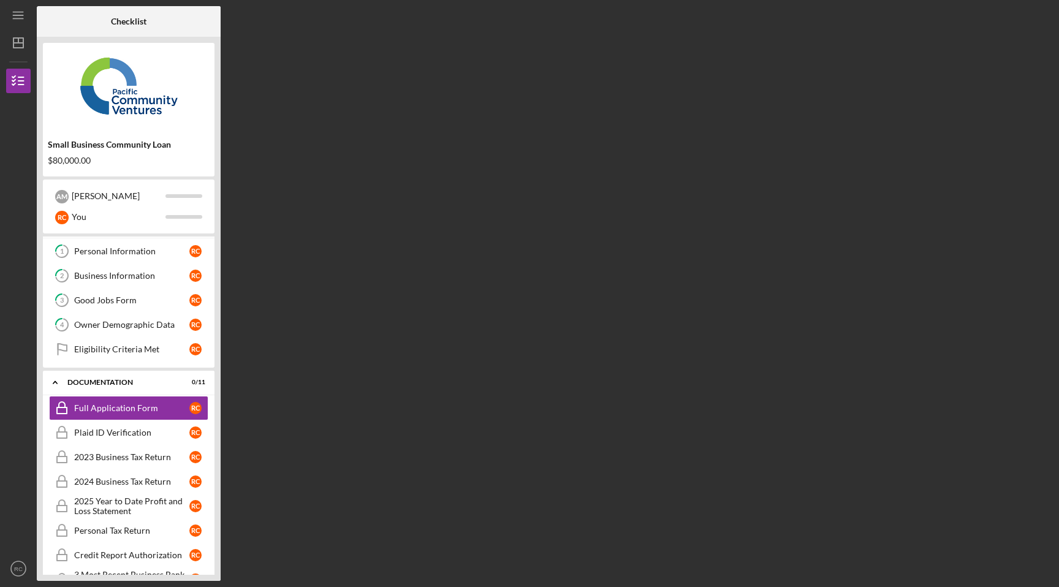
scroll to position [25, 0]
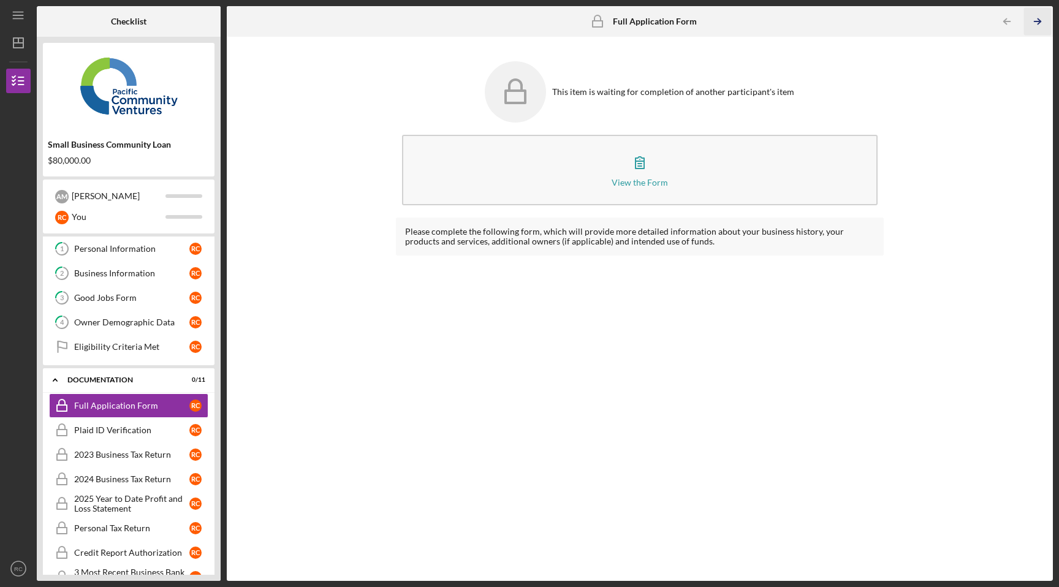
click at [1041, 18] on icon "Icon/Table Pagination Arrow" at bounding box center [1037, 22] width 28 height 28
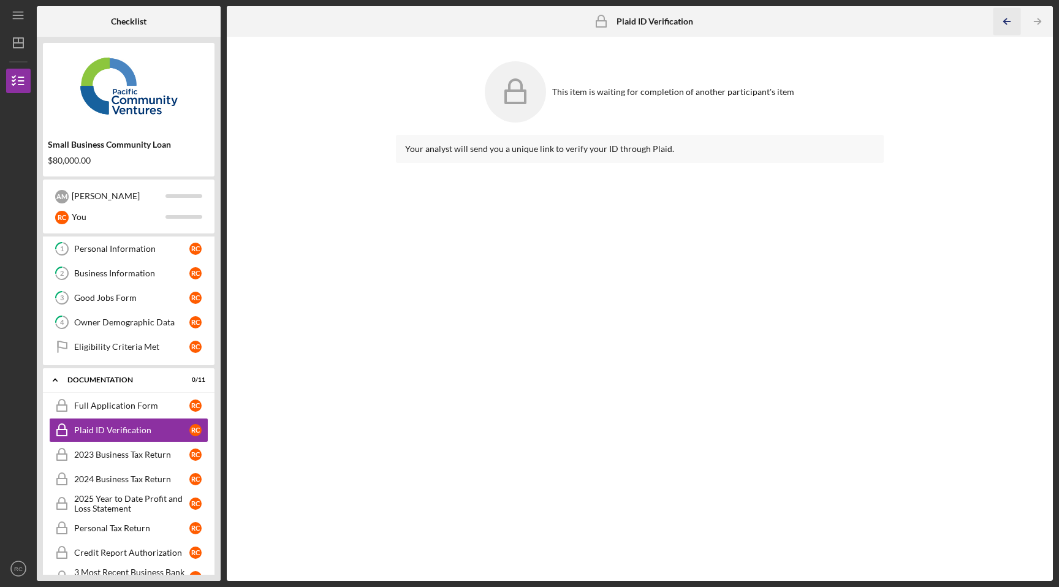
click at [1018, 18] on icon "Icon/Table Pagination Arrow" at bounding box center [1006, 22] width 28 height 28
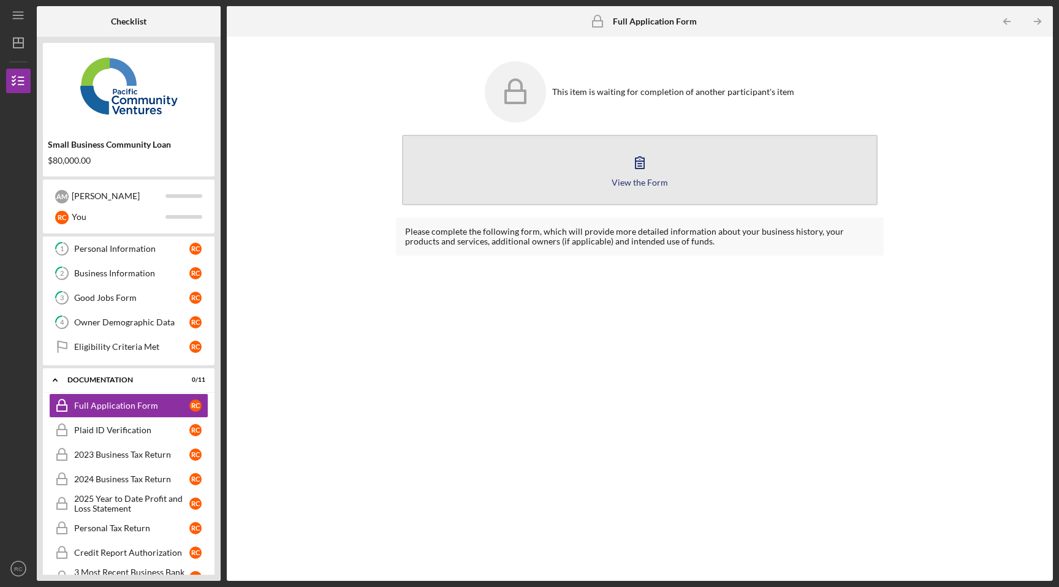
click at [720, 172] on button "View the Form Form" at bounding box center [640, 170] width 476 height 70
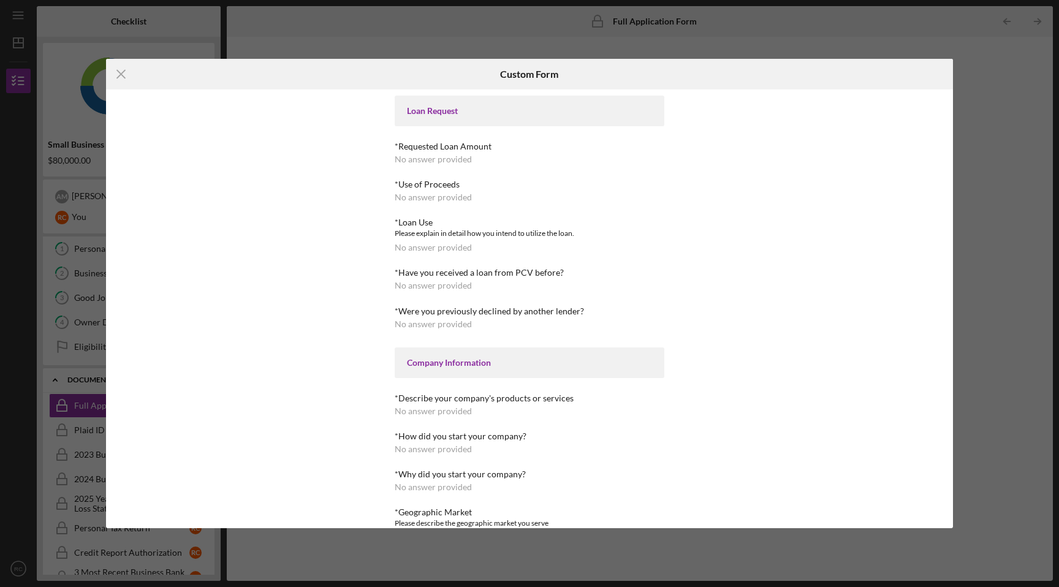
click at [434, 111] on div "Loan Request" at bounding box center [529, 111] width 245 height 10
click at [119, 73] on line at bounding box center [121, 74] width 8 height 8
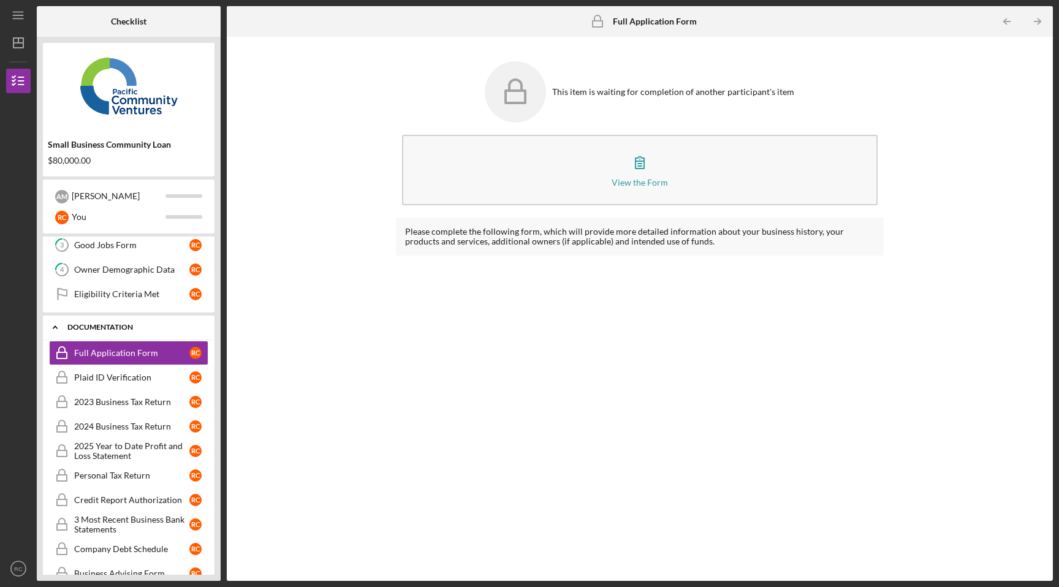
scroll to position [64, 0]
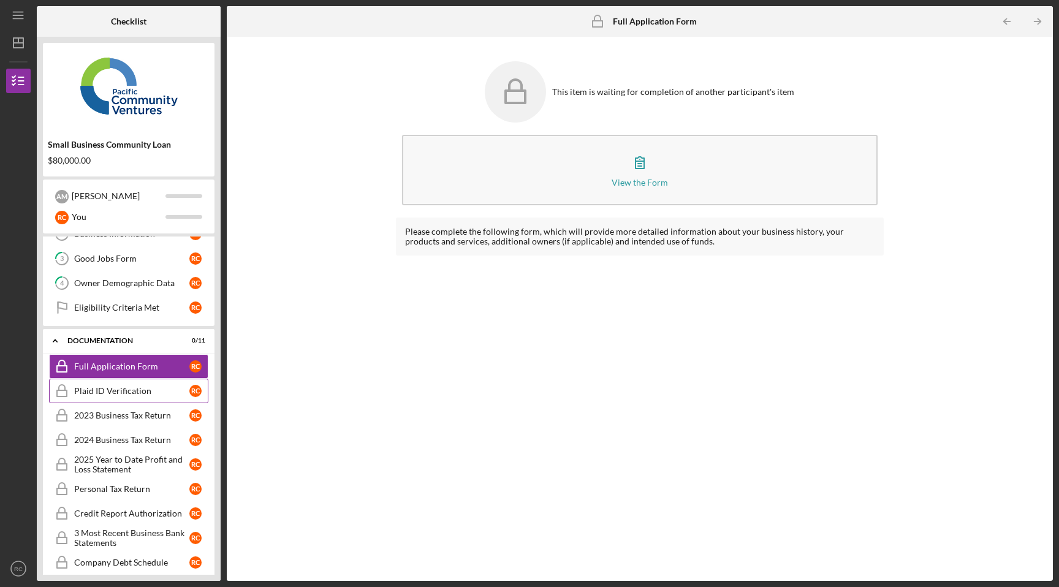
click at [126, 390] on div "Plaid ID Verification" at bounding box center [131, 391] width 115 height 10
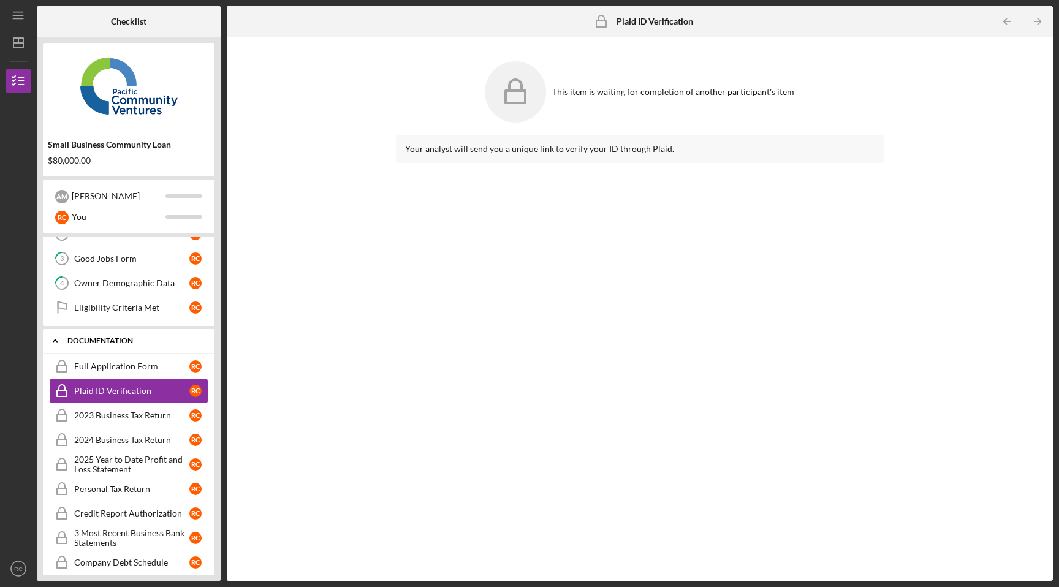
click at [53, 346] on icon "Icon/Expander" at bounding box center [55, 340] width 25 height 25
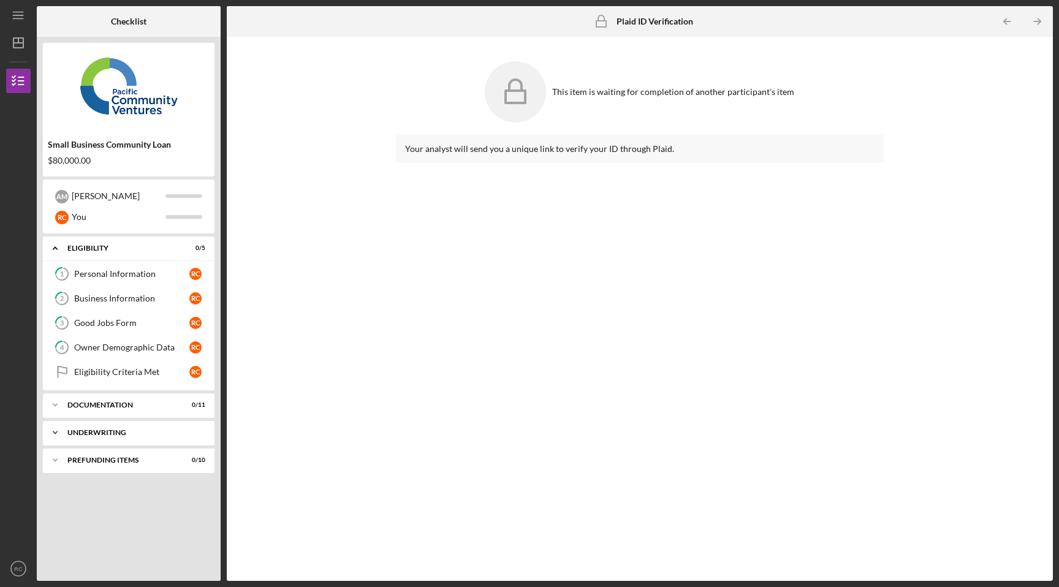
click at [53, 436] on icon "Icon/Expander" at bounding box center [55, 432] width 25 height 25
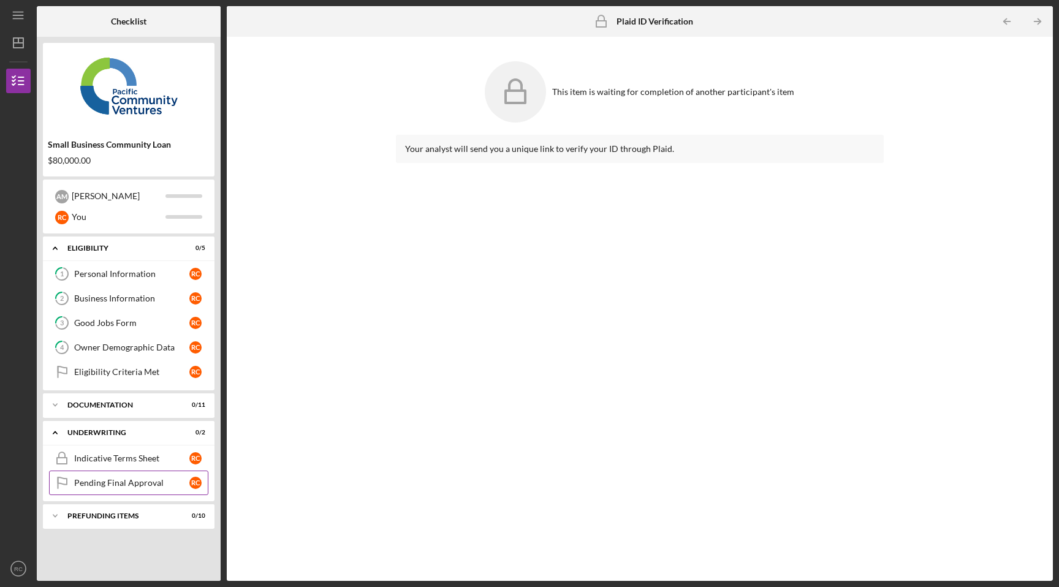
click at [117, 486] on div "Pending Final Approval" at bounding box center [131, 483] width 115 height 10
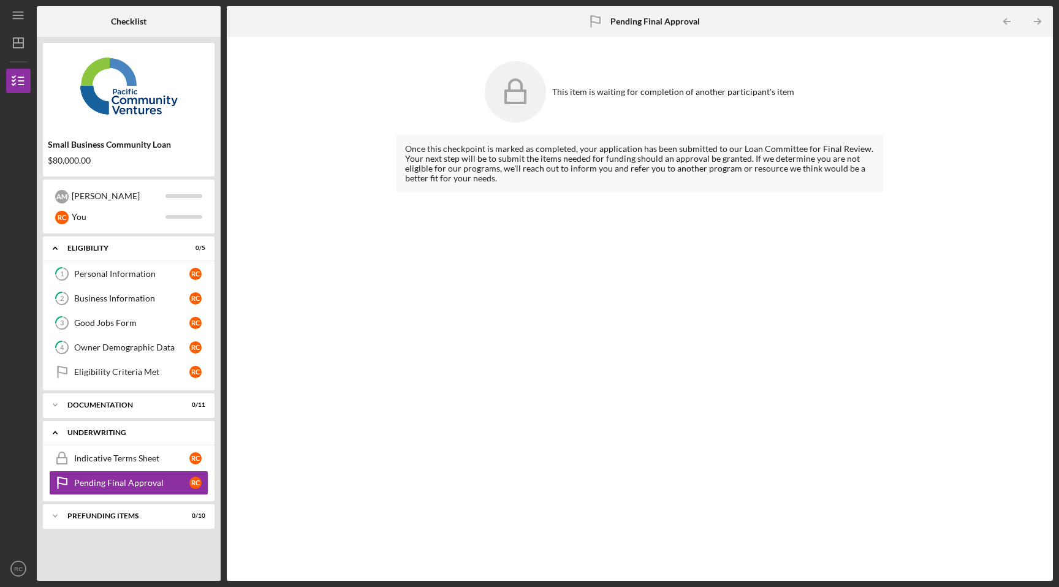
click at [51, 429] on icon "Icon/Expander" at bounding box center [55, 432] width 25 height 25
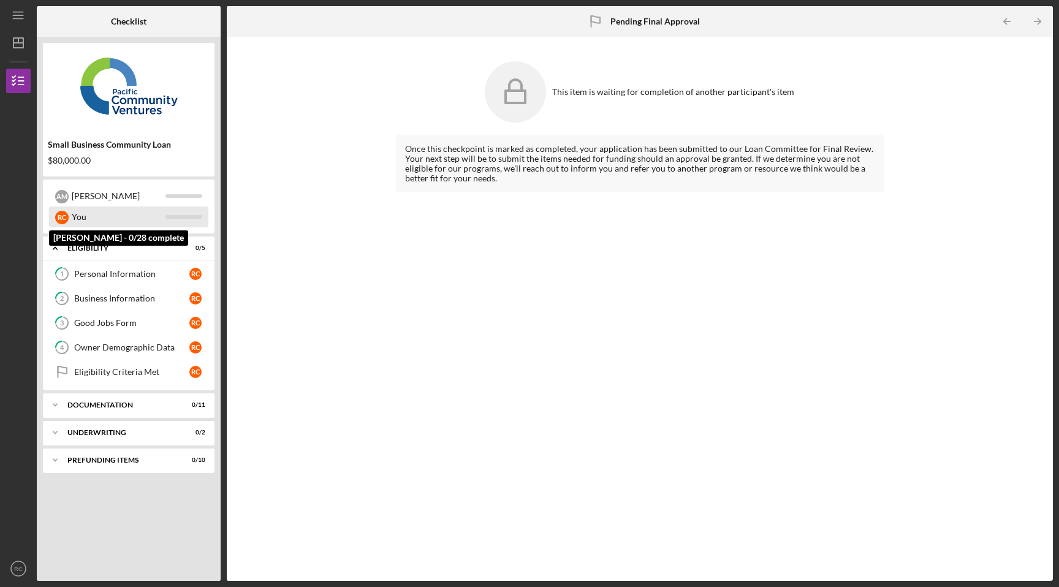
click at [96, 218] on div "You" at bounding box center [119, 216] width 94 height 21
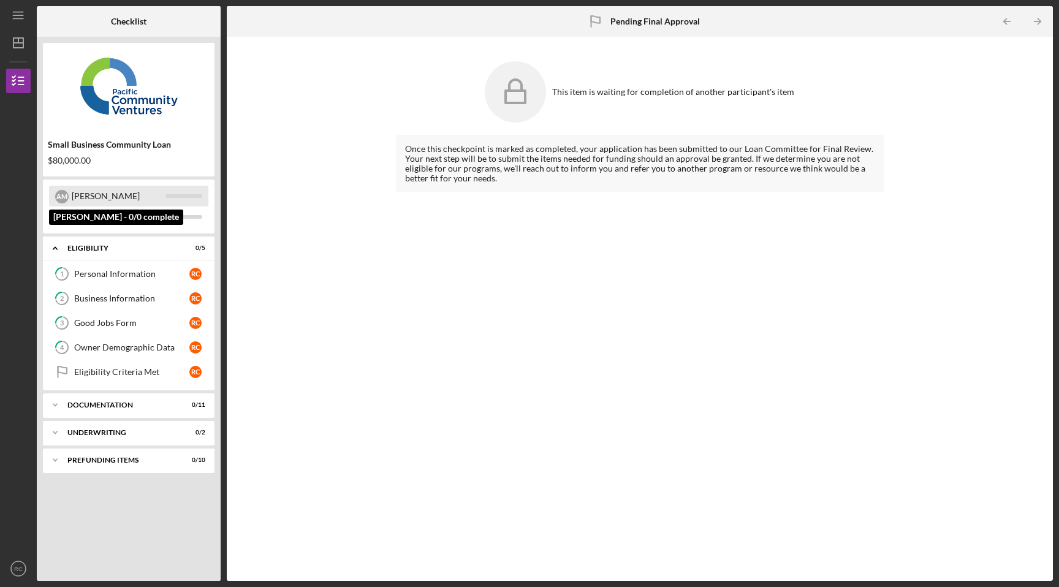
click at [100, 192] on div "[PERSON_NAME]" at bounding box center [119, 196] width 94 height 21
click at [56, 197] on div "A M" at bounding box center [61, 196] width 13 height 13
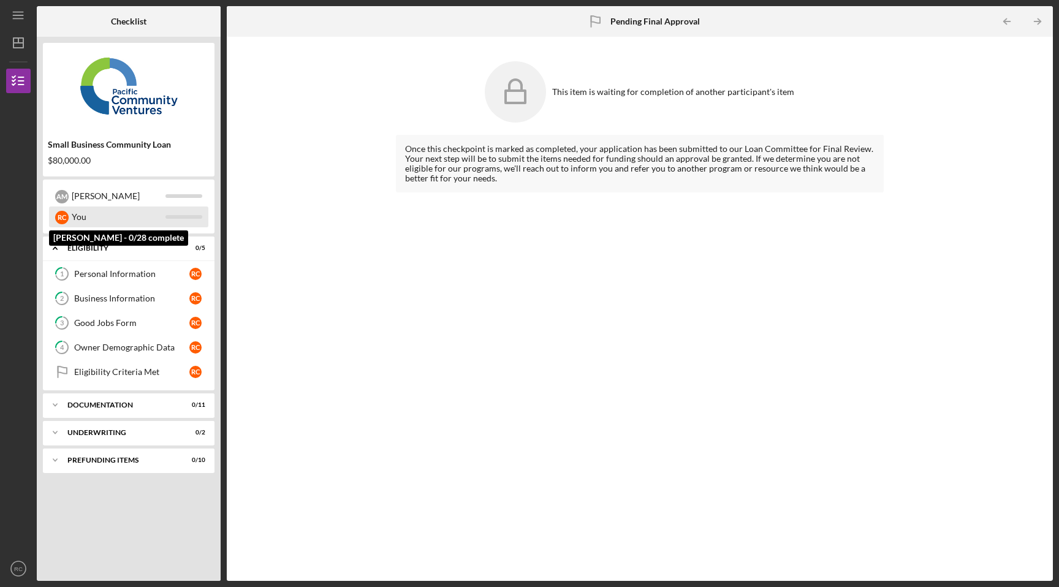
click at [66, 218] on div "R C" at bounding box center [61, 217] width 13 height 13
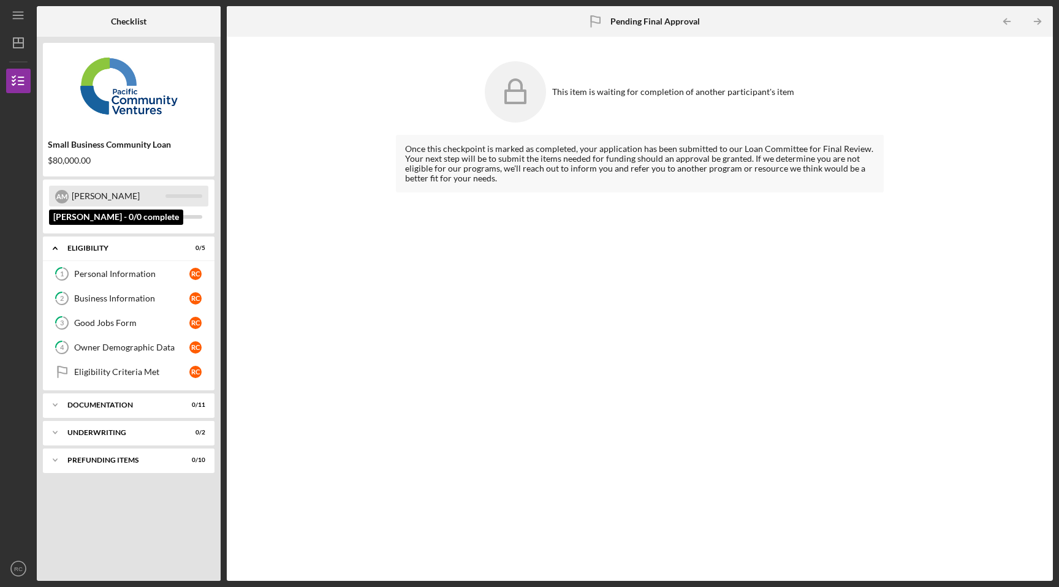
click at [94, 192] on div "[PERSON_NAME]" at bounding box center [119, 196] width 94 height 21
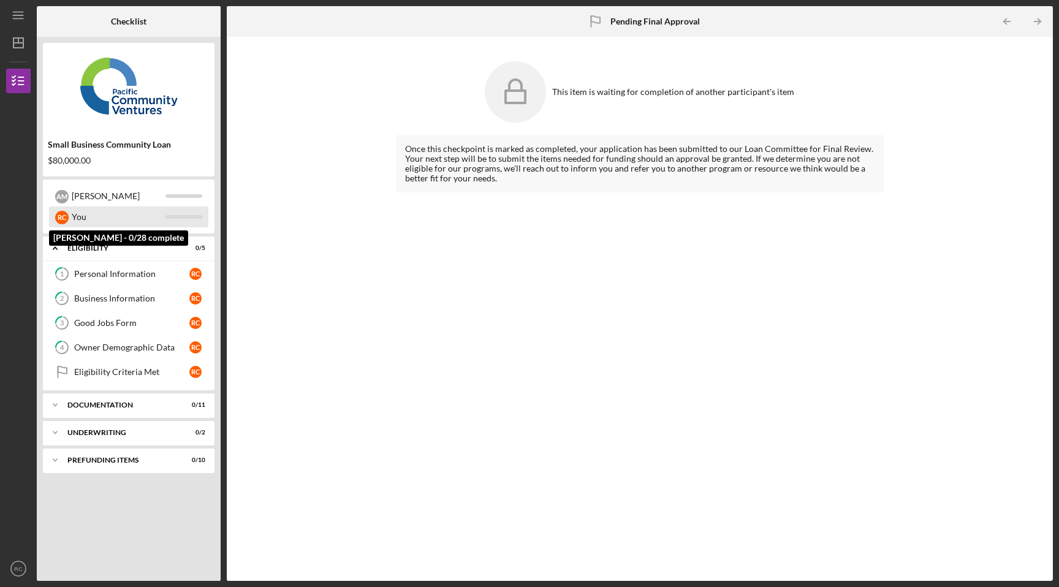
click at [105, 214] on div "You" at bounding box center [119, 216] width 94 height 21
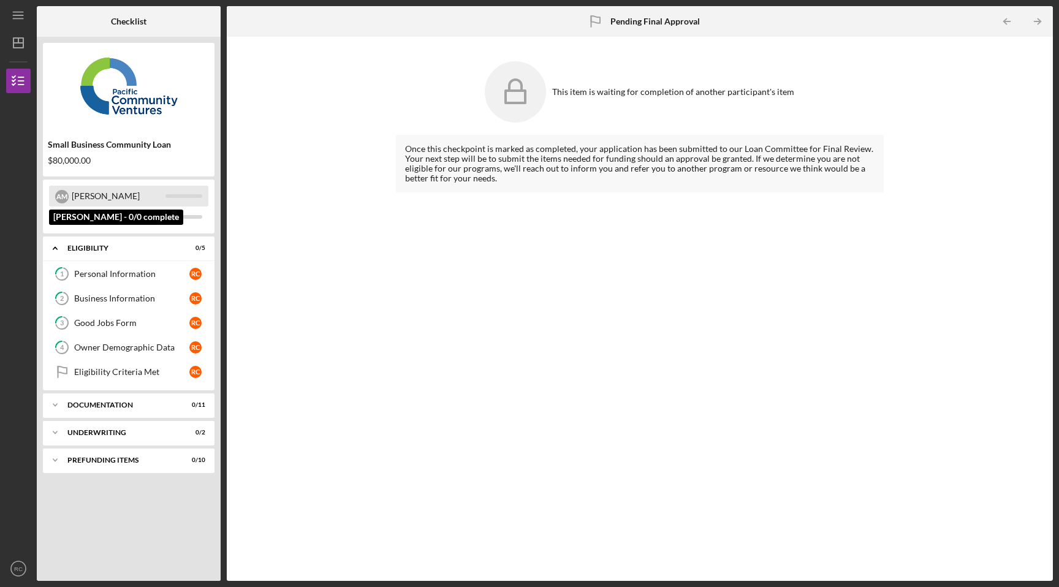
click at [107, 194] on div "[PERSON_NAME]" at bounding box center [119, 196] width 94 height 21
click at [56, 244] on icon "Icon/Expander" at bounding box center [55, 248] width 25 height 25
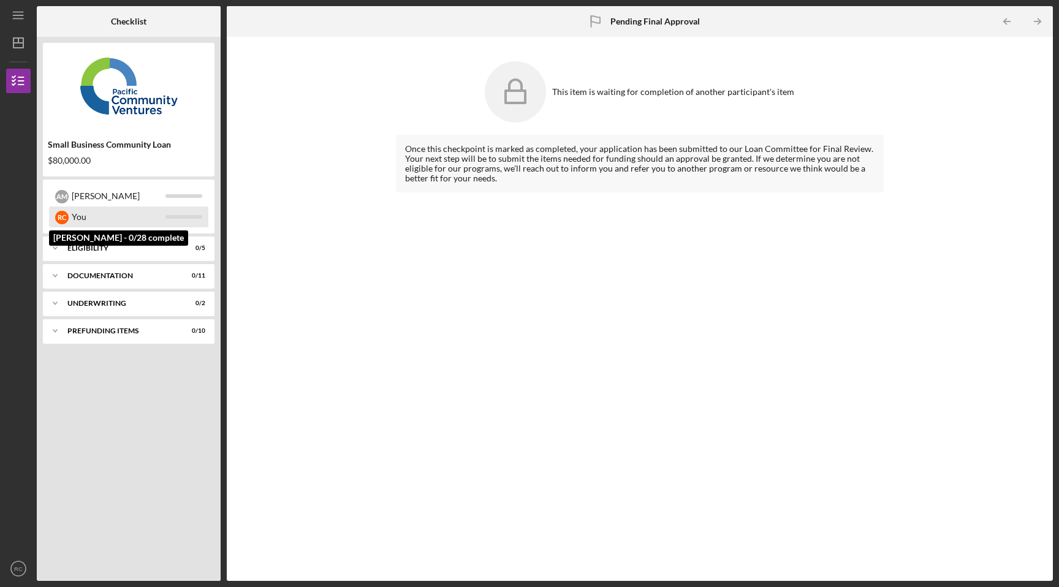
click at [199, 214] on div "R C You" at bounding box center [128, 216] width 159 height 21
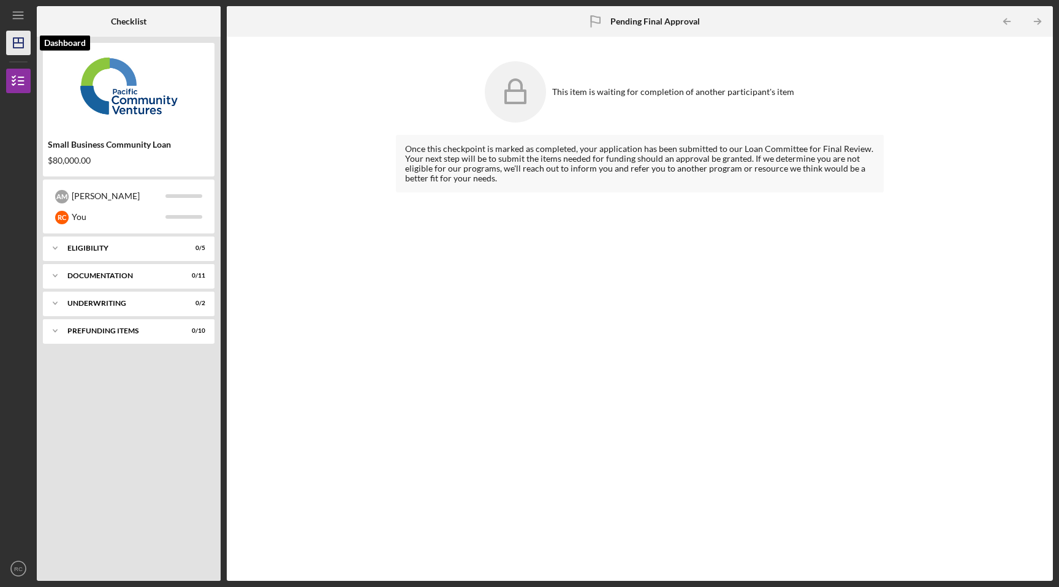
click at [18, 43] on line "button" at bounding box center [18, 43] width 10 height 0
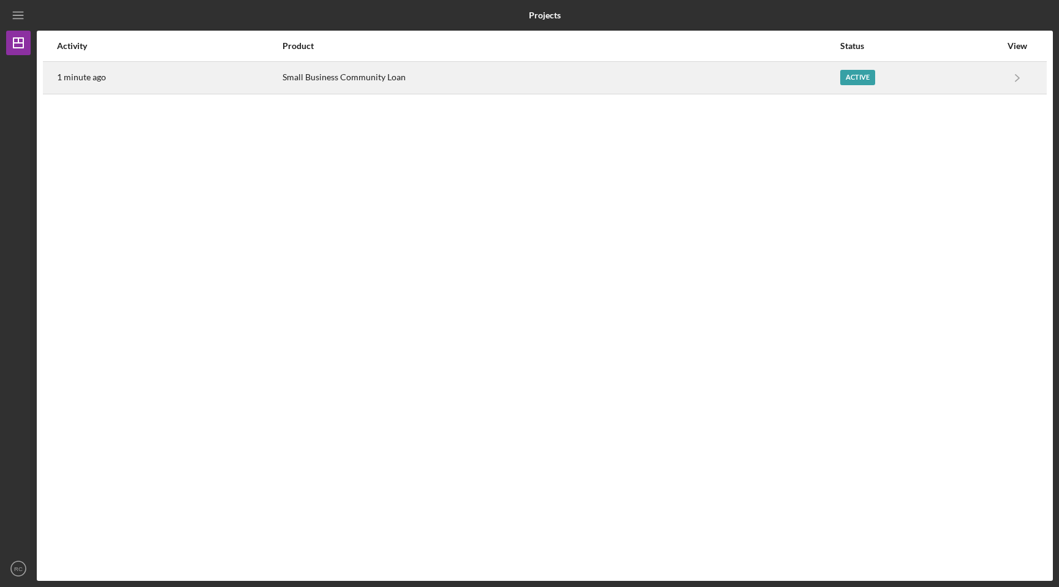
click at [808, 77] on div "Small Business Community Loan" at bounding box center [560, 77] width 556 height 31
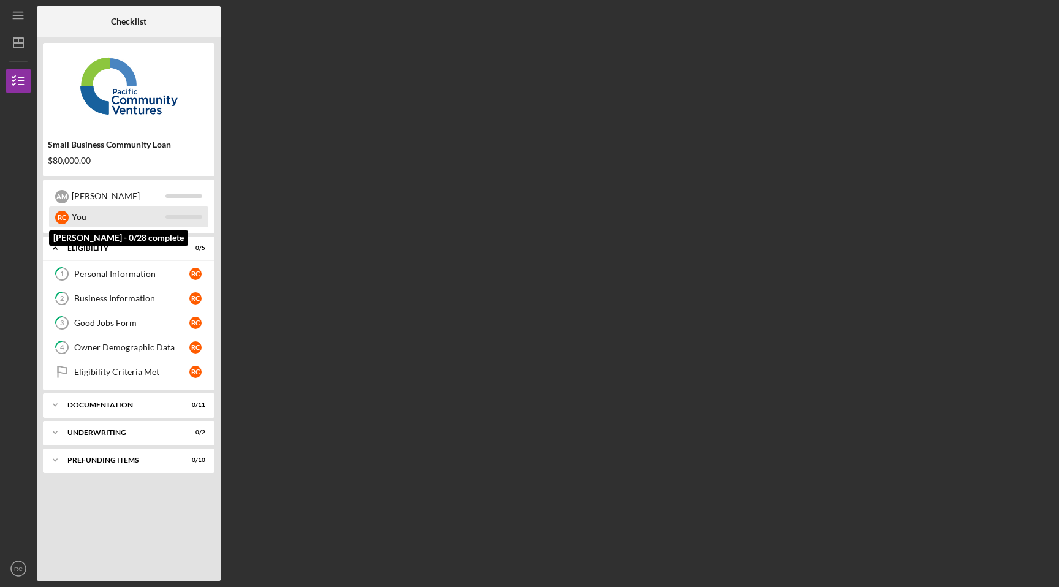
click at [168, 217] on div at bounding box center [183, 217] width 37 height 4
click at [69, 219] on div "R C You" at bounding box center [128, 216] width 159 height 21
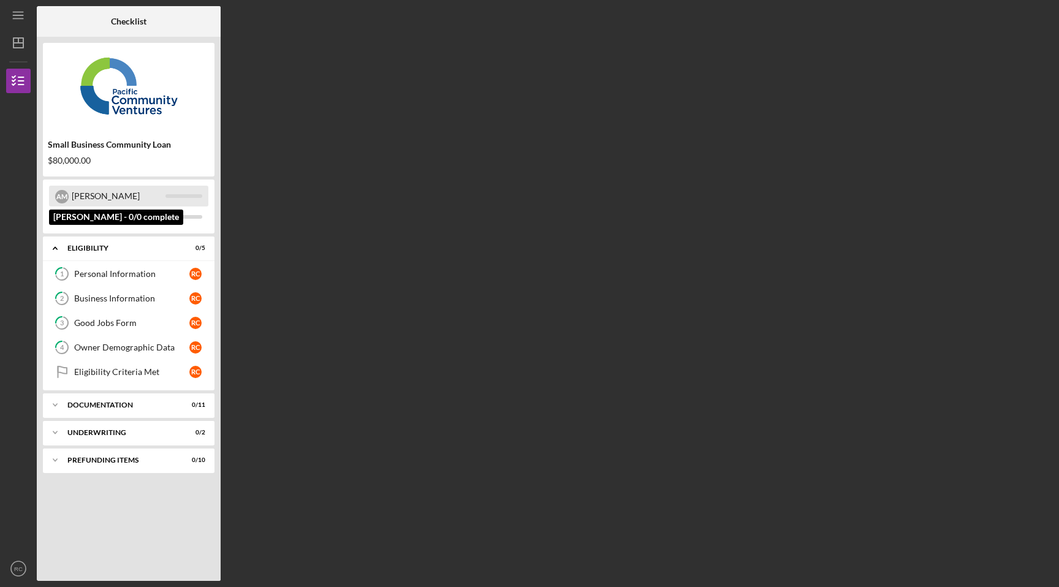
click at [66, 193] on div "A M" at bounding box center [61, 196] width 13 height 13
click at [53, 247] on icon "Icon/Expander" at bounding box center [55, 248] width 25 height 25
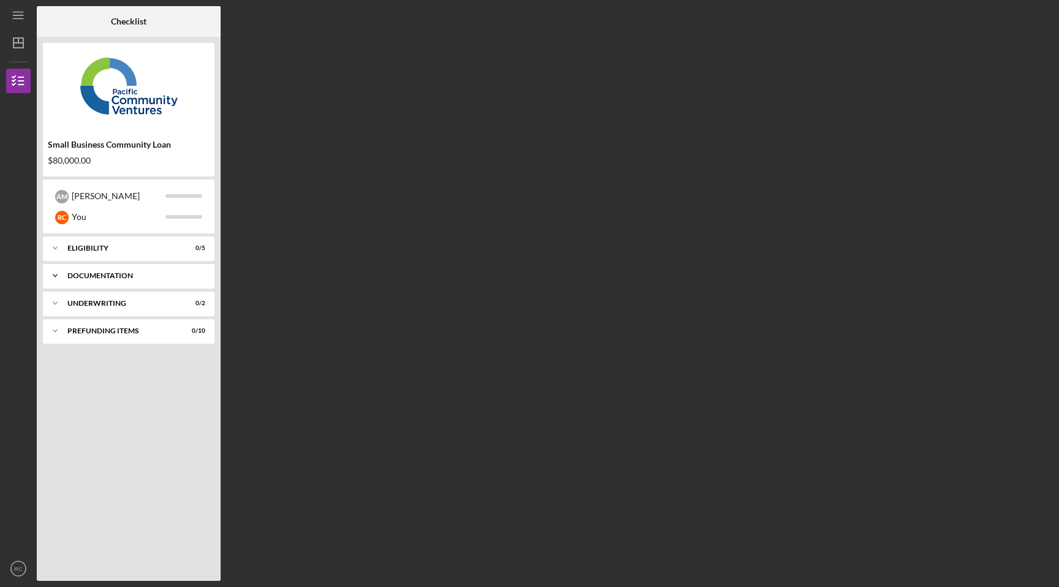
click at [51, 276] on icon "Icon/Expander" at bounding box center [55, 275] width 25 height 25
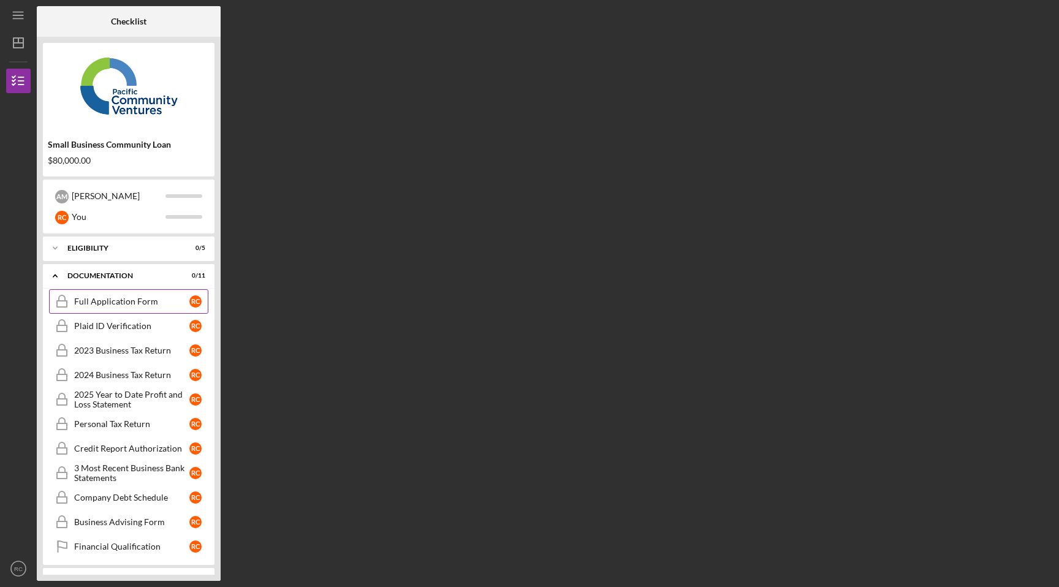
click at [96, 300] on div "Full Application Form" at bounding box center [131, 302] width 115 height 10
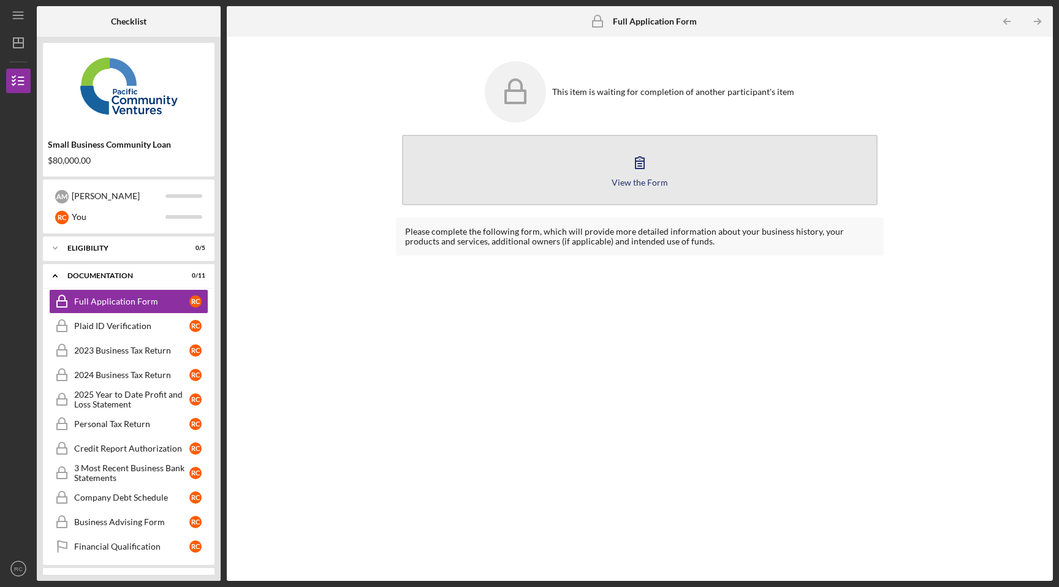
click at [584, 167] on button "View the Form Form" at bounding box center [640, 170] width 476 height 70
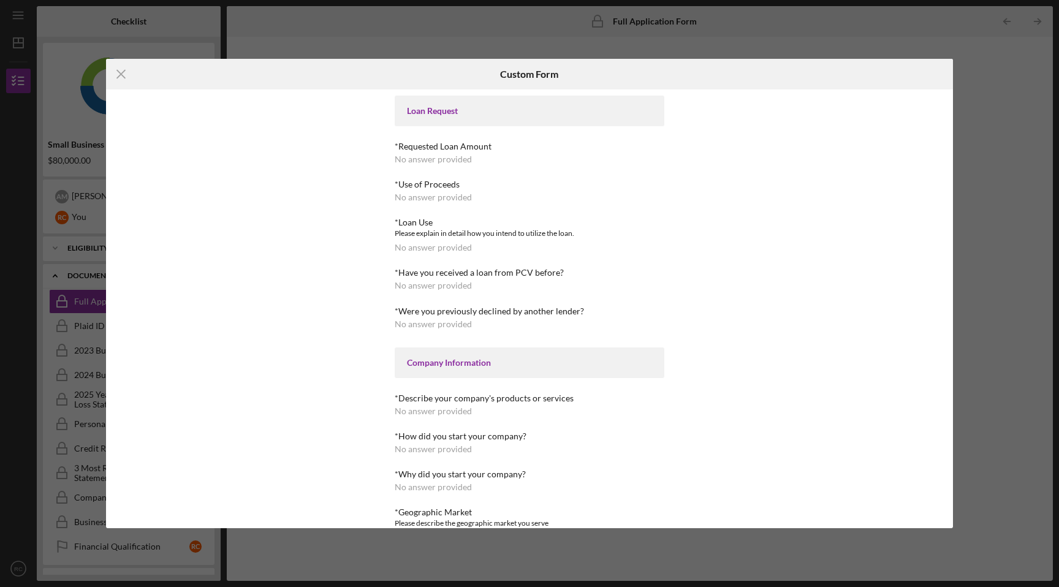
click at [475, 155] on div "*Requested Loan Amount No answer provided" at bounding box center [530, 153] width 270 height 23
click at [445, 192] on div "No answer provided" at bounding box center [433, 197] width 77 height 10
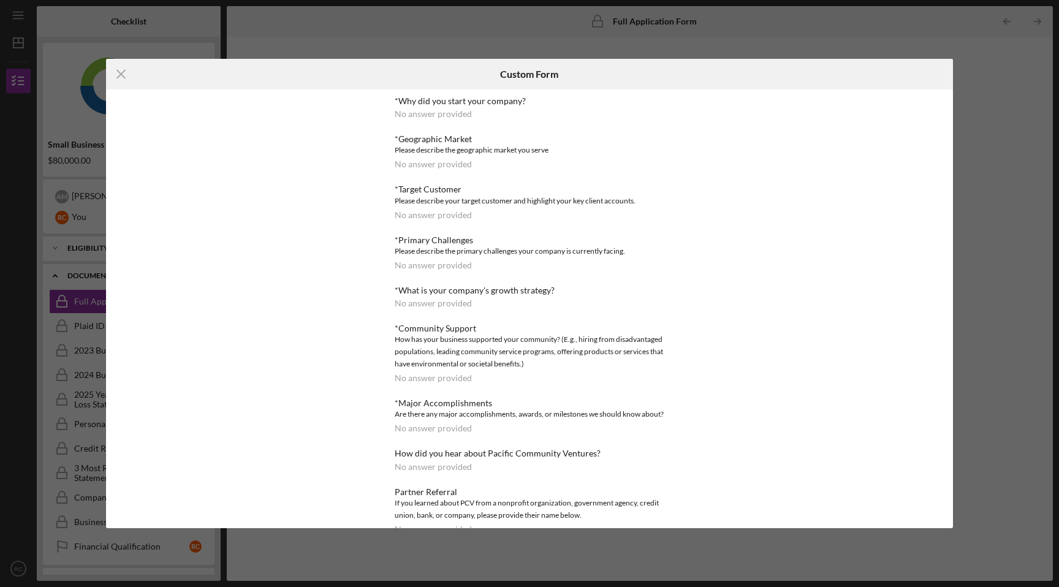
scroll to position [573, 0]
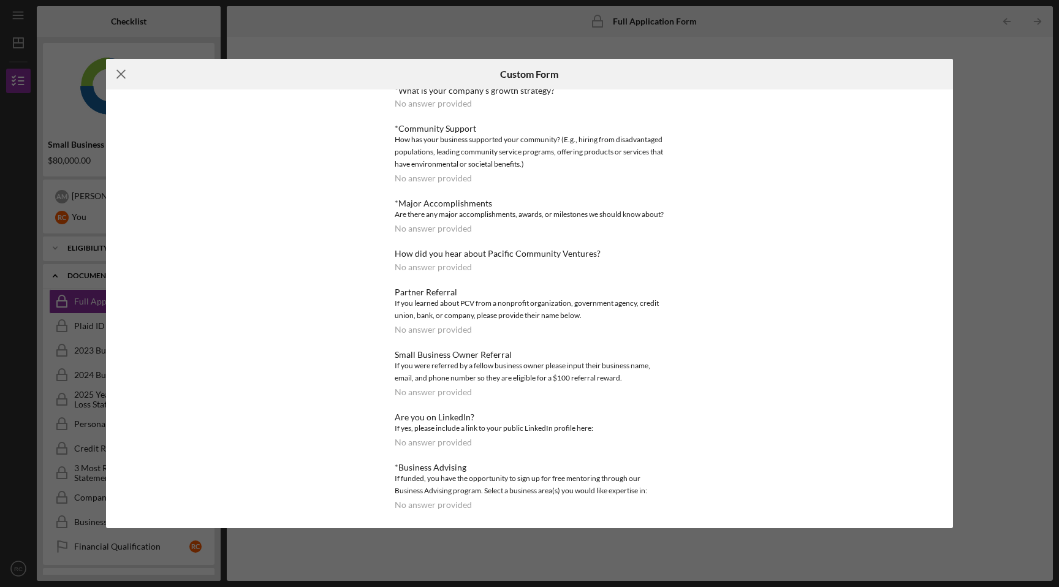
click at [119, 78] on icon "Icon/Menu Close" at bounding box center [121, 74] width 31 height 31
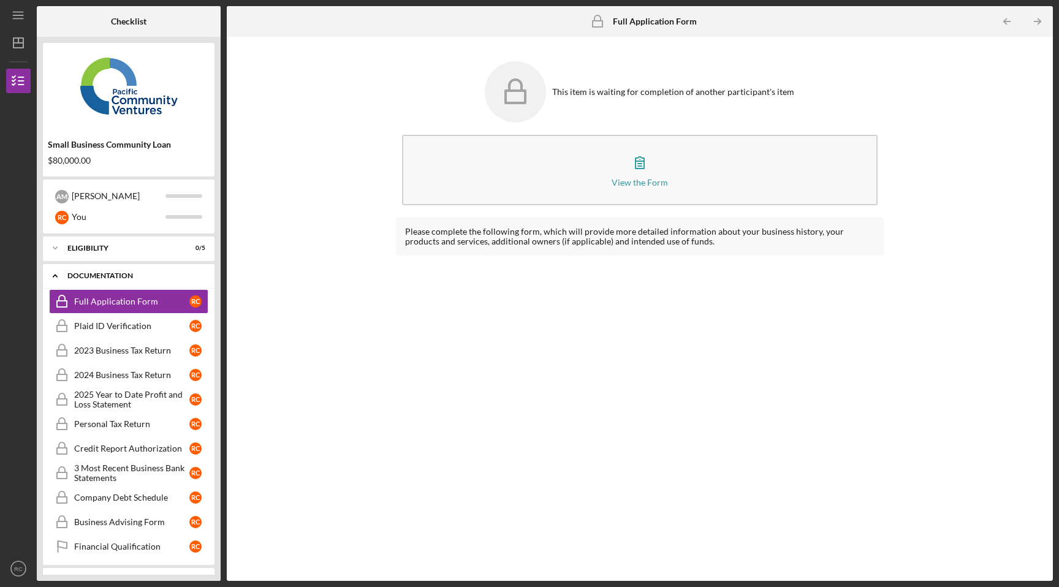
click at [56, 274] on icon "Icon/Expander" at bounding box center [55, 275] width 25 height 25
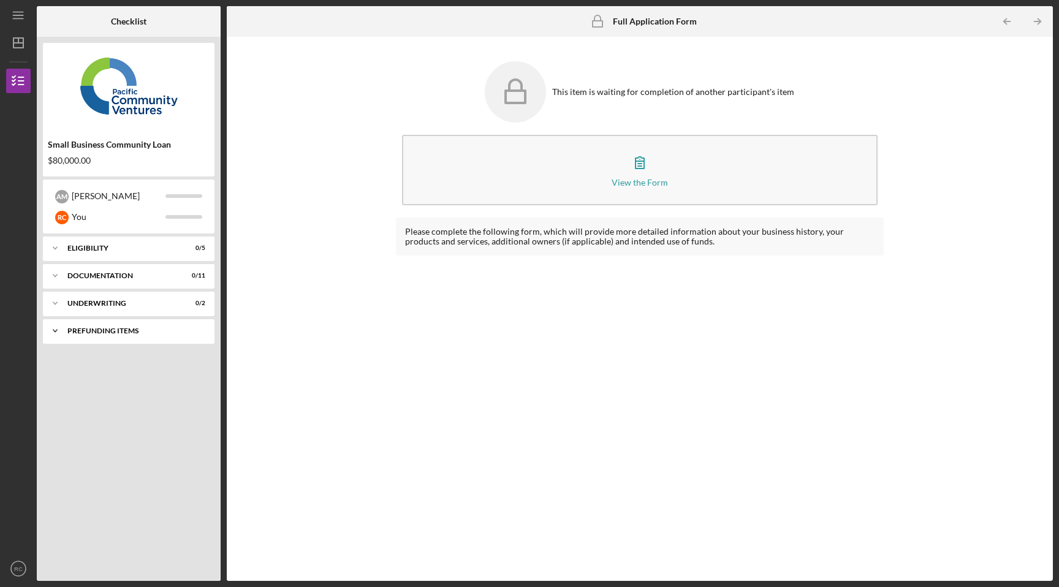
click at [57, 331] on icon "Icon/Expander" at bounding box center [55, 331] width 25 height 25
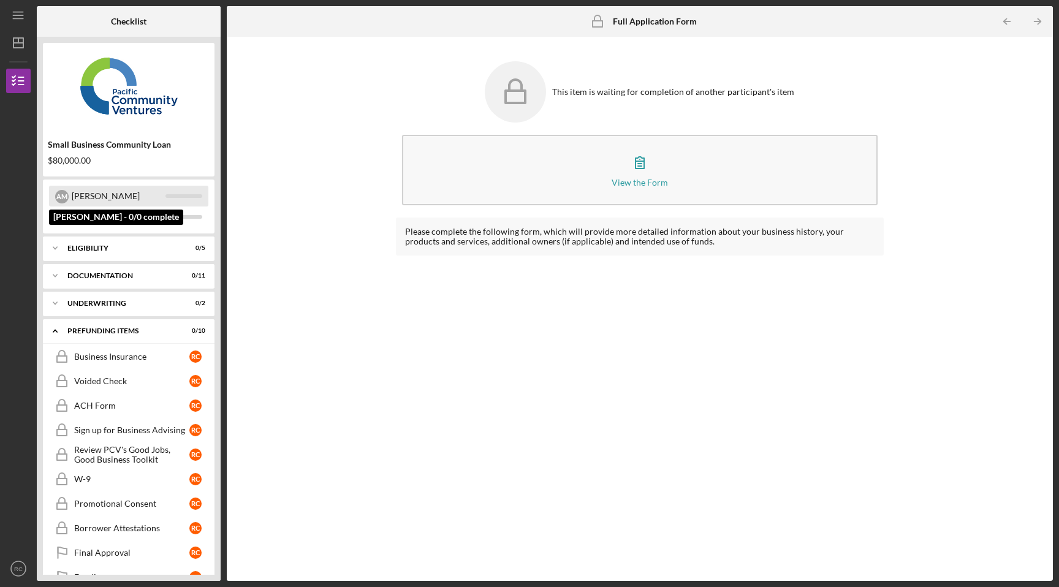
click at [91, 195] on div "[PERSON_NAME]" at bounding box center [119, 196] width 94 height 21
click at [16, 18] on line "button" at bounding box center [18, 18] width 10 height 0
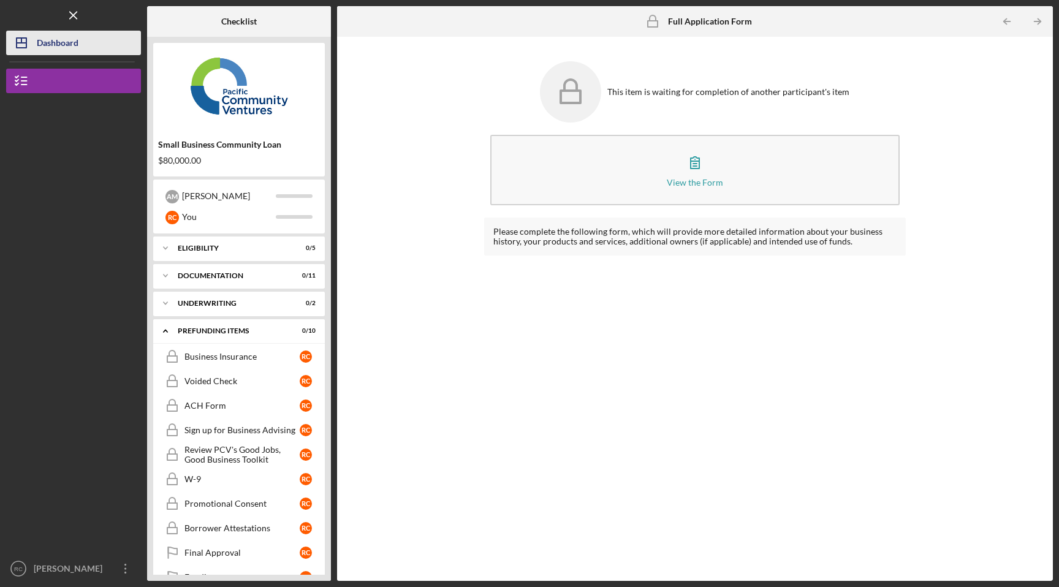
click at [29, 43] on icon "Icon/Dashboard" at bounding box center [21, 43] width 31 height 31
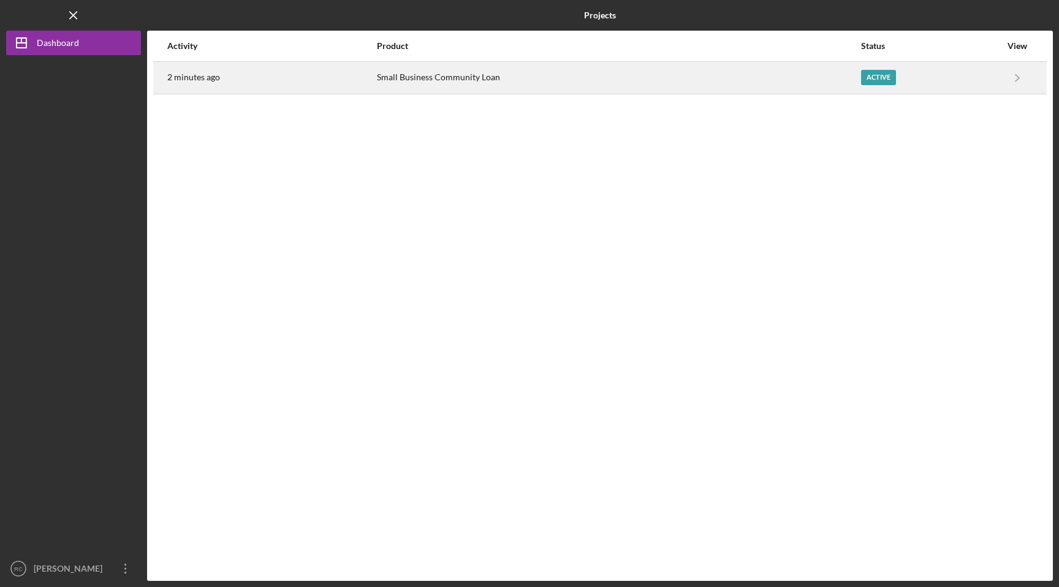
click at [714, 75] on div "Small Business Community Loan" at bounding box center [618, 77] width 483 height 31
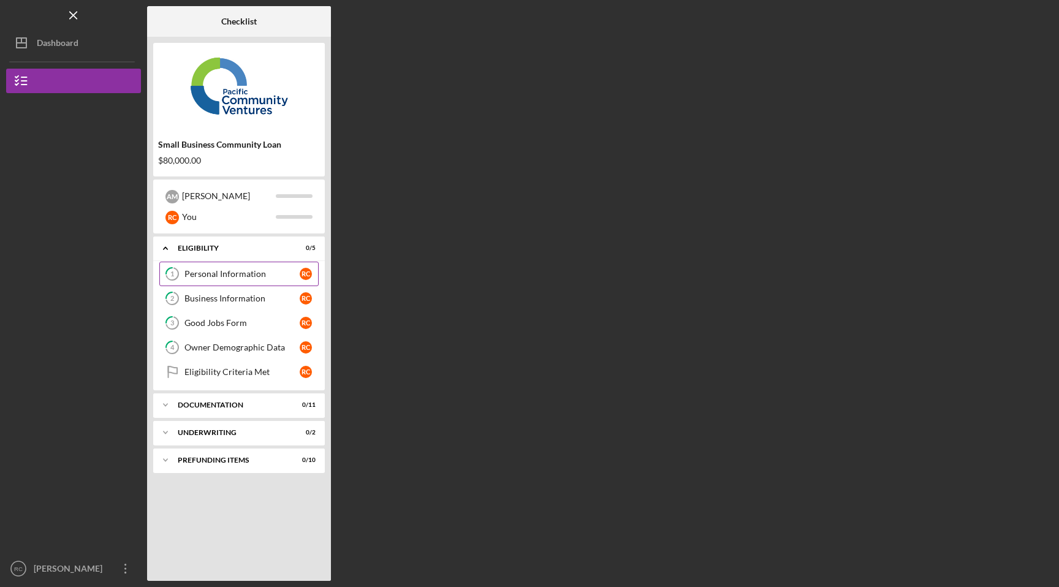
click at [257, 266] on link "1 Personal Information R C" at bounding box center [238, 274] width 159 height 25
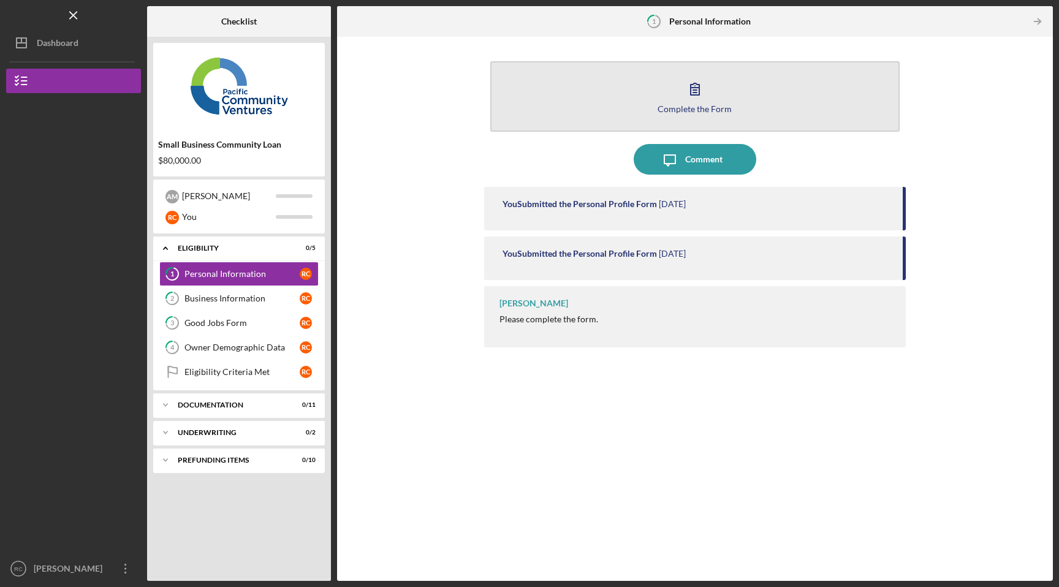
click at [701, 108] on div "Complete the Form" at bounding box center [694, 108] width 74 height 9
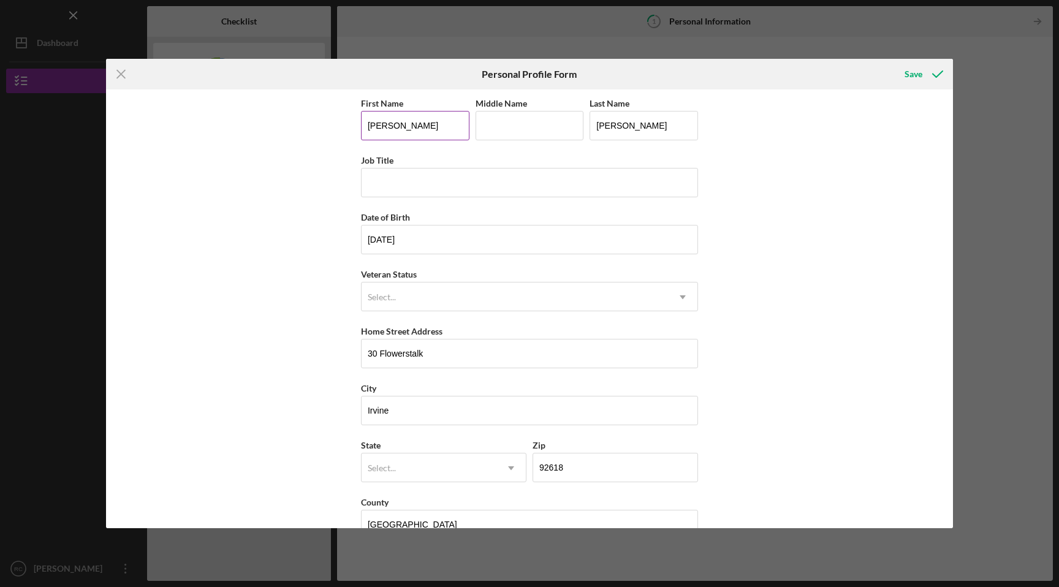
click at [395, 129] on input "[PERSON_NAME]" at bounding box center [415, 125] width 108 height 29
type input "[PERSON_NAME]"
click at [334, 219] on div "First Name [PERSON_NAME] Middle Name [PERSON_NAME] Last Name [PERSON_NAME] Job …" at bounding box center [529, 308] width 847 height 439
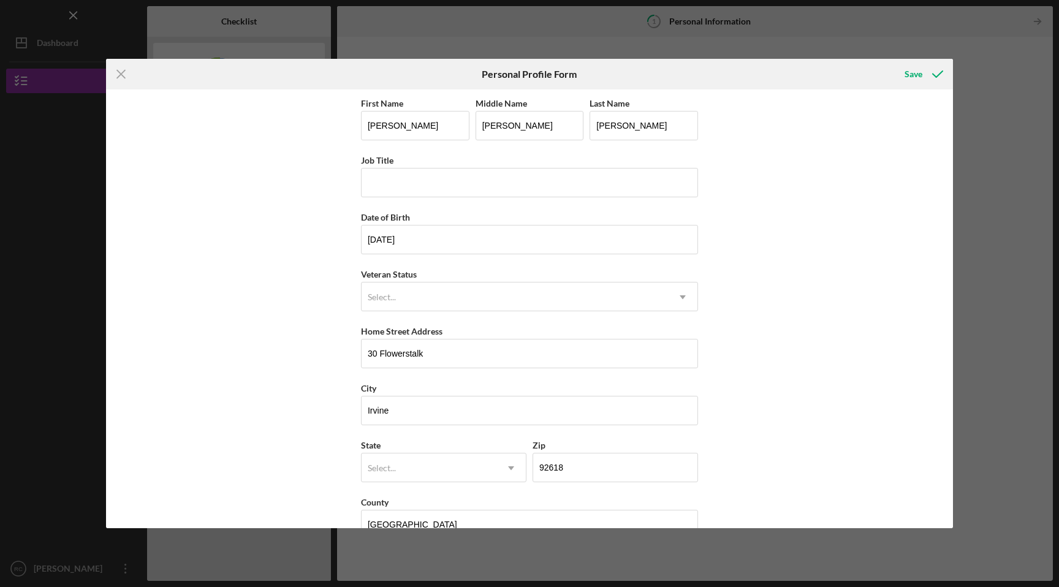
scroll to position [29, 0]
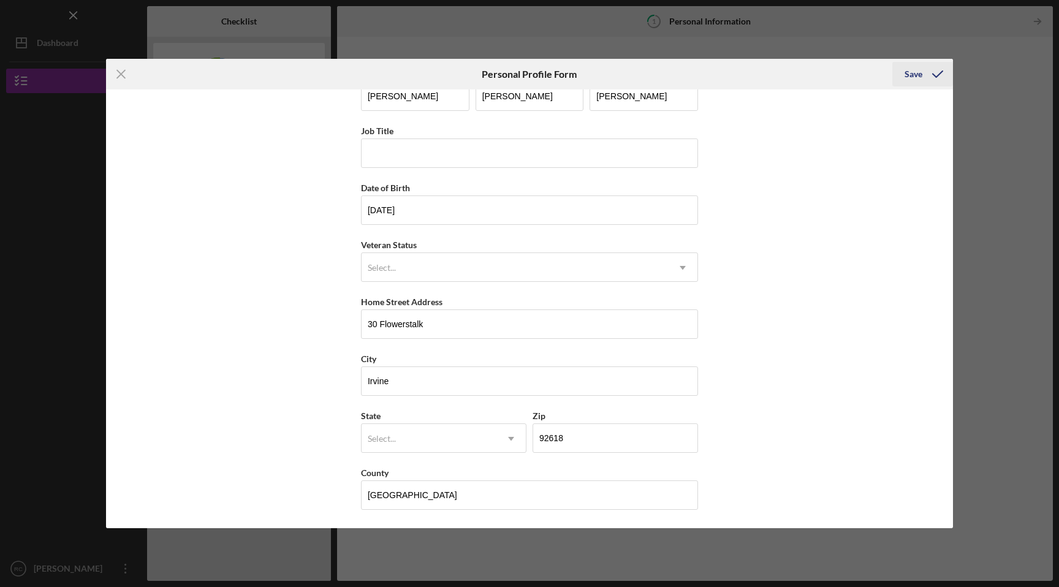
click at [917, 75] on div "Save" at bounding box center [913, 74] width 18 height 25
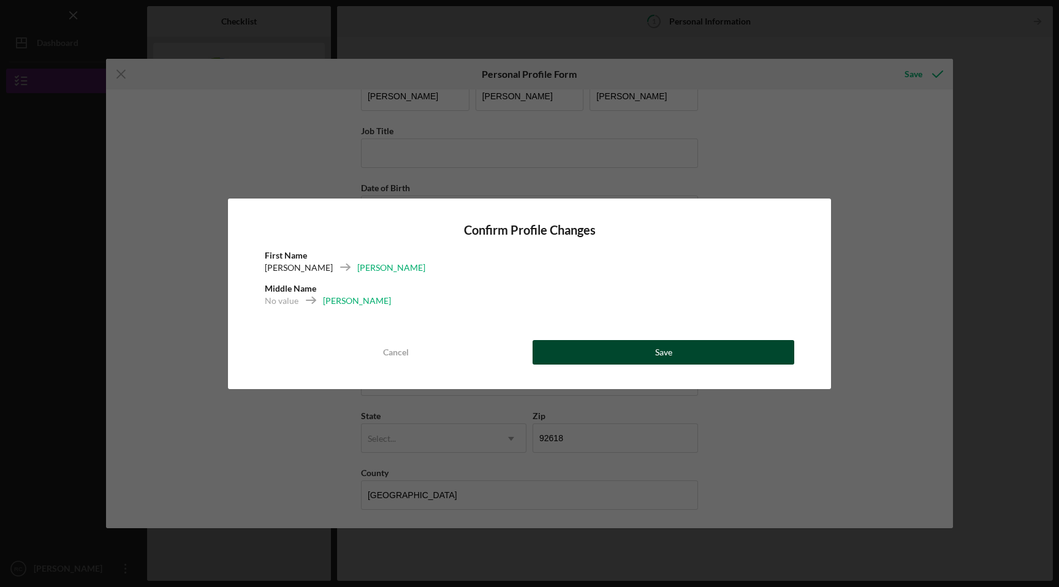
click at [646, 349] on button "Save" at bounding box center [663, 352] width 262 height 25
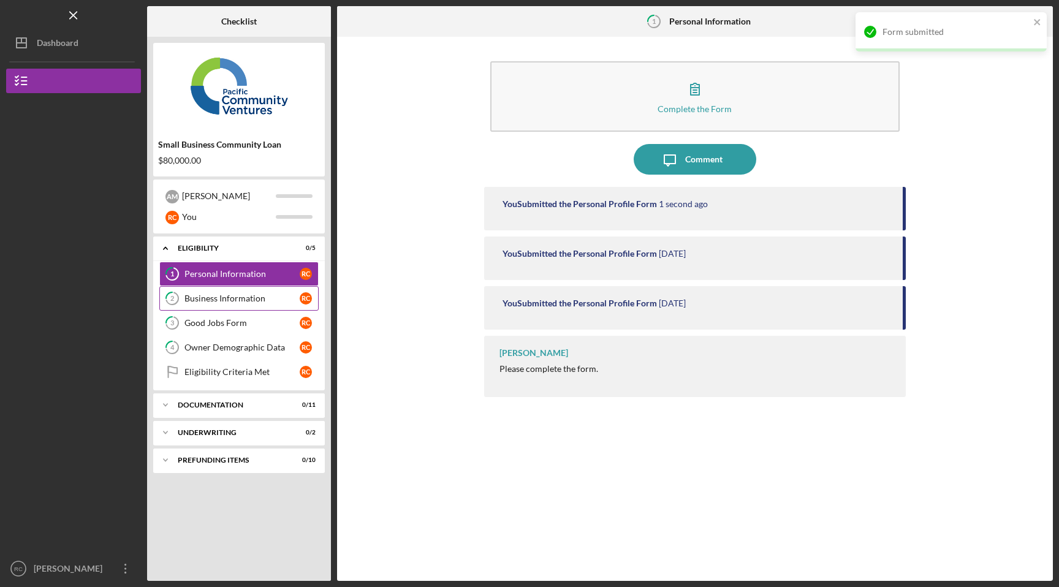
click at [220, 299] on div "Business Information" at bounding box center [241, 298] width 115 height 10
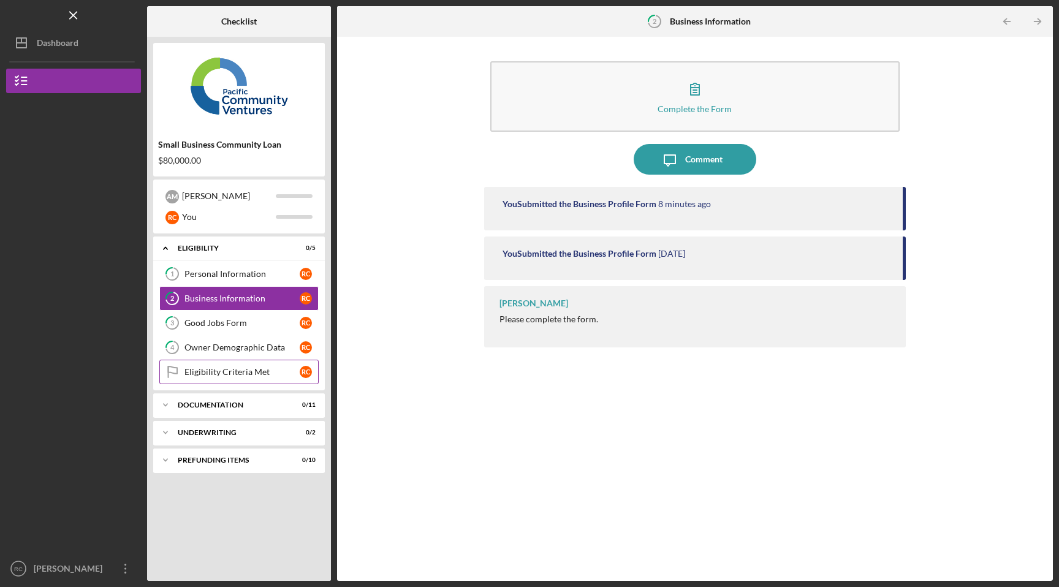
click at [197, 378] on link "Eligibility Criteria Met Eligibility Criteria Met R C" at bounding box center [238, 372] width 159 height 25
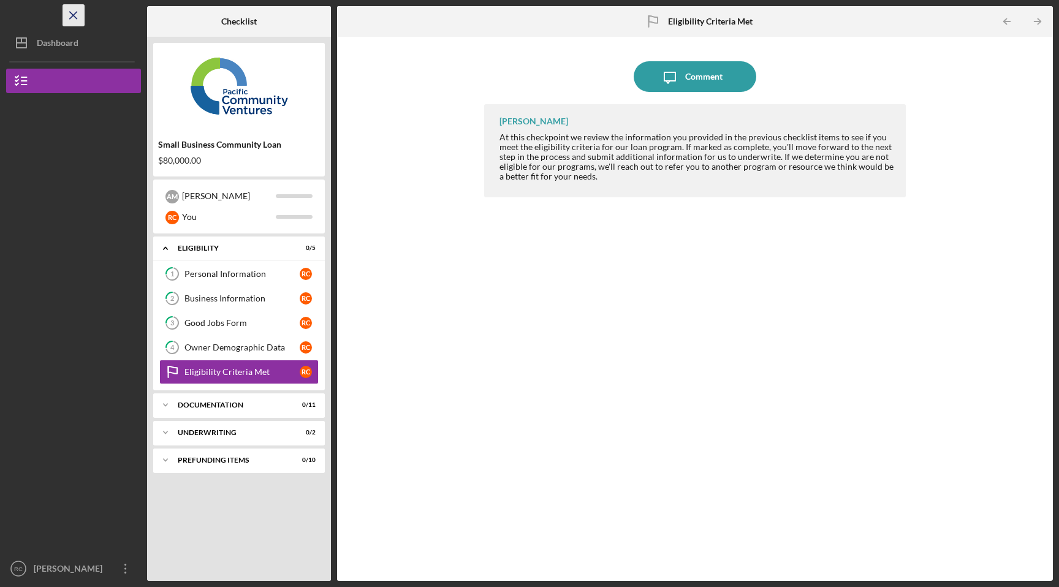
click at [71, 14] on icon "Icon/Menu Close" at bounding box center [74, 16] width 28 height 28
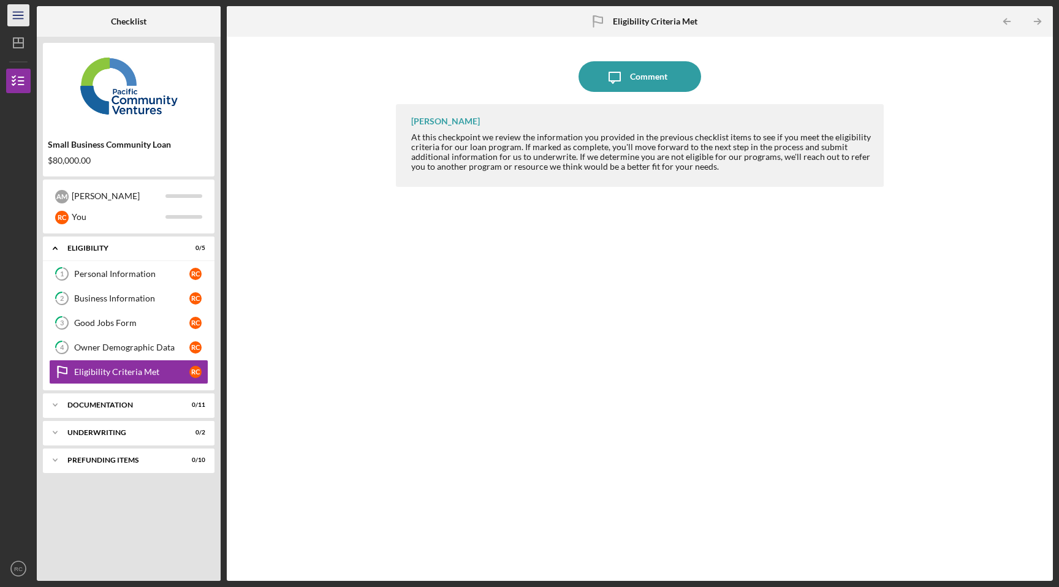
click at [23, 16] on icon "Icon/Menu" at bounding box center [19, 16] width 28 height 28
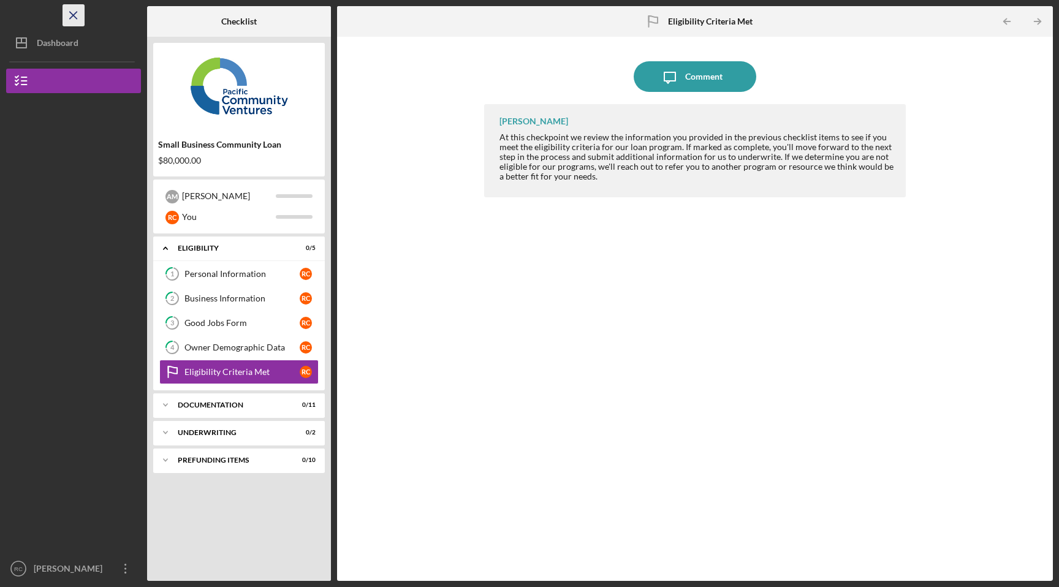
click at [78, 12] on icon "Icon/Menu Close" at bounding box center [74, 16] width 28 height 28
